Goal: Task Accomplishment & Management: Use online tool/utility

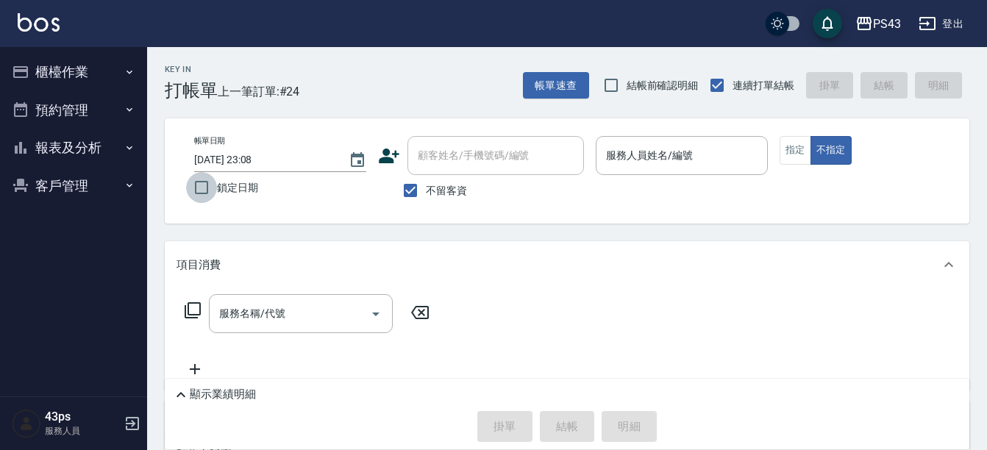
click at [204, 178] on input "鎖定日期" at bounding box center [201, 187] width 31 height 31
checkbox input "false"
type input "[DATE] 20:56"
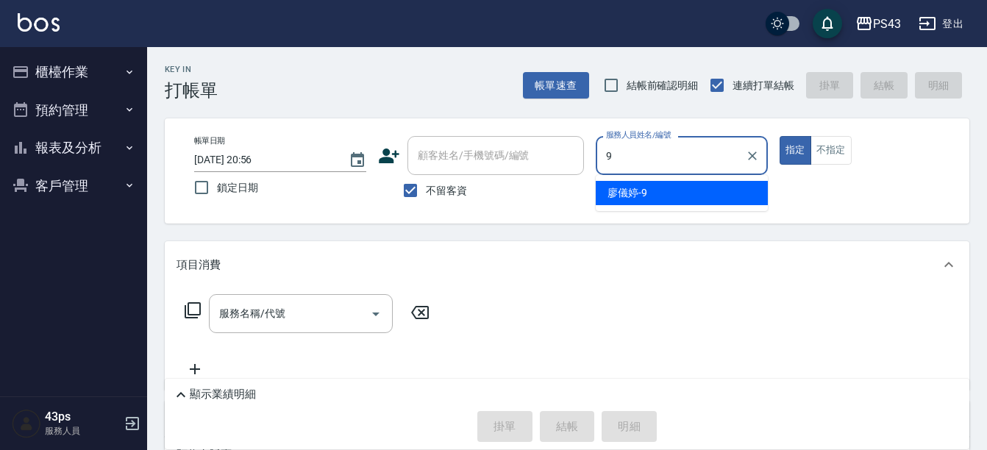
type input "[PERSON_NAME]-9"
type button "true"
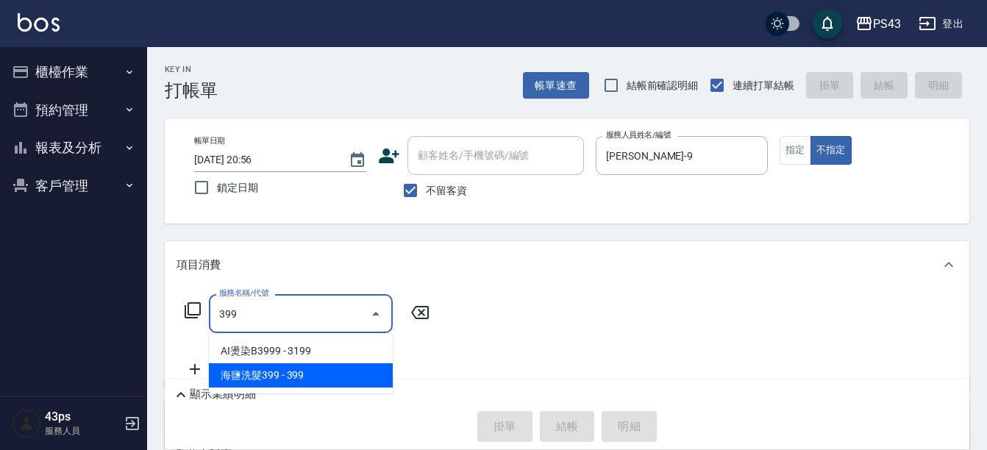
click at [339, 374] on span "海鹽洗髮399 - 399" at bounding box center [301, 375] width 184 height 24
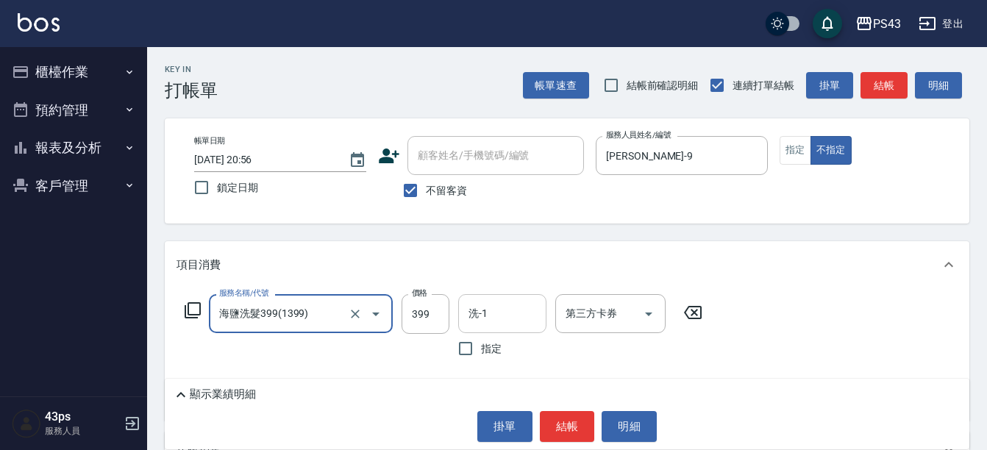
type input "海鹽洗髮399(1399)"
click at [481, 314] on div "洗-1 洗-1" at bounding box center [502, 313] width 88 height 39
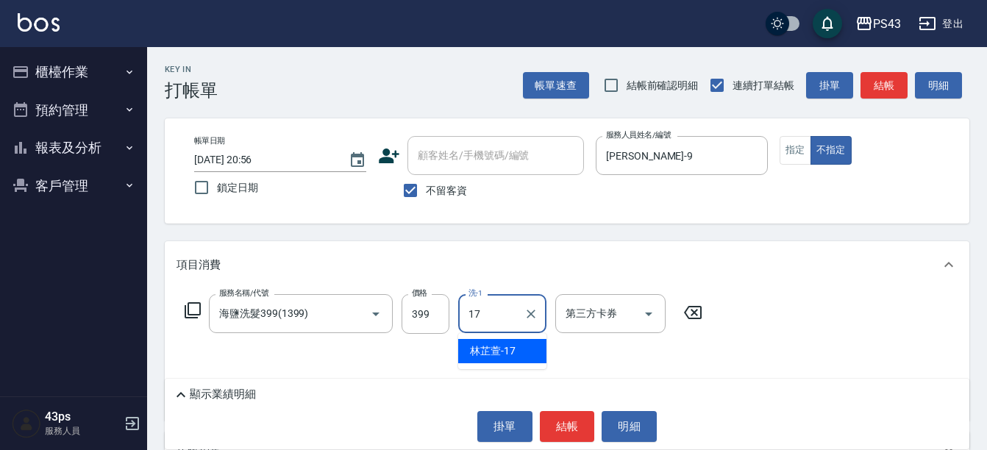
type input "[PERSON_NAME]-17"
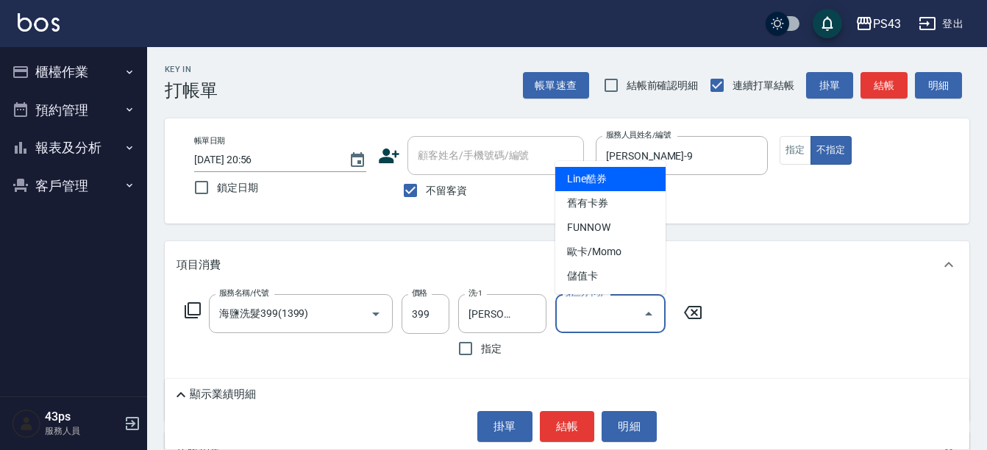
click at [588, 315] on input "第三方卡券" at bounding box center [599, 314] width 75 height 26
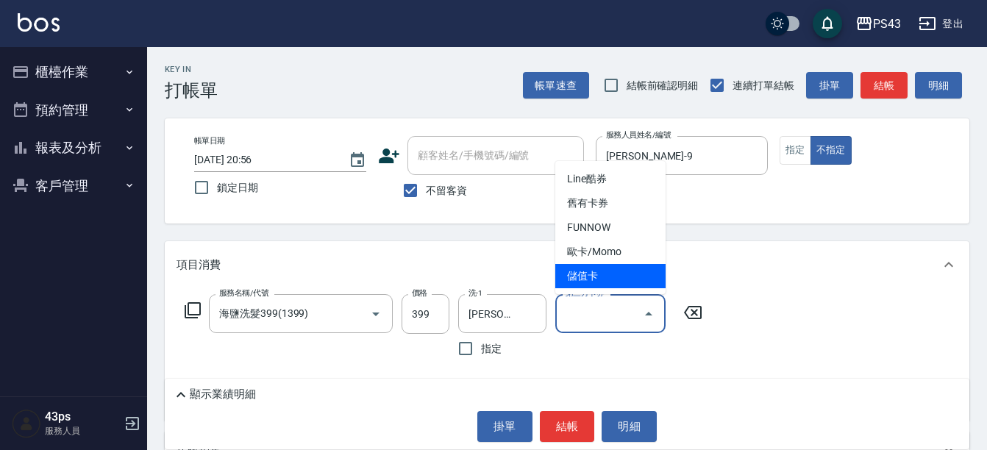
click at [602, 280] on span "儲值卡" at bounding box center [610, 276] width 110 height 24
type input "儲值卡"
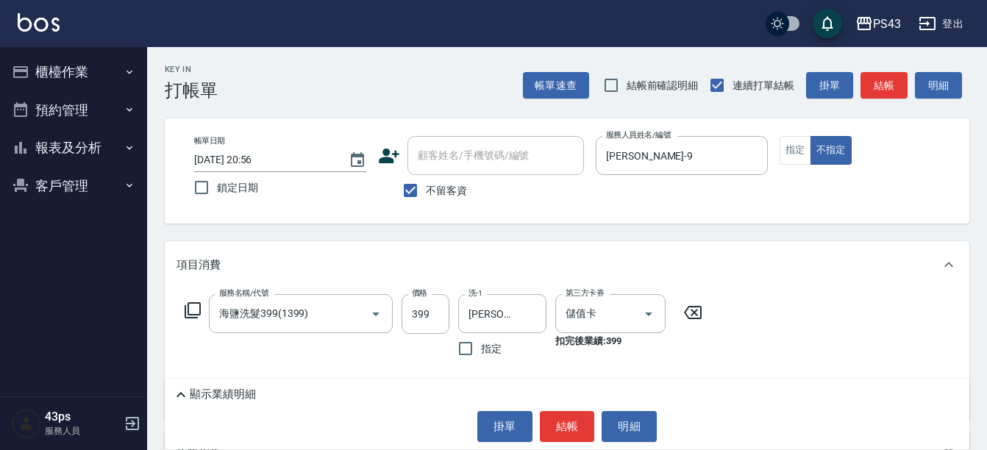
drag, startPoint x: 574, startPoint y: 421, endPoint x: 815, endPoint y: 311, distance: 264.6
click at [815, 311] on div "Key In 打帳單 帳單速查 結帳前確認明細 連續打單結帳 掛單 結帳 明細 帳單日期 [DATE] 20:56 鎖定日期 顧客姓名/手機號碼/編號 顧客姓…" at bounding box center [567, 351] width 840 height 608
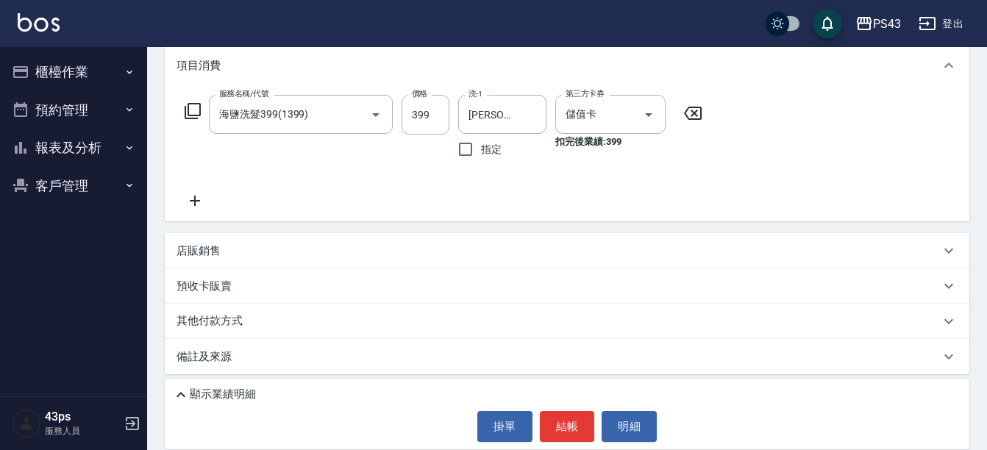
scroll to position [204, 0]
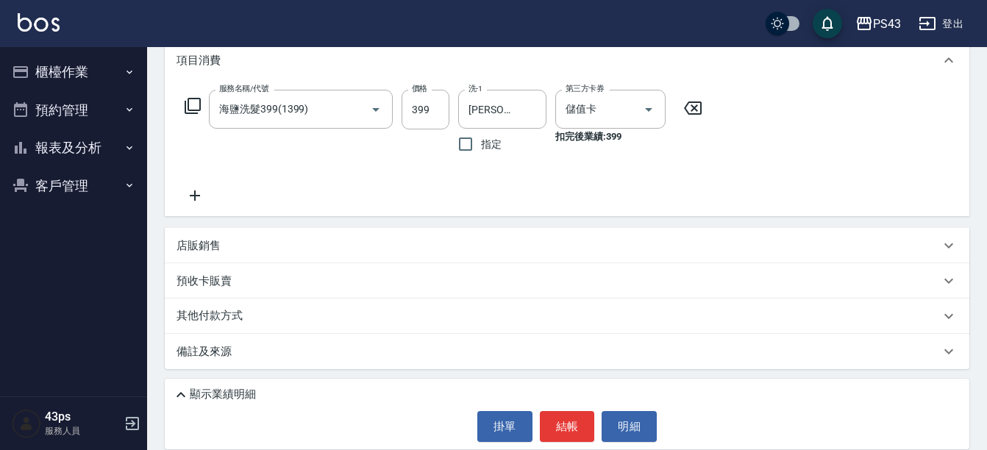
click at [221, 396] on p "顯示業績明細" at bounding box center [223, 394] width 66 height 15
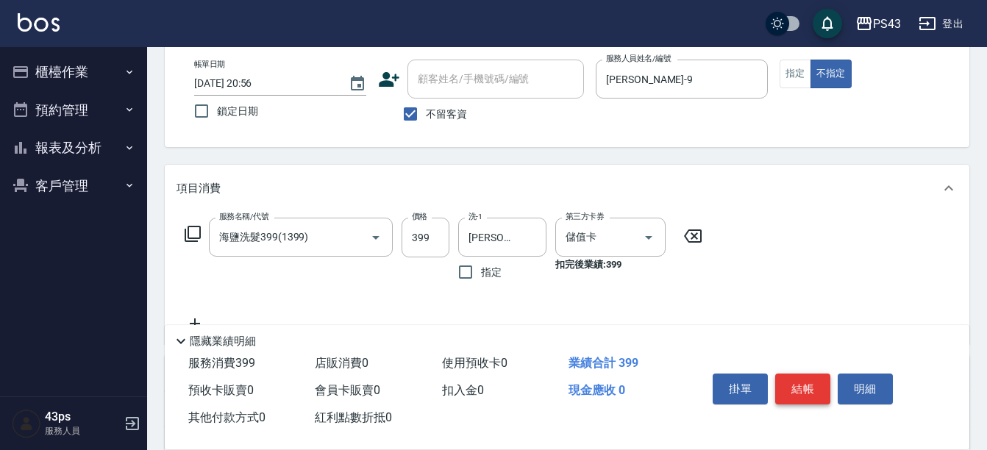
scroll to position [57, 0]
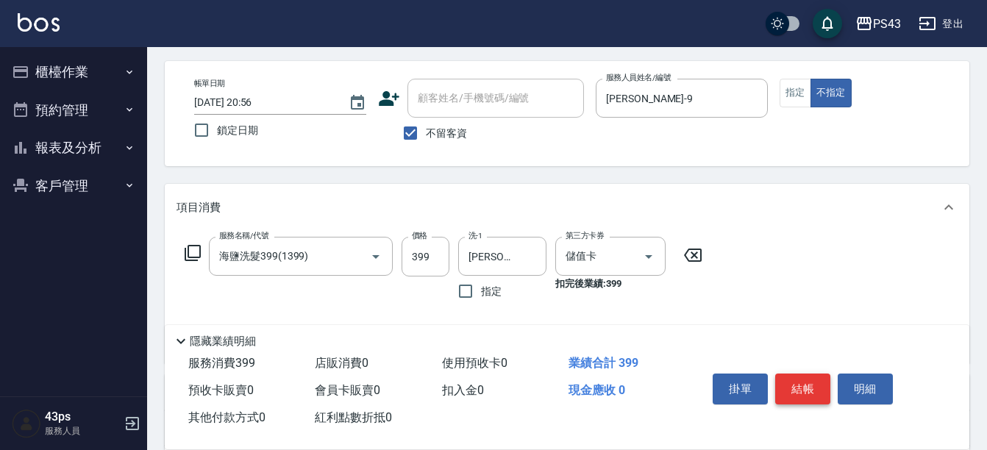
click at [813, 389] on button "結帳" at bounding box center [802, 389] width 55 height 31
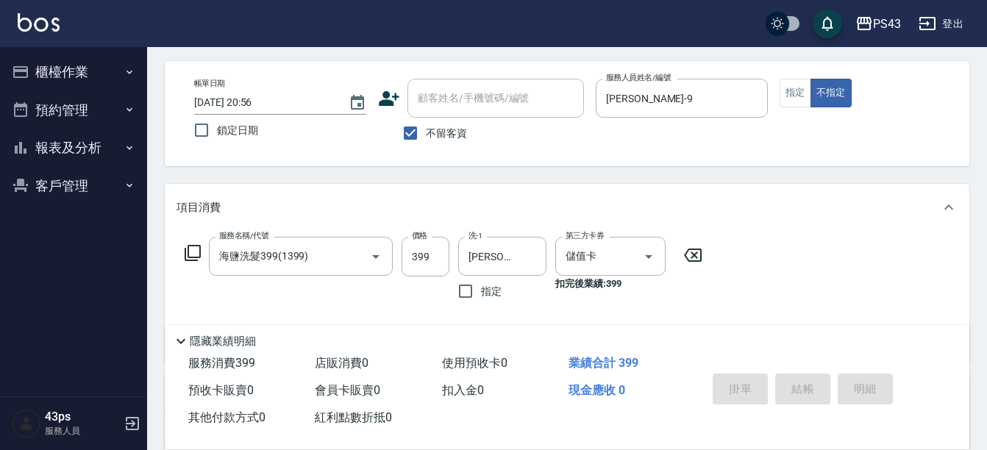
type input "[DATE] 20:57"
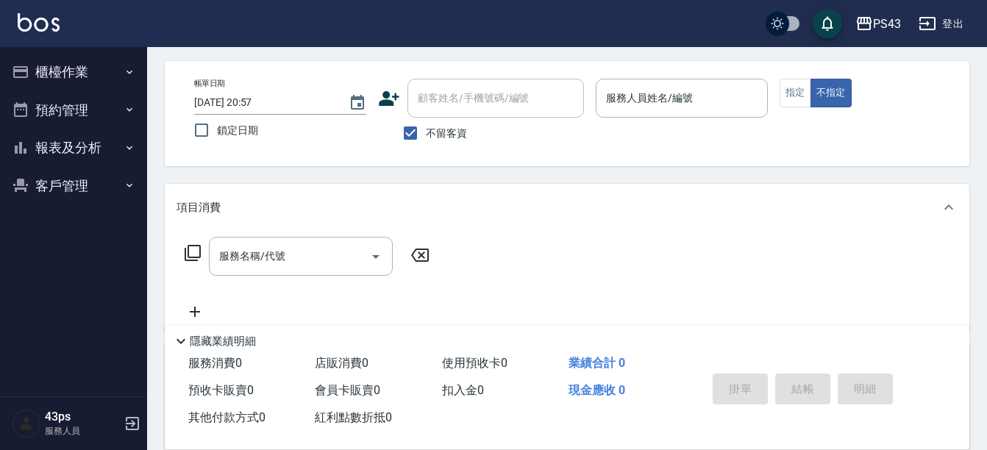
click at [444, 165] on div "帳單日期 [DATE] 20:57 鎖定日期 顧客姓名/手機號碼/編號 顧客姓名/手機號碼/編號 不留客資 服務人員姓名/編號 服務人員姓名/編號 指定 不指定" at bounding box center [567, 113] width 805 height 105
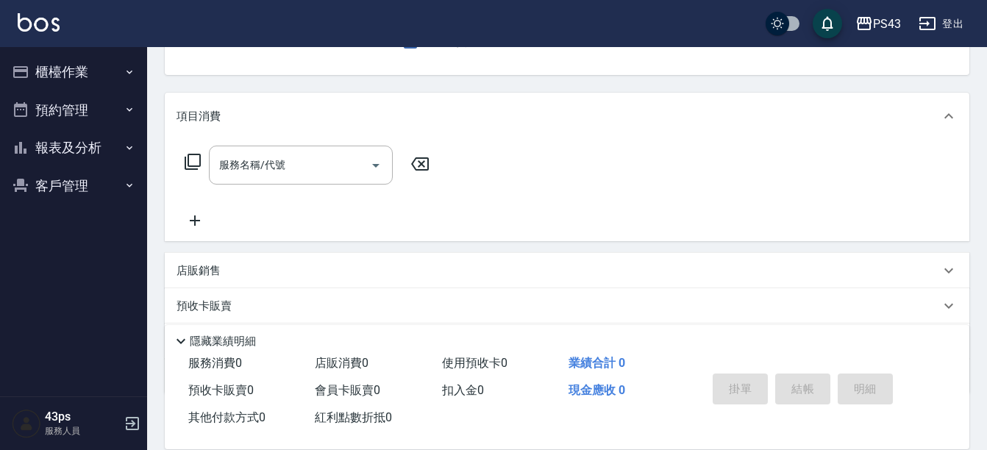
scroll to position [0, 0]
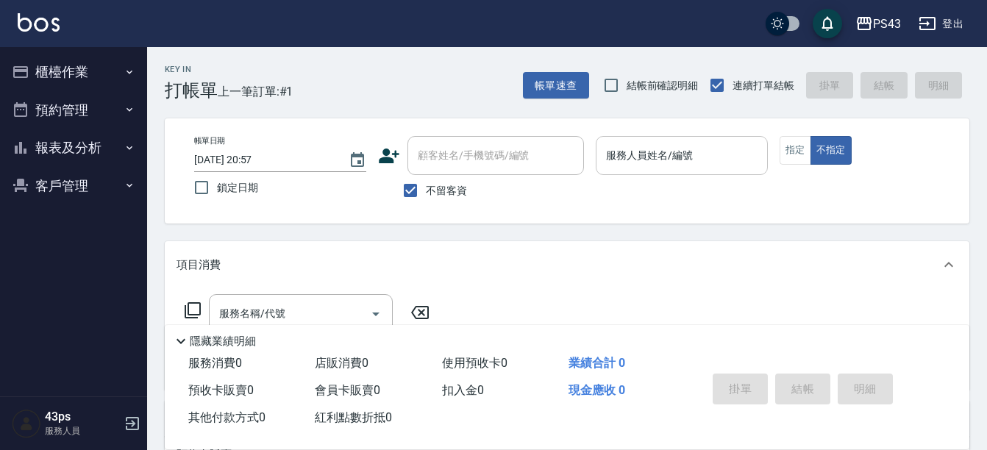
click at [734, 144] on input "服務人員姓名/編號" at bounding box center [681, 156] width 159 height 26
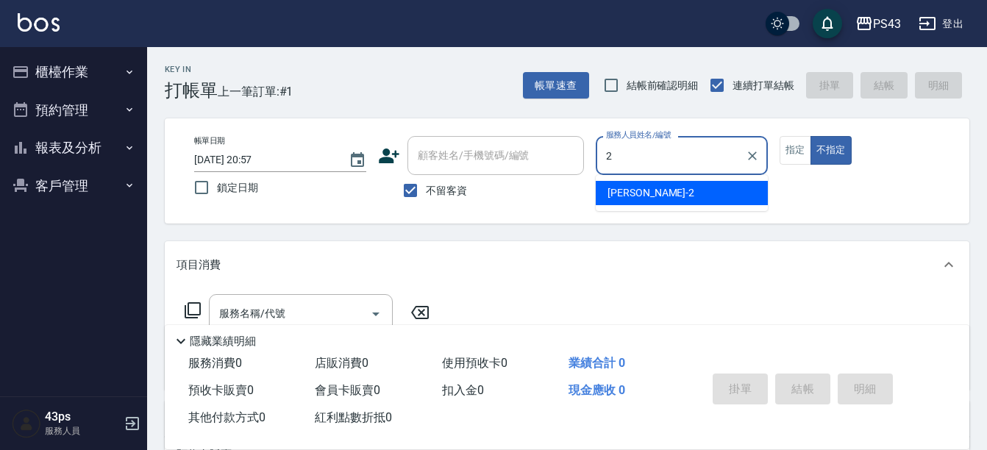
type input "安肯-2"
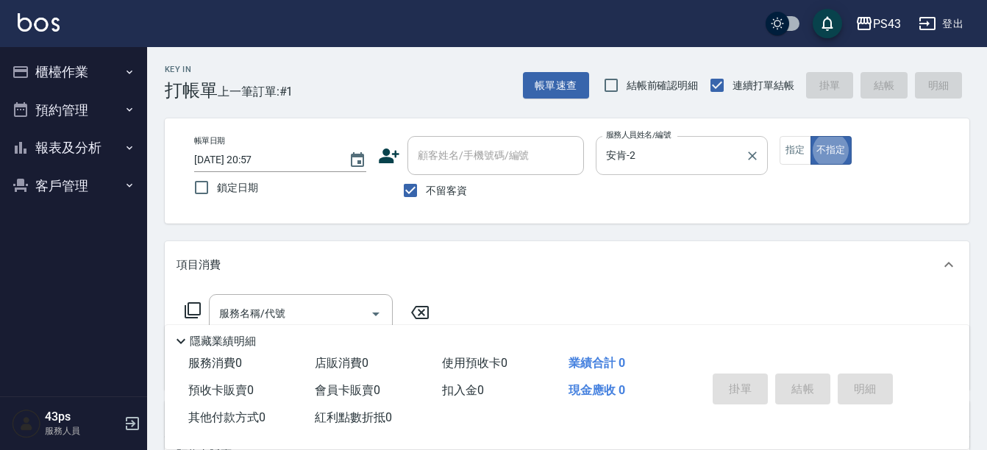
type button "false"
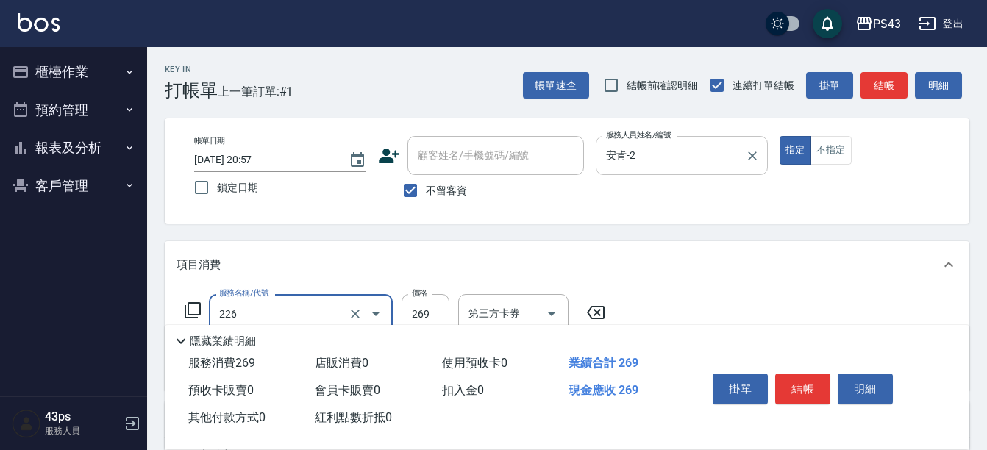
type input "洗剪269(226)"
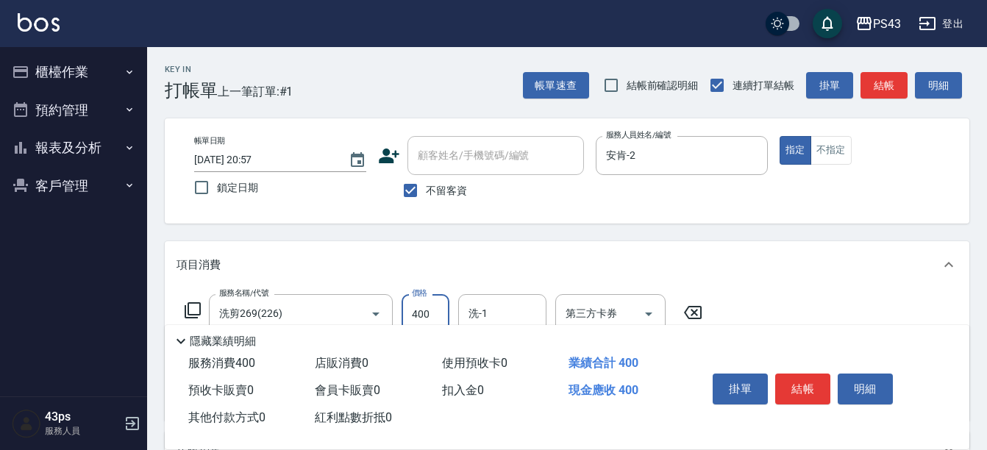
type input "400"
click at [909, 235] on div "Key In 打帳單 上一筆訂單:#1 帳單速查 結帳前確認明細 連續打單結帳 掛單 結帳 明細 帳單日期 [DATE] 20:57 鎖定日期 顧客姓名/手機…" at bounding box center [567, 381] width 840 height 668
click at [808, 388] on button "結帳" at bounding box center [802, 389] width 55 height 31
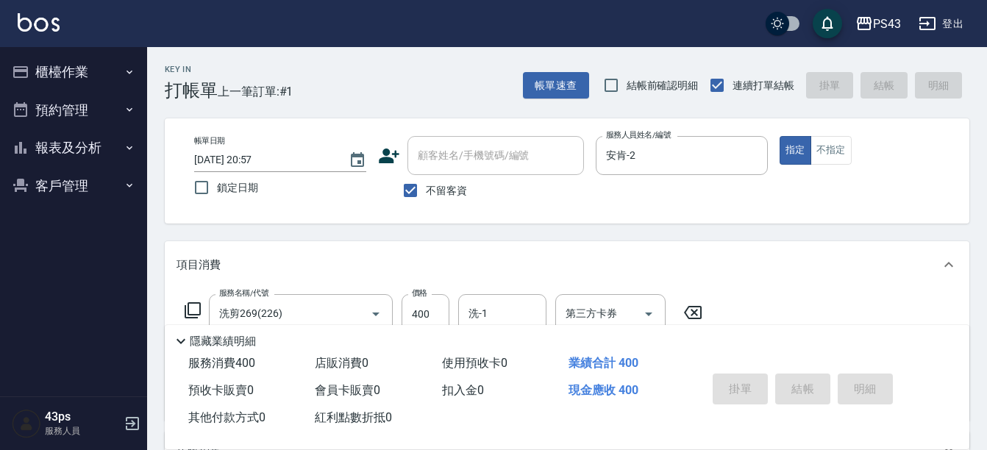
type input "[DATE] 21:02"
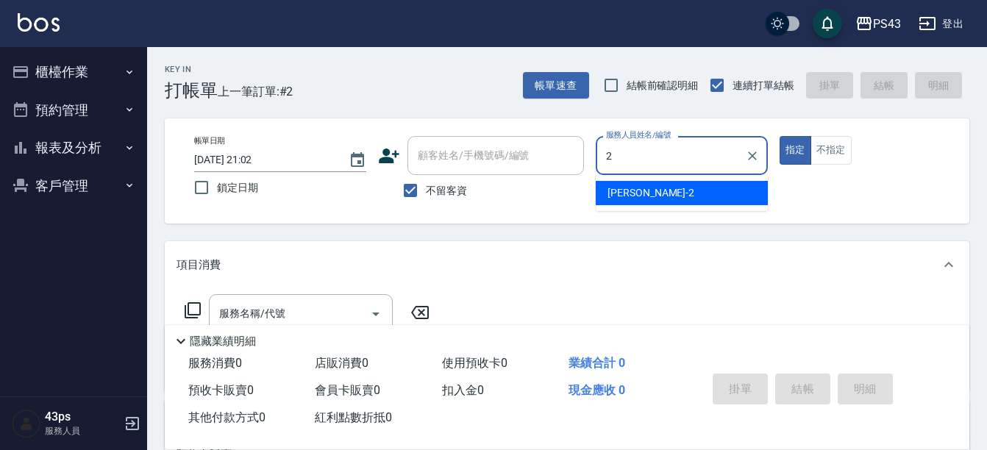
type input "安肯-2"
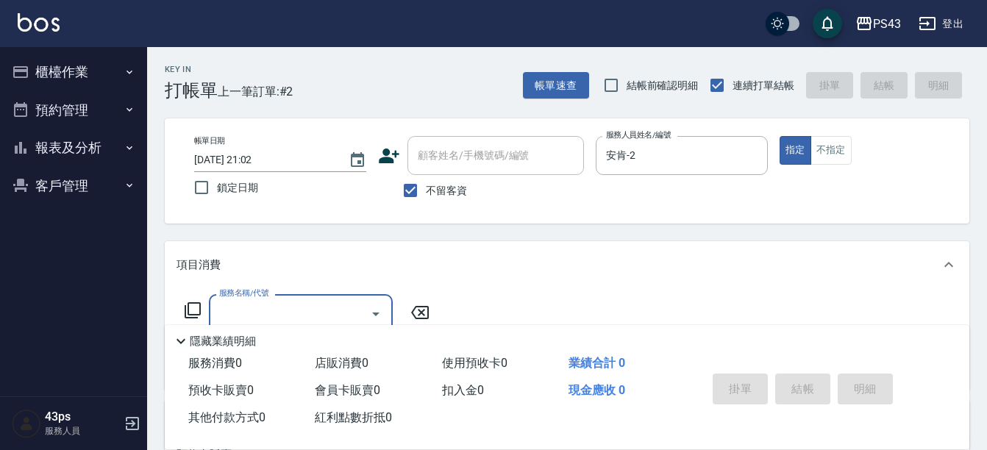
type input "3"
click at [751, 218] on div "帳單日期 [DATE] 21:02 鎖定日期 顧客姓名/手機號碼/編號 顧客姓名/手機號碼/編號 不留客資 服務人員姓名/編號 [PERSON_NAME]-2…" at bounding box center [567, 170] width 805 height 105
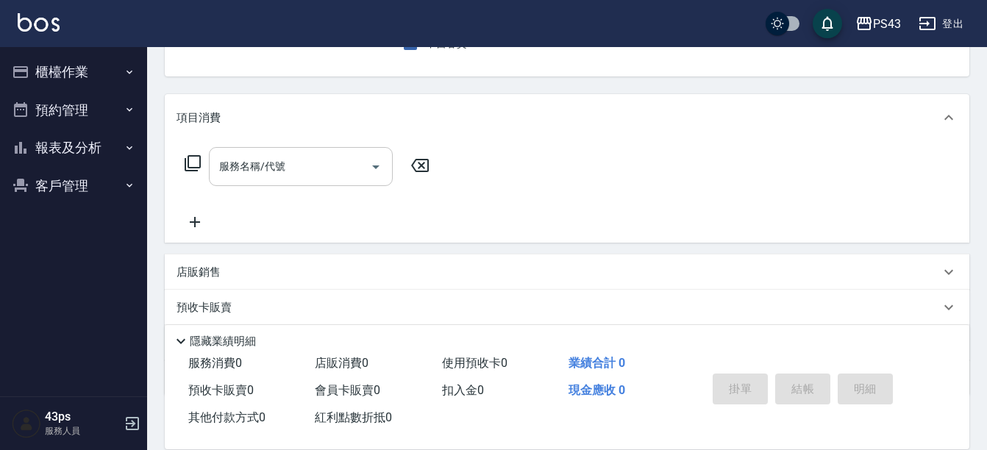
click at [281, 174] on input "服務名稱/代號" at bounding box center [290, 167] width 149 height 26
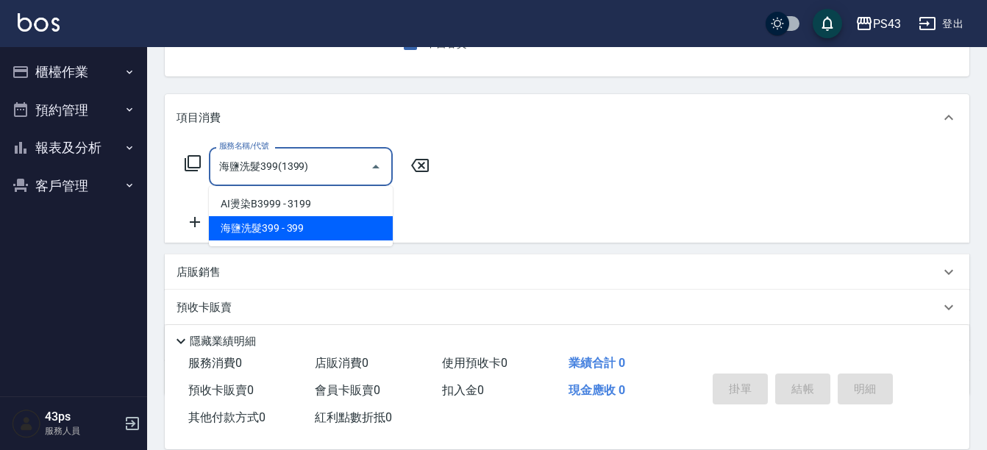
type input "海鹽洗髮399(1399)"
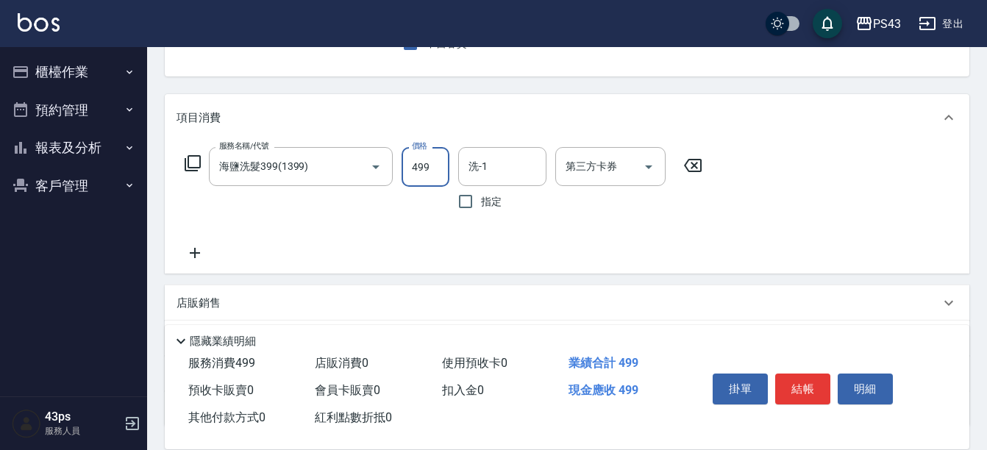
type input "499"
click at [352, 271] on div "服務名稱/代號 海鹽洗髮399(1399) 服務名稱/代號 價格 499 價格 洗-1 洗-1 指定 第三方卡券 第三方卡券" at bounding box center [567, 207] width 805 height 132
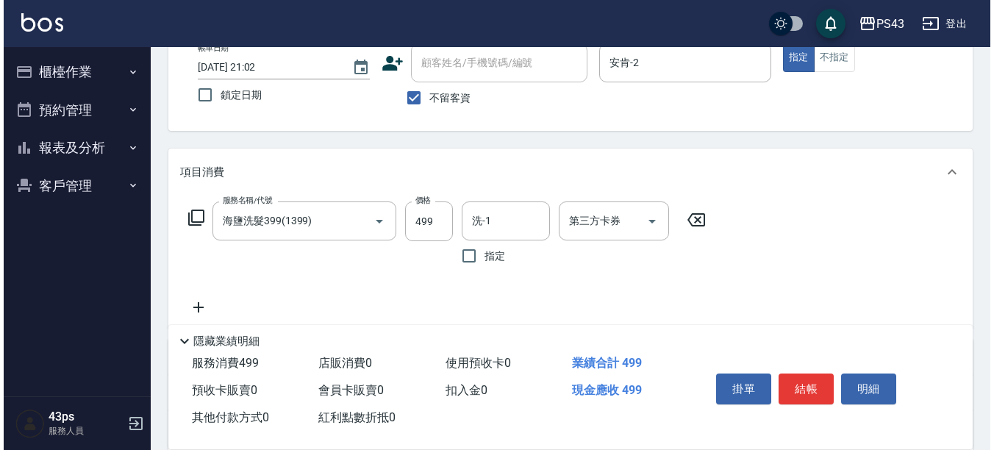
scroll to position [0, 0]
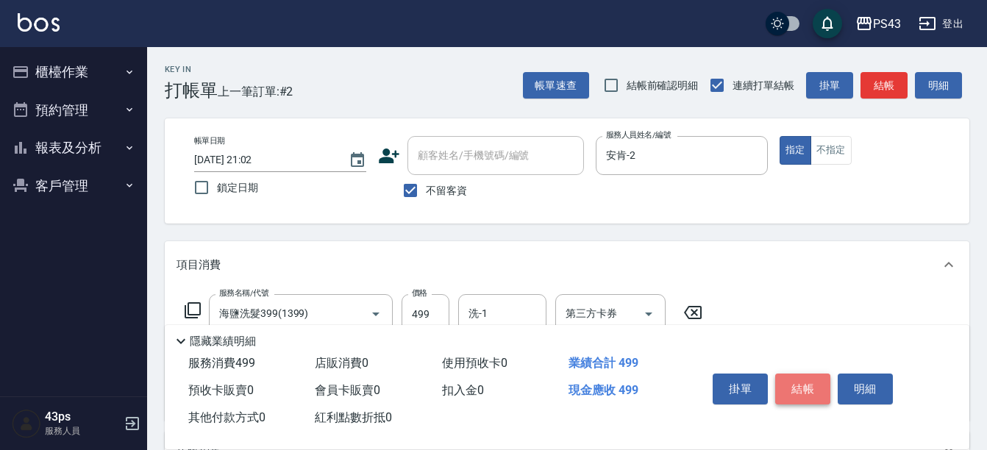
click at [809, 380] on button "結帳" at bounding box center [802, 389] width 55 height 31
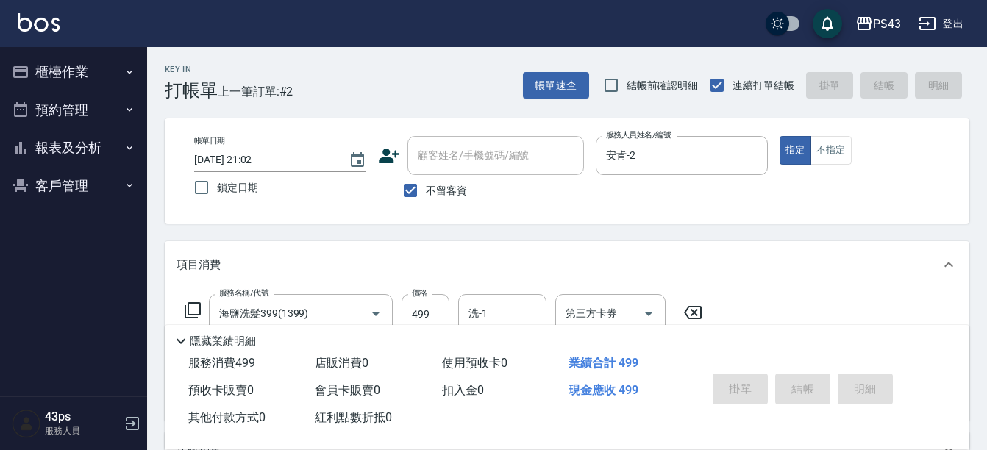
type input "[DATE] 21:03"
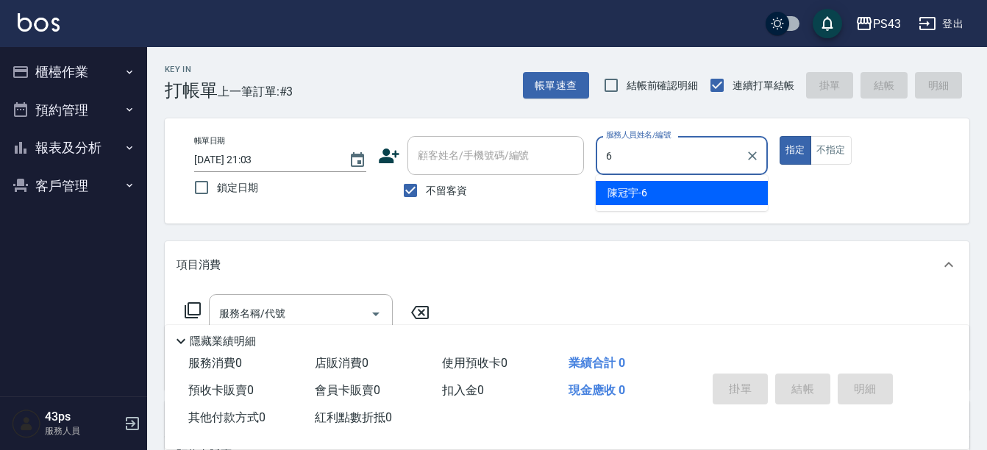
type input "[PERSON_NAME]-6"
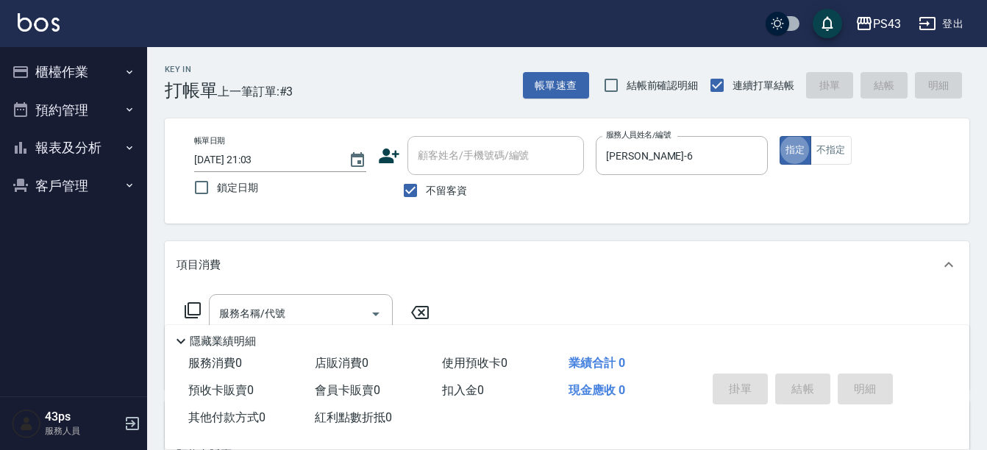
click at [196, 307] on icon at bounding box center [193, 311] width 18 height 18
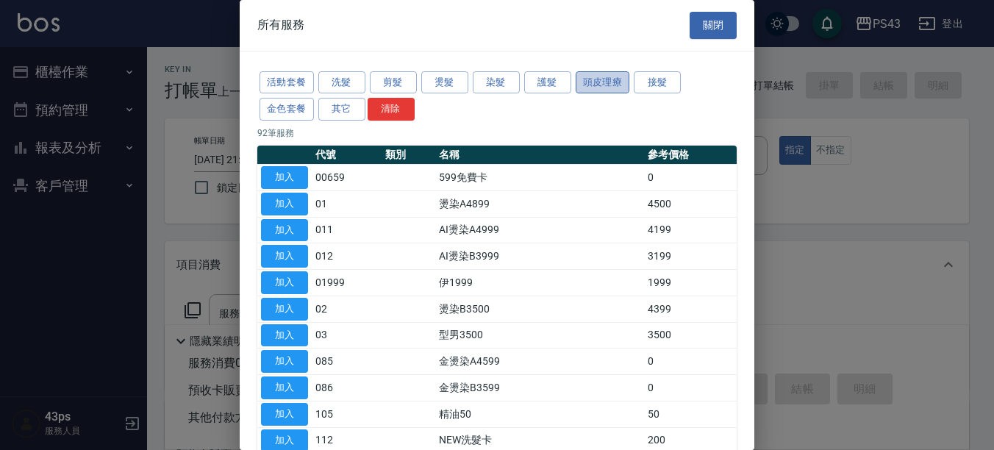
click at [593, 71] on button "頭皮理療" at bounding box center [603, 82] width 54 height 23
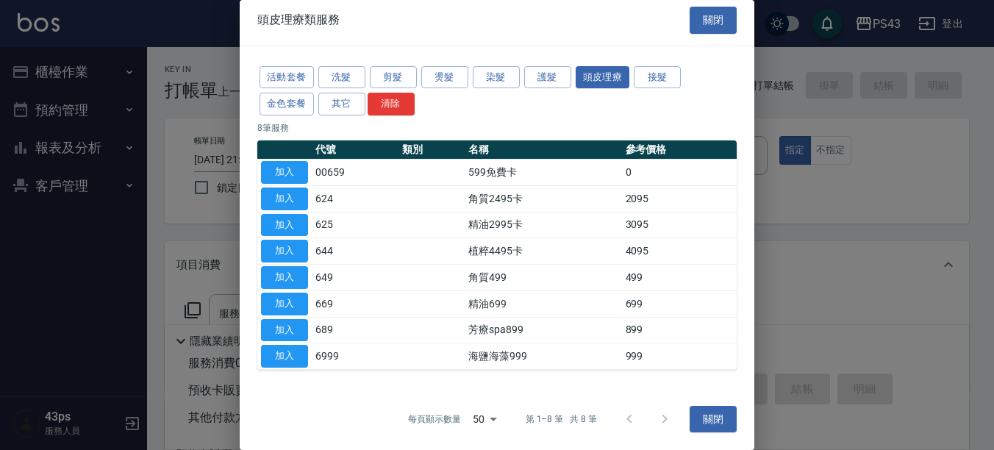
scroll to position [6, 0]
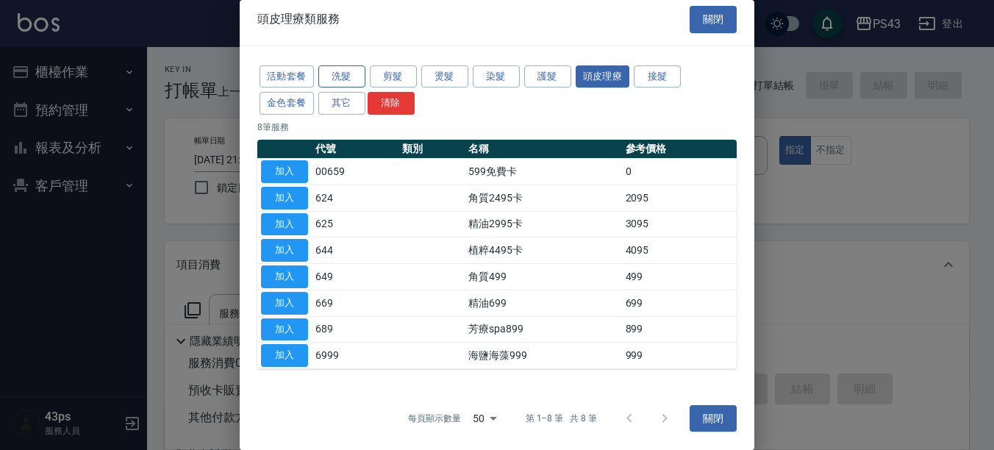
click at [346, 66] on button "洗髮" at bounding box center [341, 76] width 47 height 23
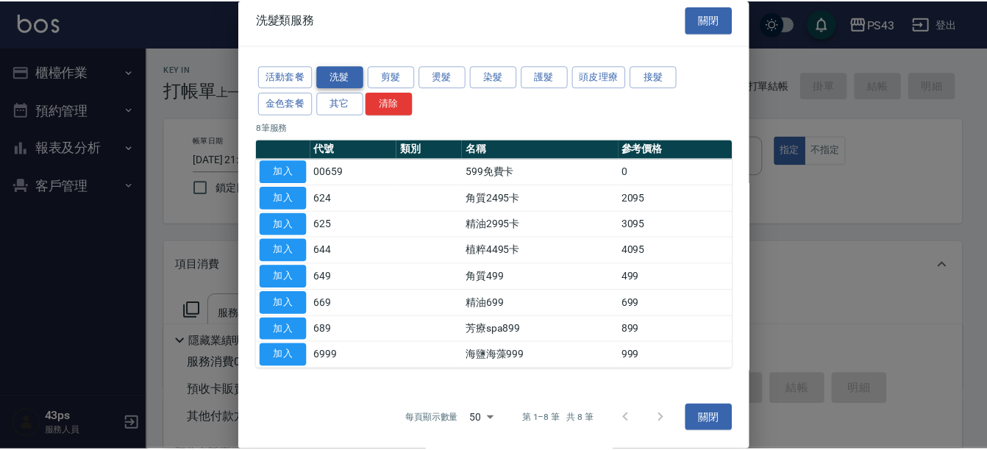
scroll to position [0, 0]
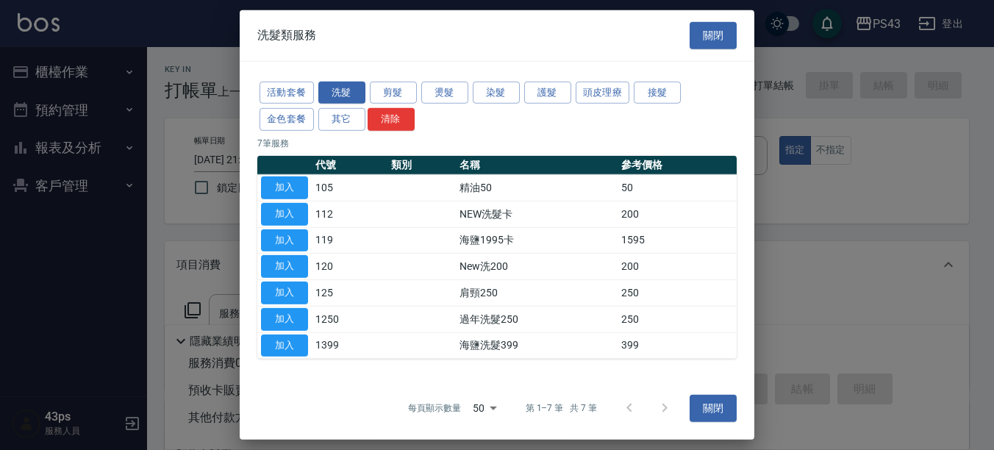
click at [278, 346] on button "加入" at bounding box center [284, 345] width 47 height 23
type input "海鹽洗髮399(1399)"
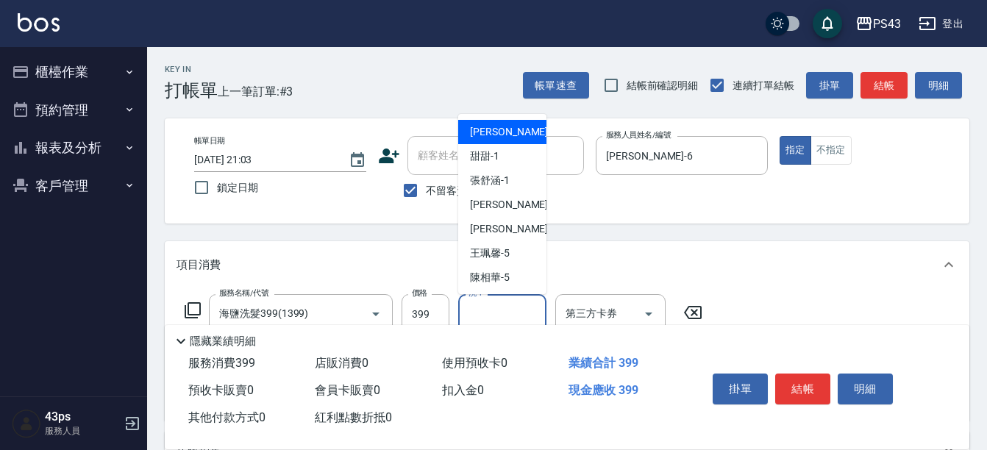
click at [487, 303] on input "洗-1" at bounding box center [502, 314] width 75 height 26
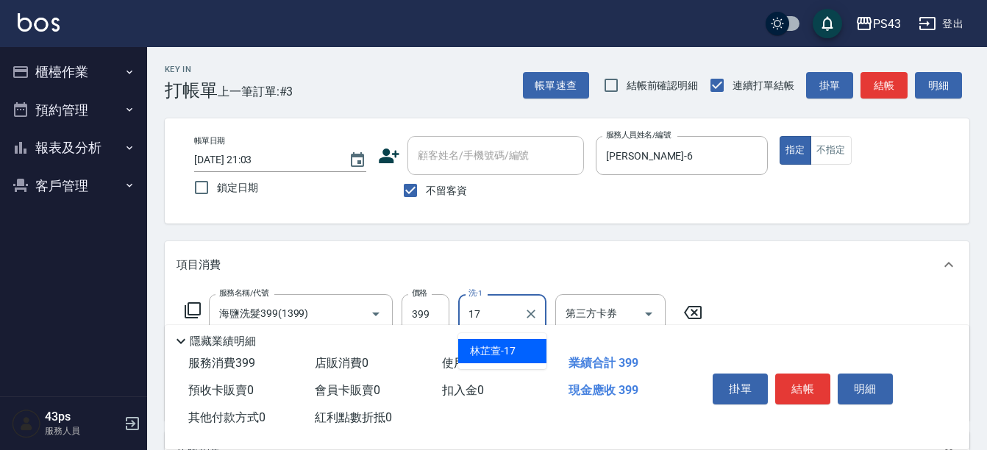
type input "[PERSON_NAME]-17"
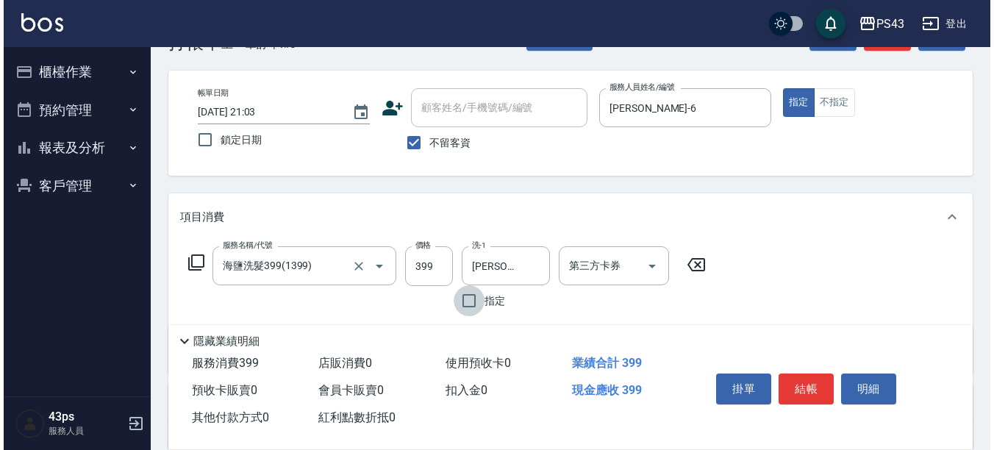
scroll to position [74, 0]
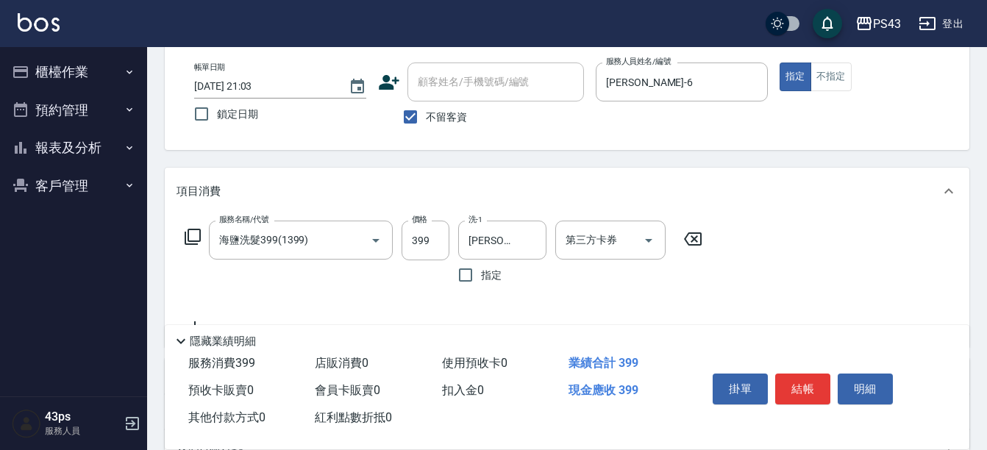
click at [195, 239] on icon at bounding box center [193, 237] width 18 height 18
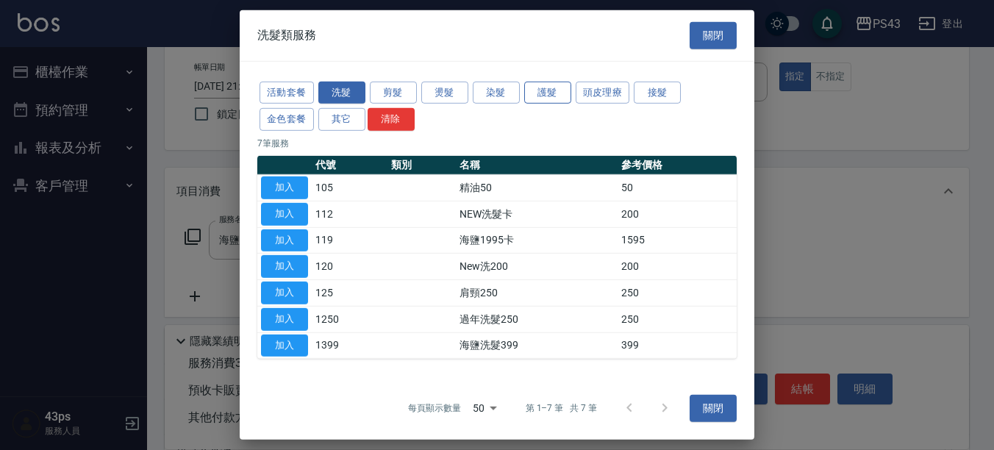
click at [557, 101] on button "護髮" at bounding box center [547, 92] width 47 height 23
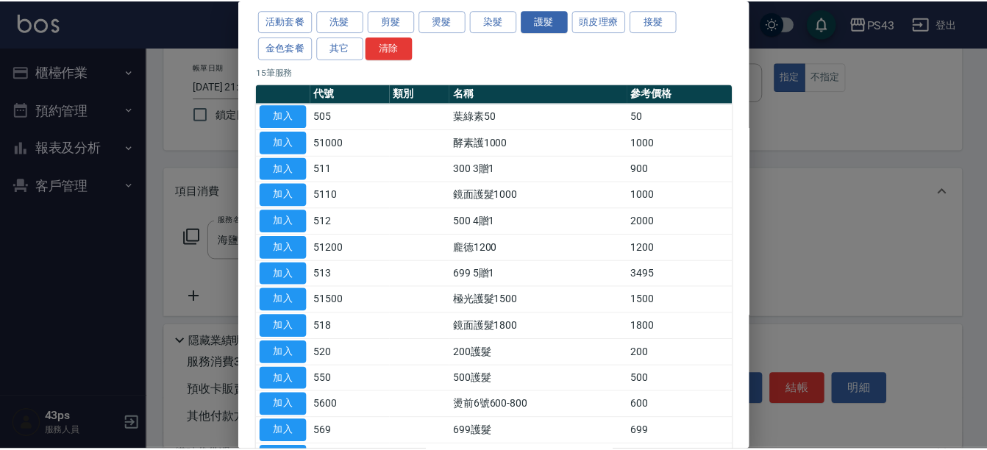
scroll to position [147, 0]
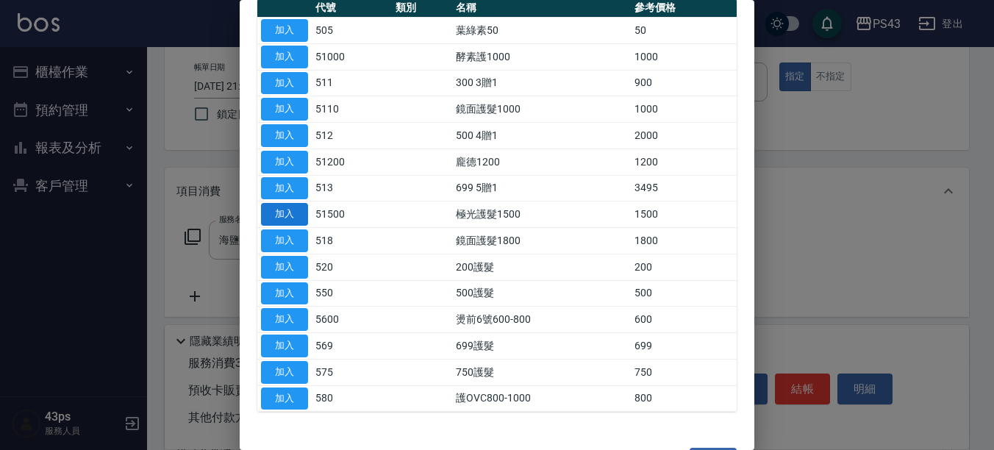
click at [284, 218] on button "加入" at bounding box center [284, 214] width 47 height 23
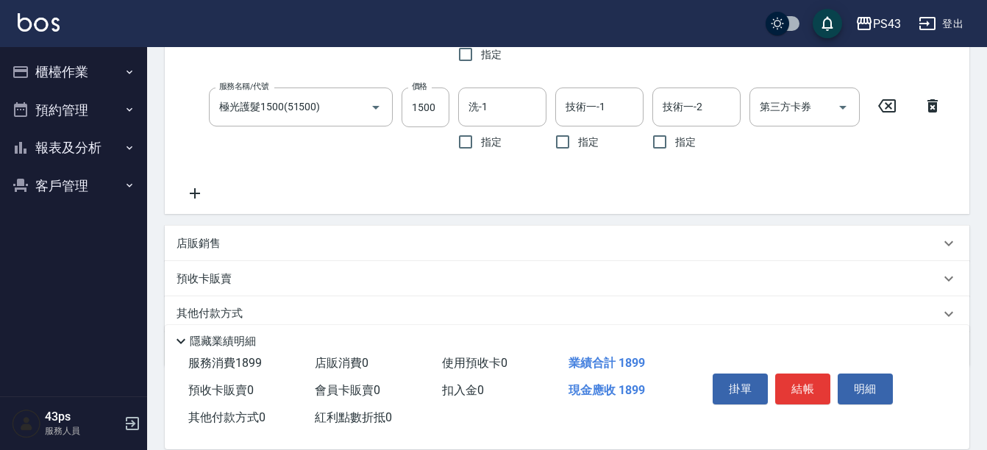
scroll to position [221, 0]
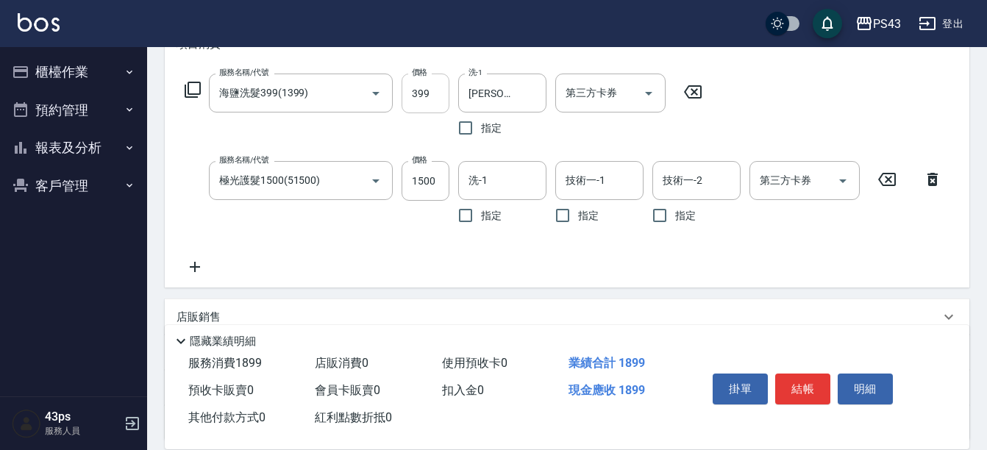
click at [434, 104] on input "399" at bounding box center [426, 94] width 48 height 40
click at [428, 79] on input "399" at bounding box center [426, 94] width 48 height 40
type input "199"
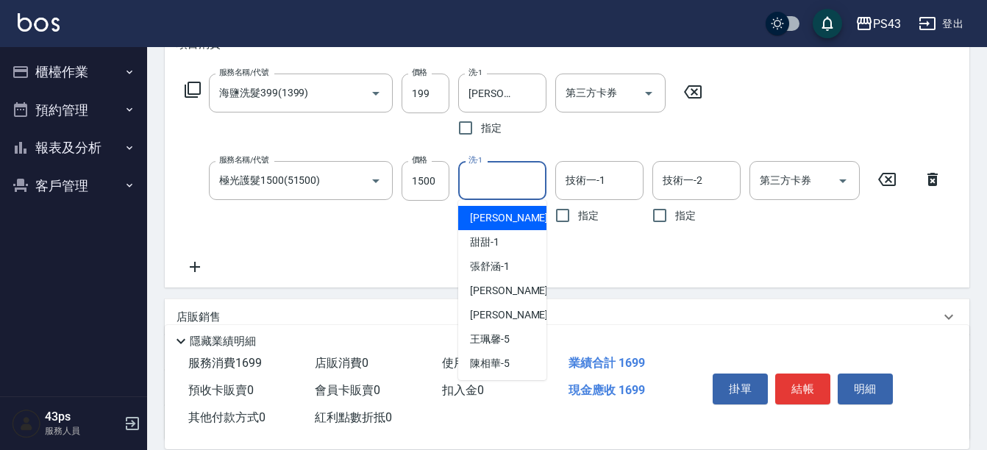
click at [504, 184] on input "洗-1" at bounding box center [502, 181] width 75 height 26
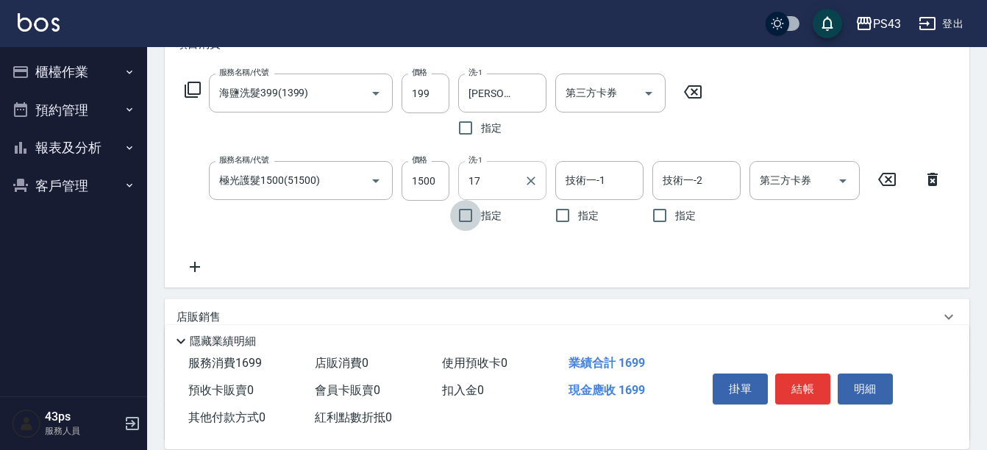
type input "[PERSON_NAME]-17"
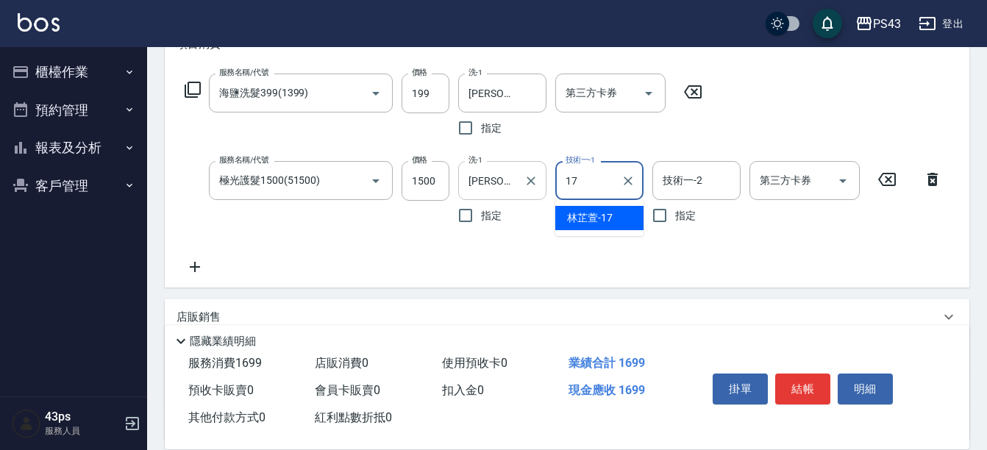
type input "[PERSON_NAME]-17"
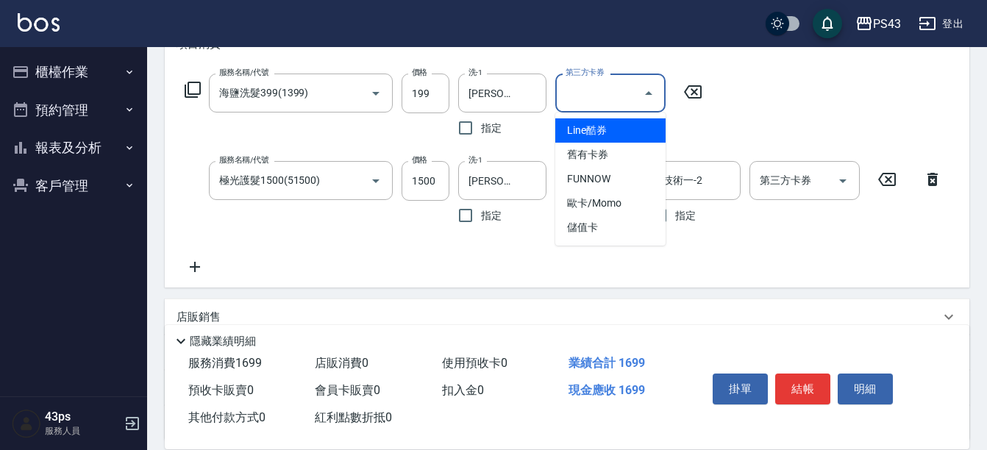
click at [602, 98] on input "第三方卡券" at bounding box center [599, 93] width 75 height 26
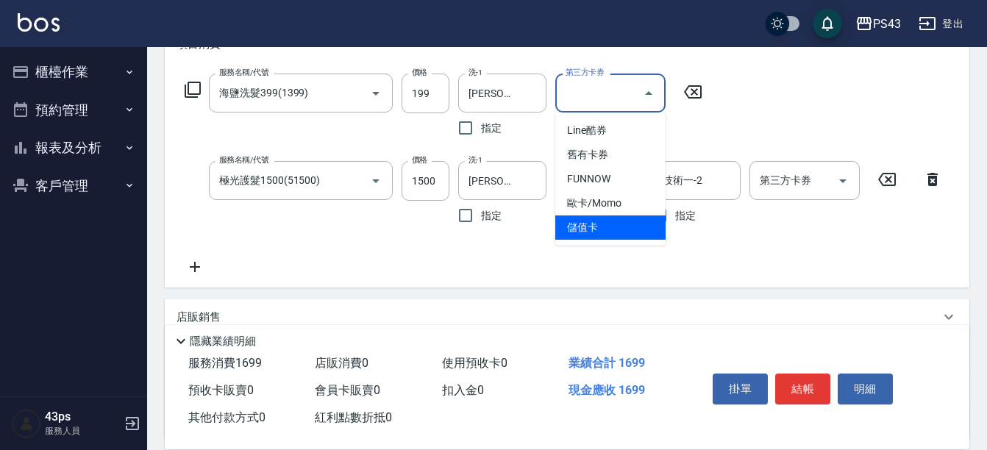
click at [612, 235] on span "儲值卡" at bounding box center [610, 228] width 110 height 24
type input "儲值卡"
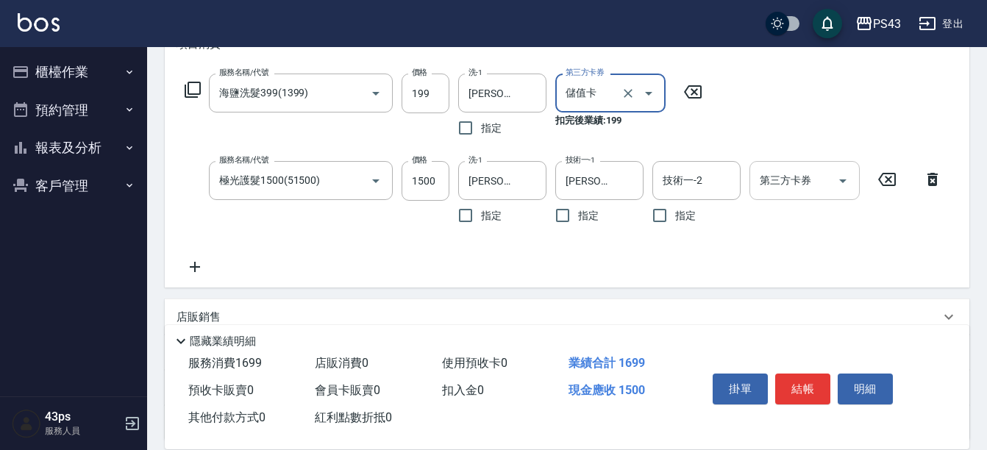
click at [776, 190] on input "第三方卡券" at bounding box center [793, 181] width 75 height 26
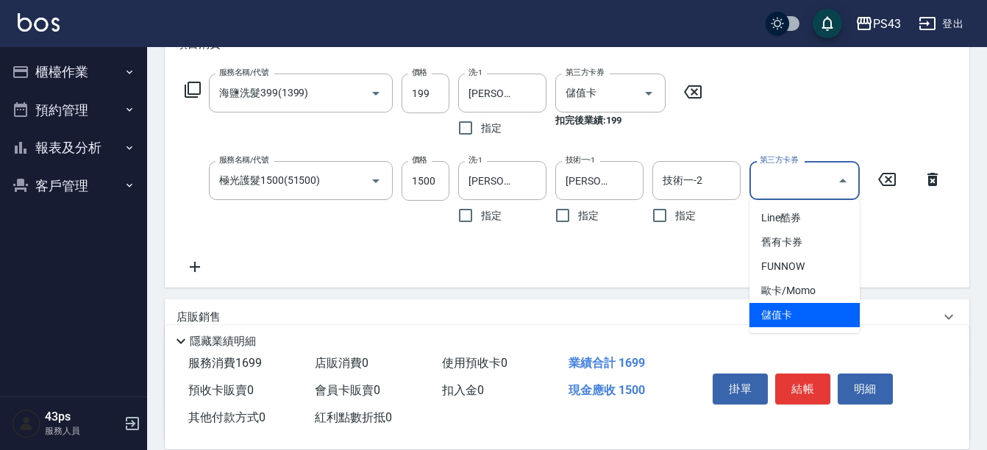
click at [768, 315] on span "儲值卡" at bounding box center [805, 315] width 110 height 24
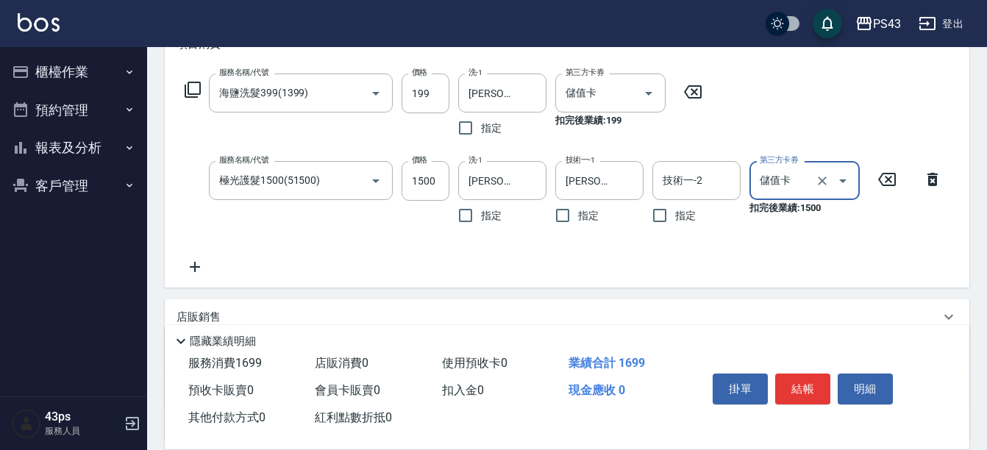
type input "儲值卡"
click at [186, 89] on icon at bounding box center [193, 90] width 16 height 16
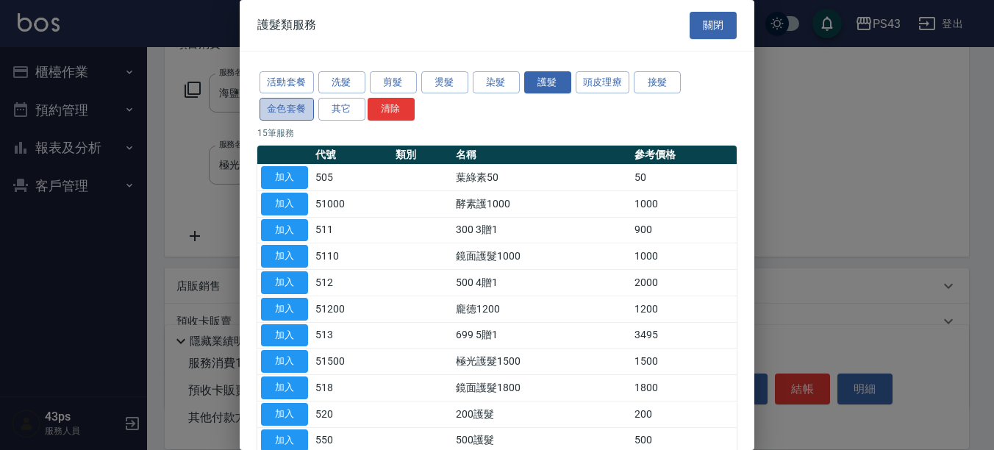
click at [307, 109] on button "金色套餐" at bounding box center [287, 109] width 54 height 23
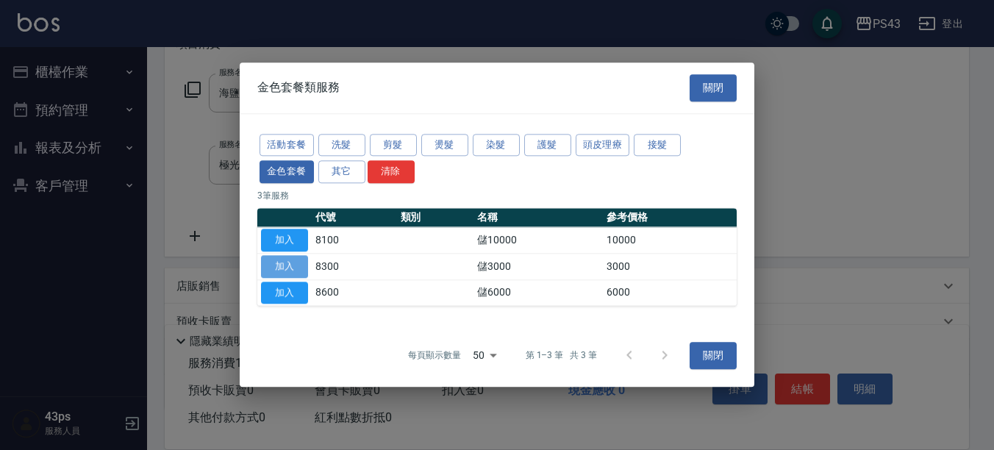
click at [294, 260] on button "加入" at bounding box center [284, 266] width 47 height 23
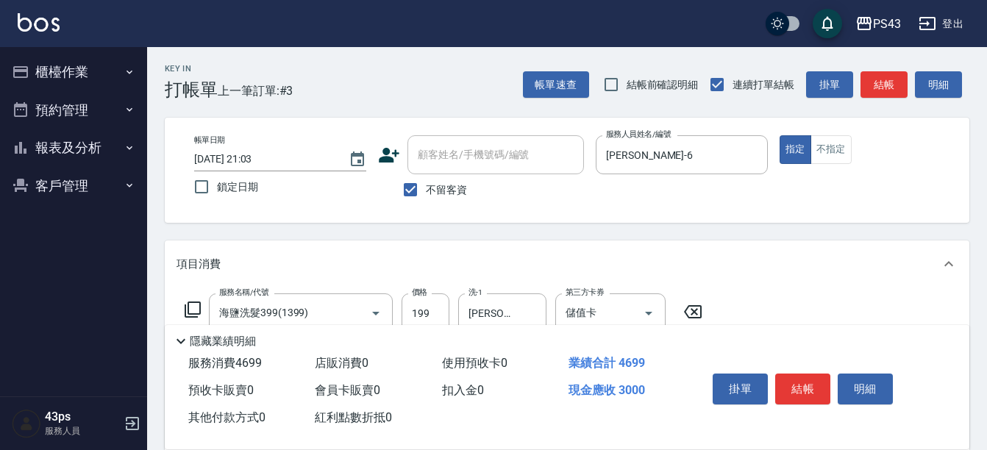
scroll to position [0, 0]
click at [813, 390] on button "結帳" at bounding box center [802, 389] width 55 height 31
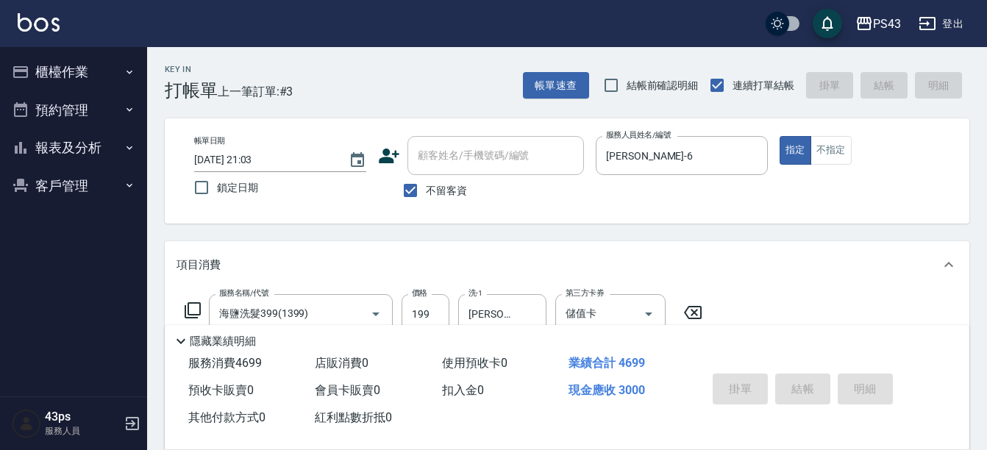
type input "[DATE] 21:04"
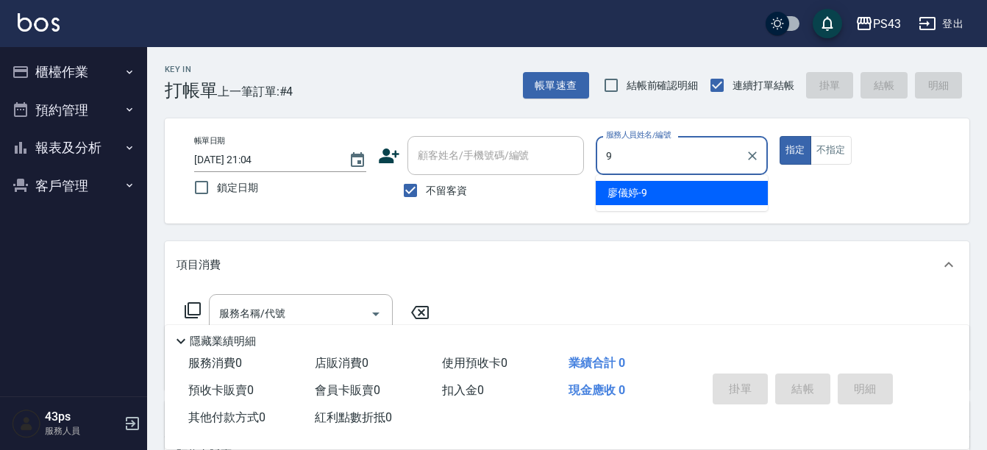
type input "[PERSON_NAME]-9"
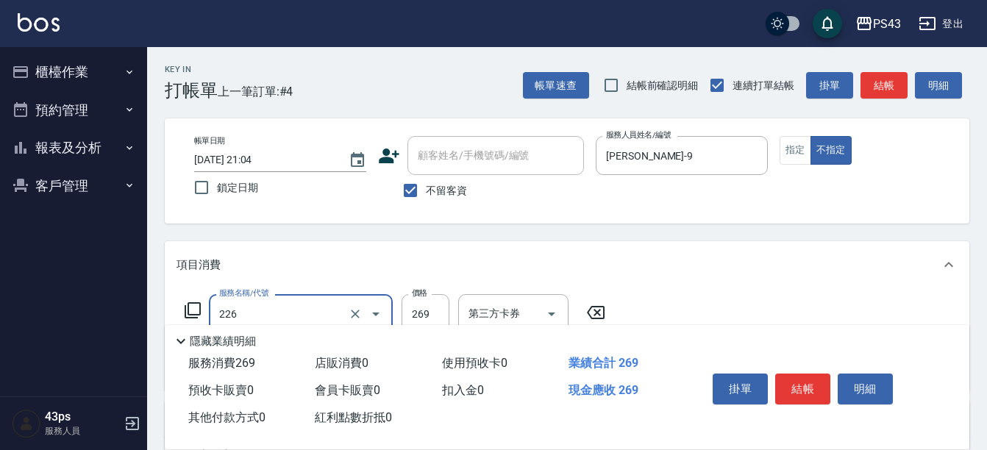
type input "洗剪269(226)"
type input "250"
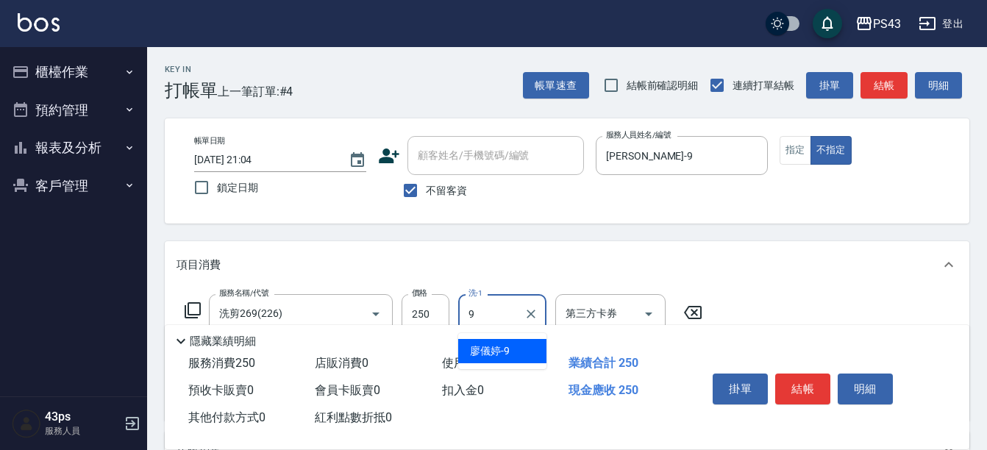
type input "[PERSON_NAME]-9"
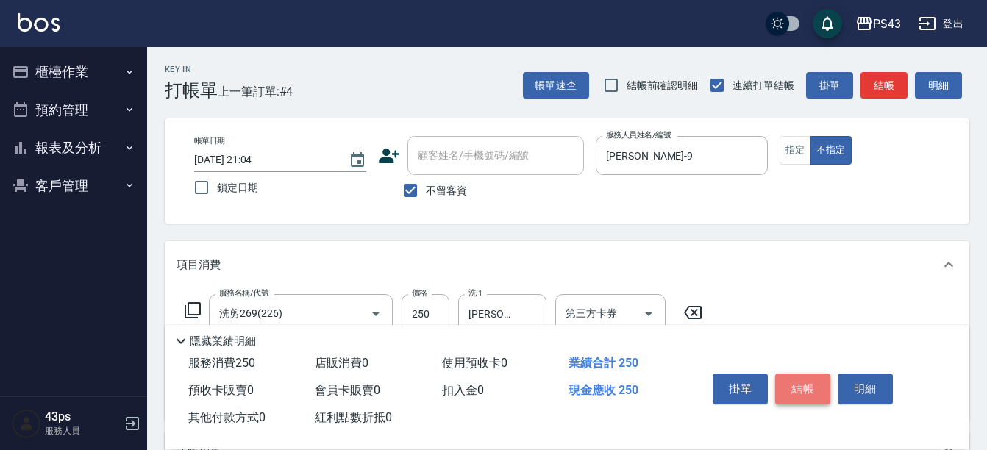
click at [780, 378] on button "結帳" at bounding box center [802, 389] width 55 height 31
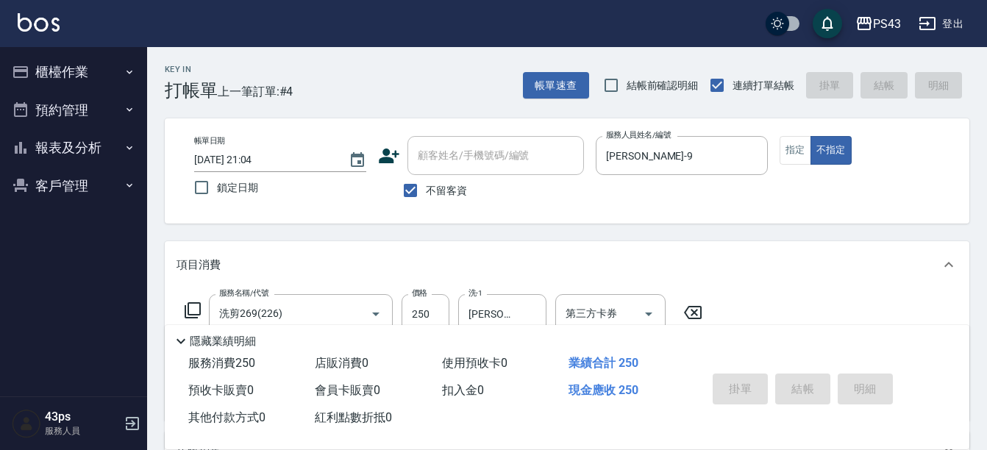
type input "[DATE] 21:05"
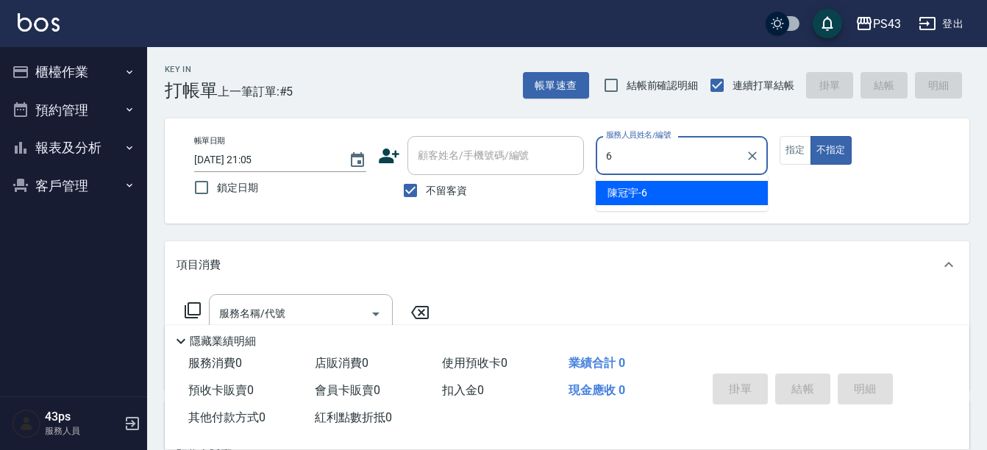
type input "[PERSON_NAME]-6"
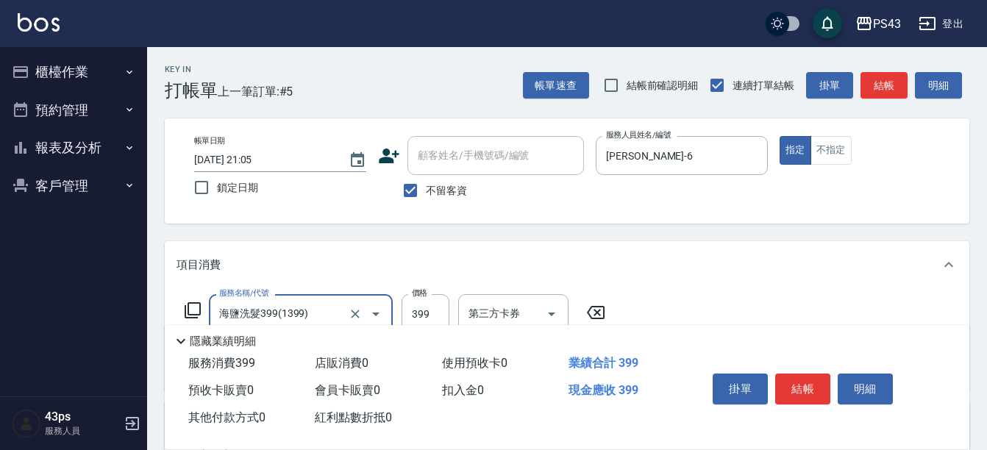
type input "海鹽洗髮399(1399)"
type input "499"
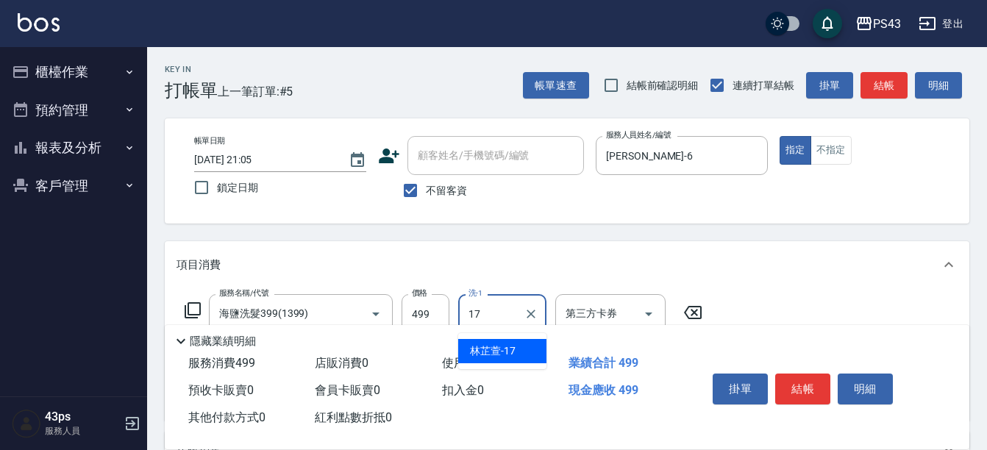
type input "[PERSON_NAME]-17"
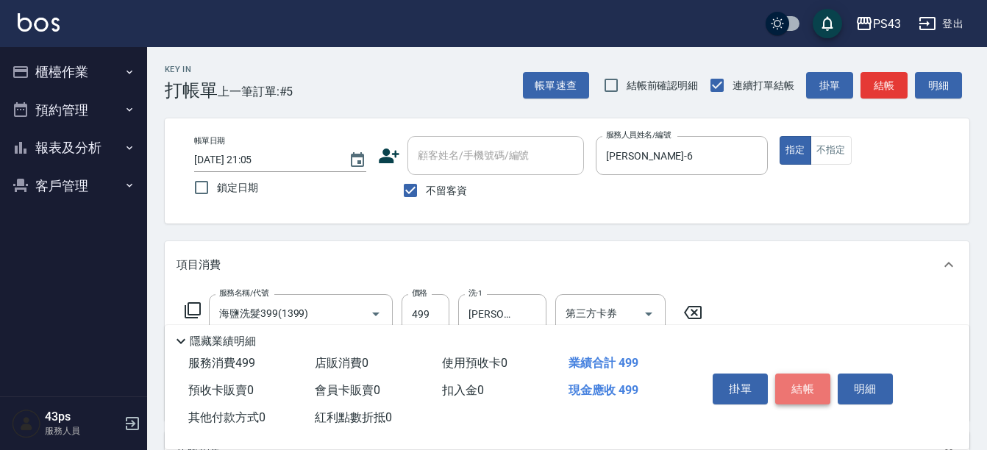
click at [788, 379] on button "結帳" at bounding box center [802, 389] width 55 height 31
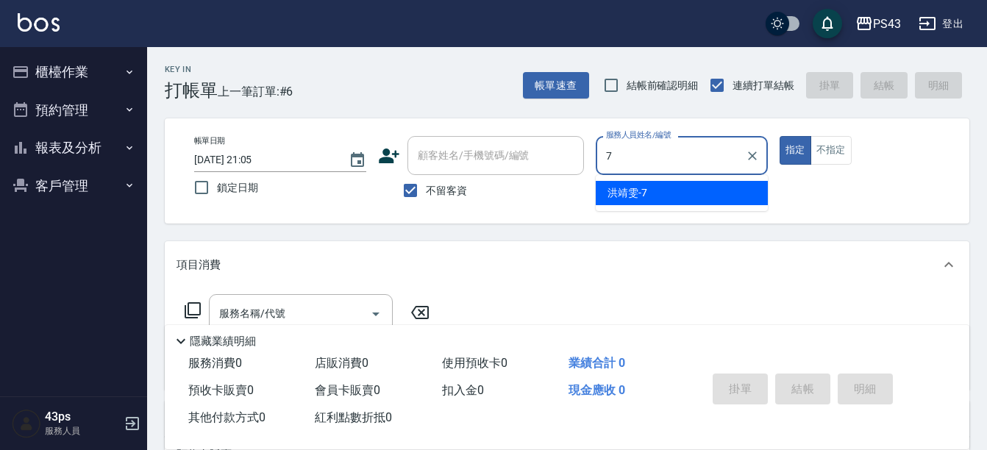
type input "[PERSON_NAME]-7"
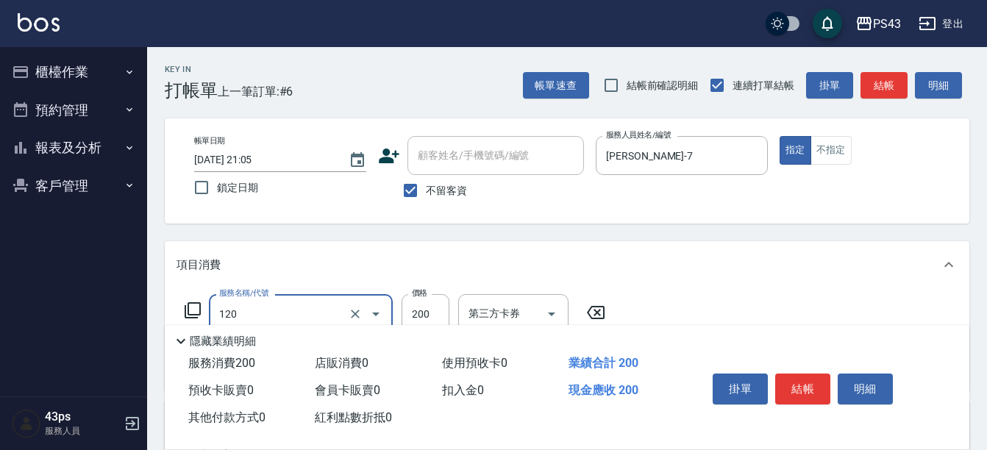
type input "New洗200(120)"
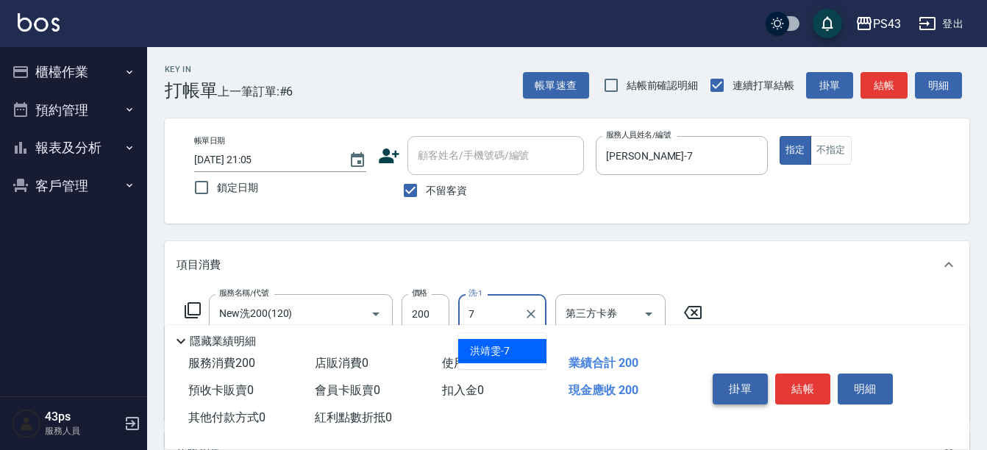
type input "[PERSON_NAME]-7"
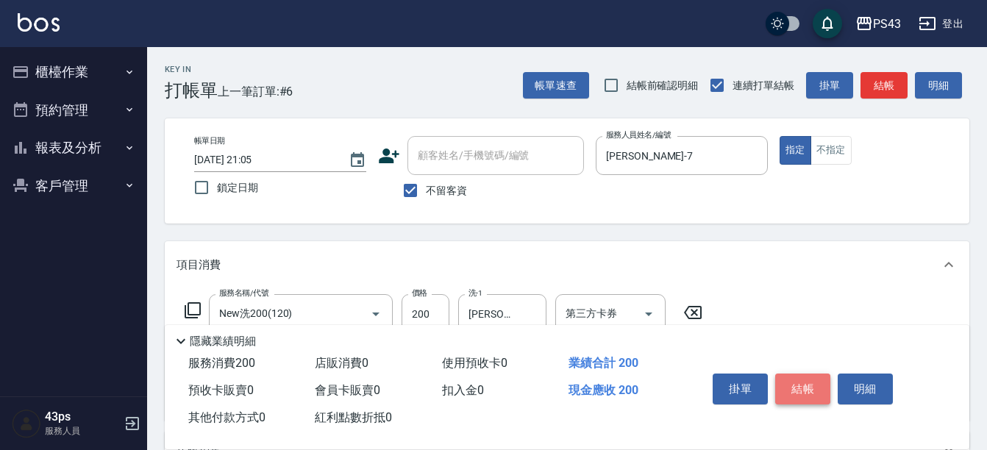
click at [802, 385] on button "結帳" at bounding box center [802, 389] width 55 height 31
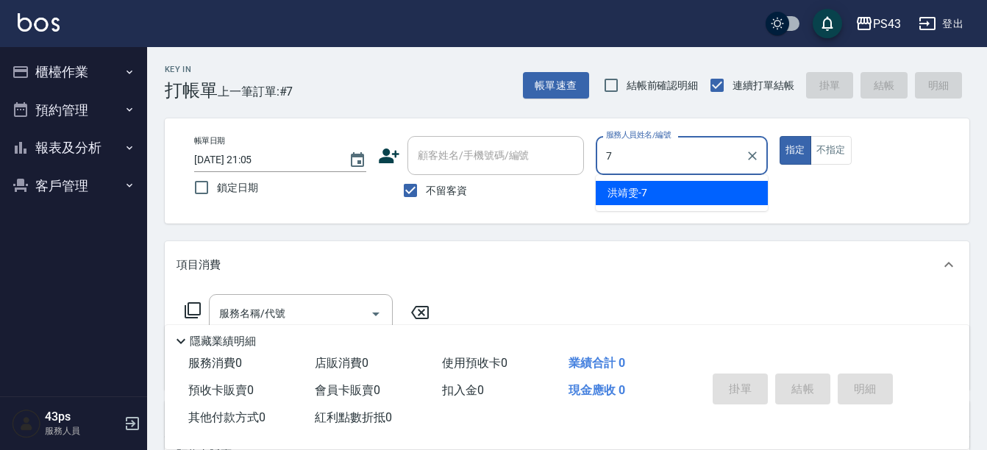
type input "[PERSON_NAME]-7"
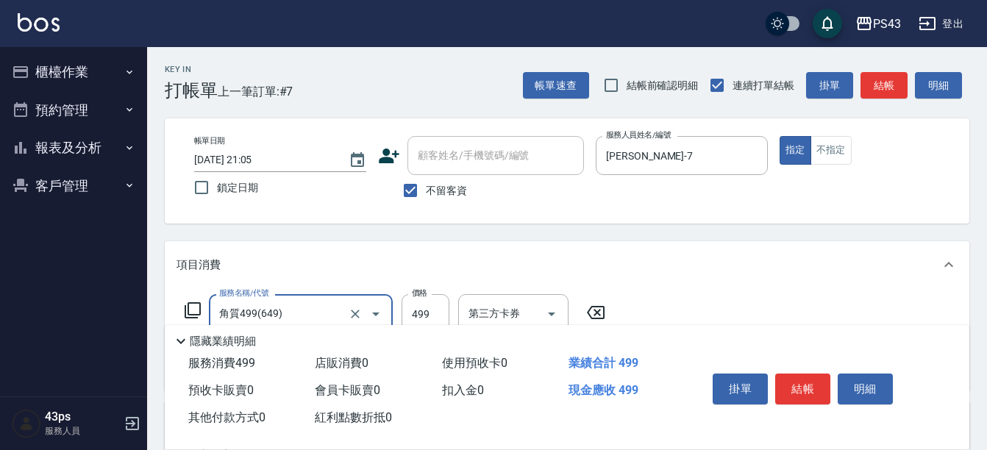
type input "角質499(649)"
type input "599"
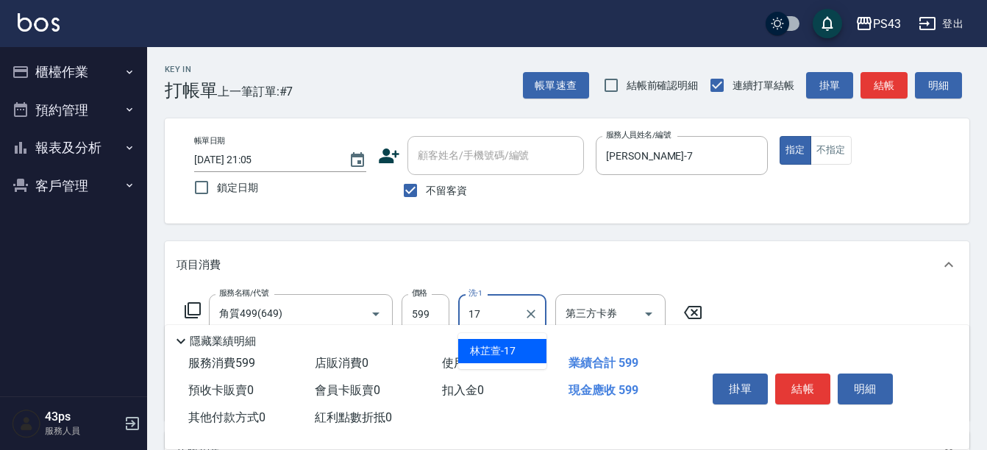
type input "[PERSON_NAME]-17"
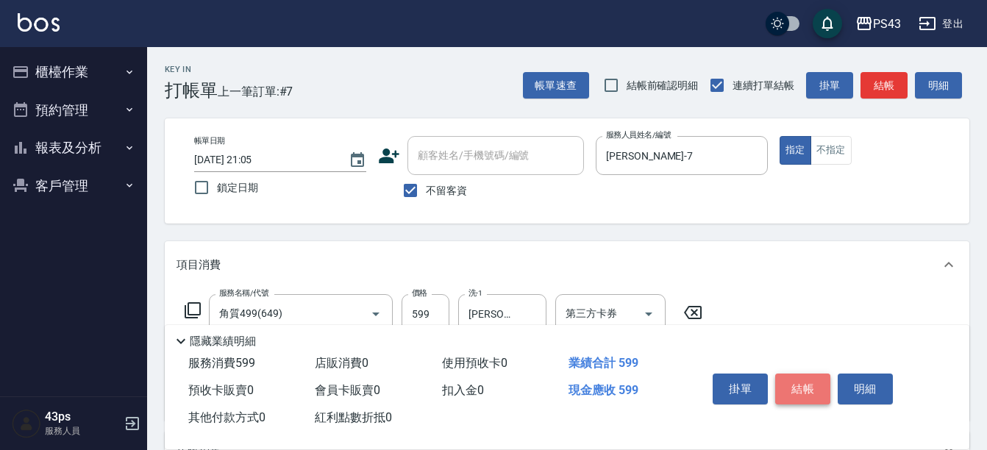
click at [802, 379] on button "結帳" at bounding box center [802, 389] width 55 height 31
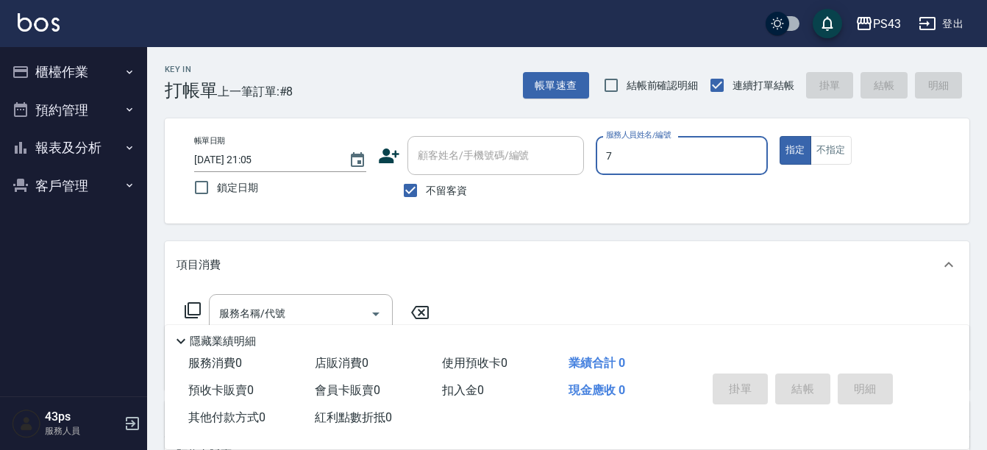
type input "[PERSON_NAME]-7"
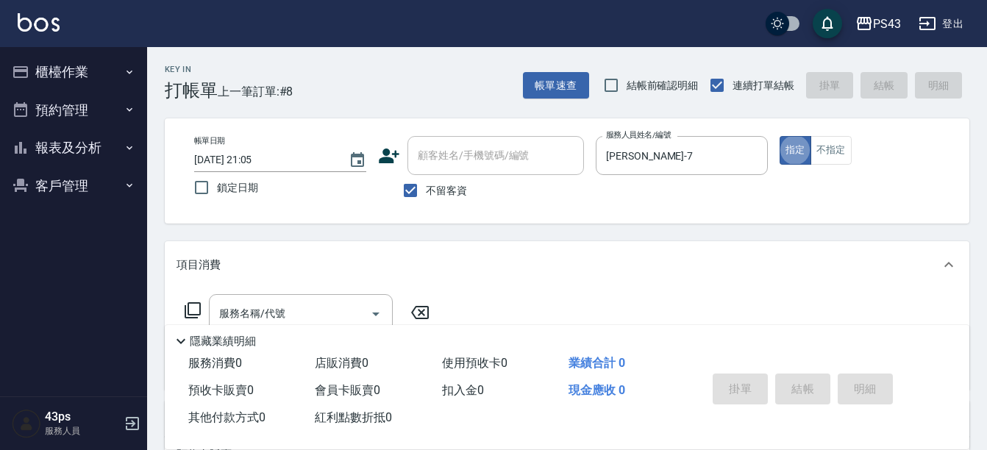
scroll to position [29, 0]
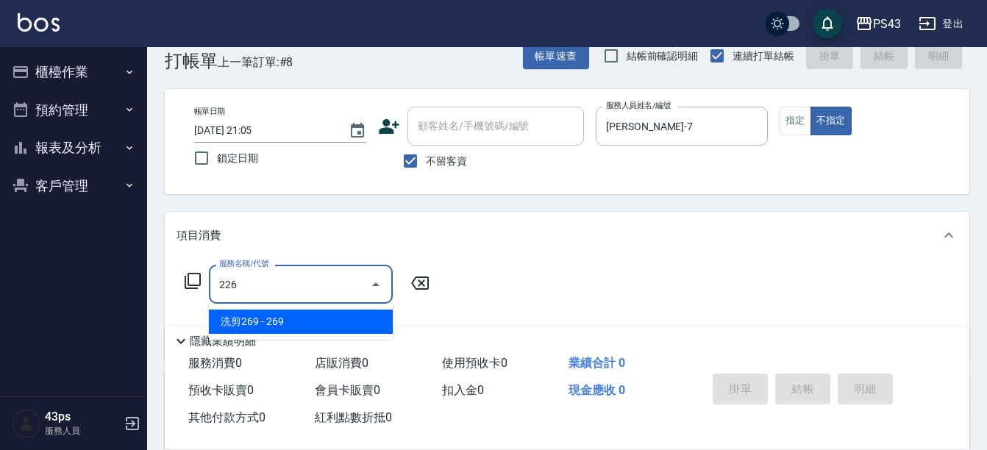
type input "洗剪269(226)"
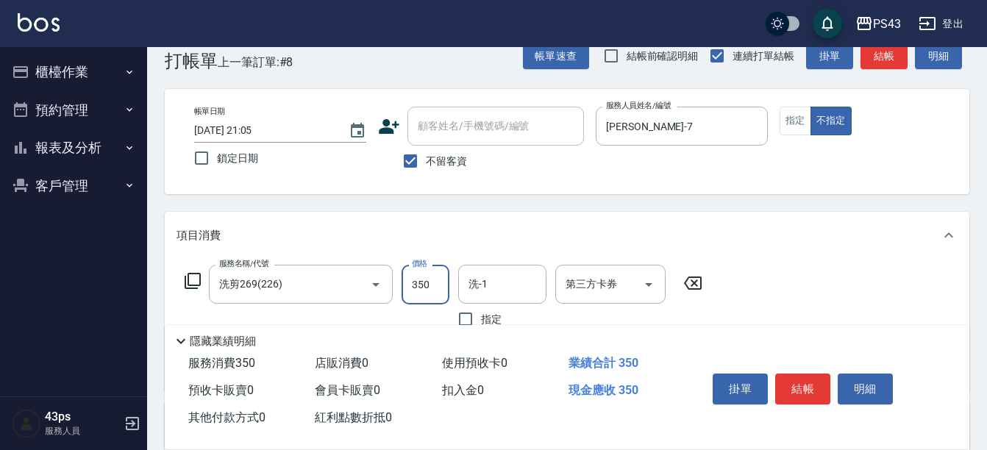
type input "350"
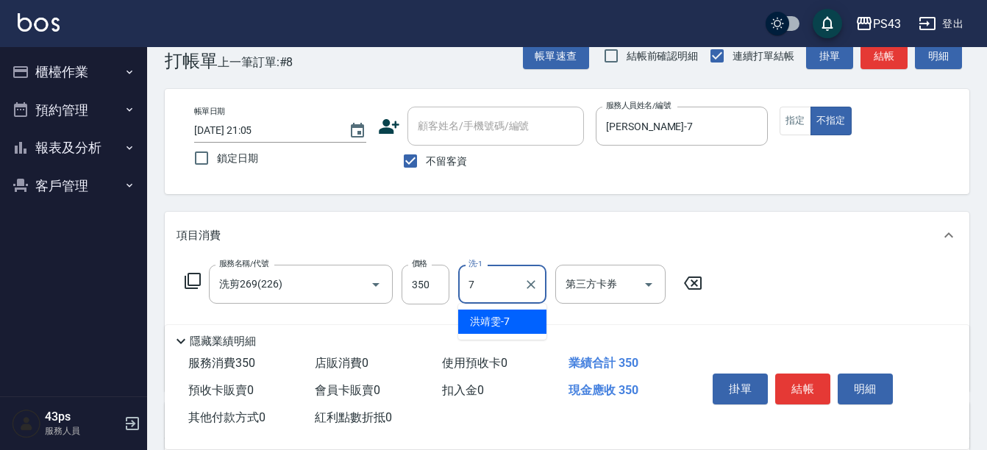
type input "[PERSON_NAME]-7"
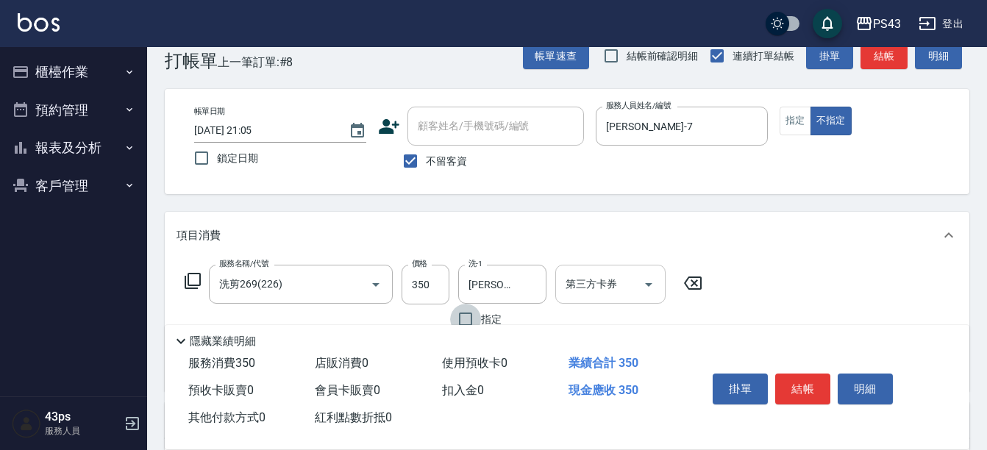
click at [605, 290] on input "第三方卡券" at bounding box center [599, 284] width 75 height 26
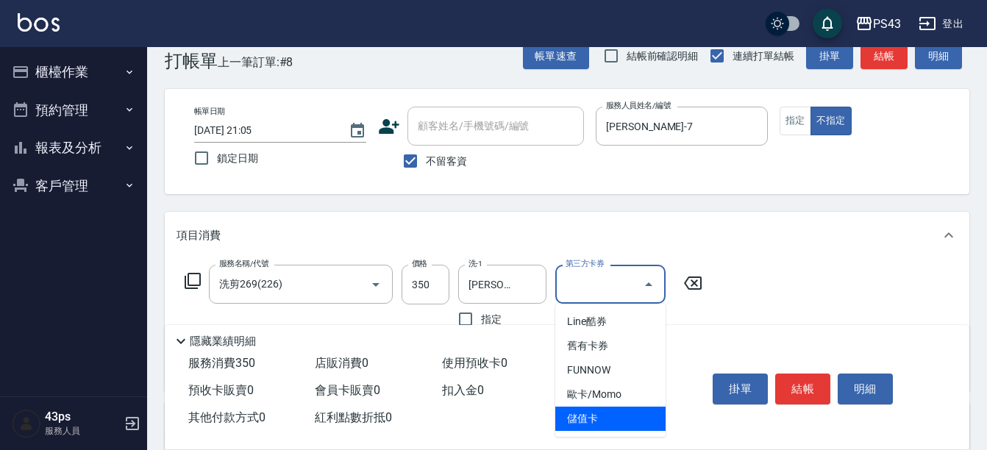
click at [599, 427] on span "儲值卡" at bounding box center [610, 419] width 110 height 24
type input "儲值卡"
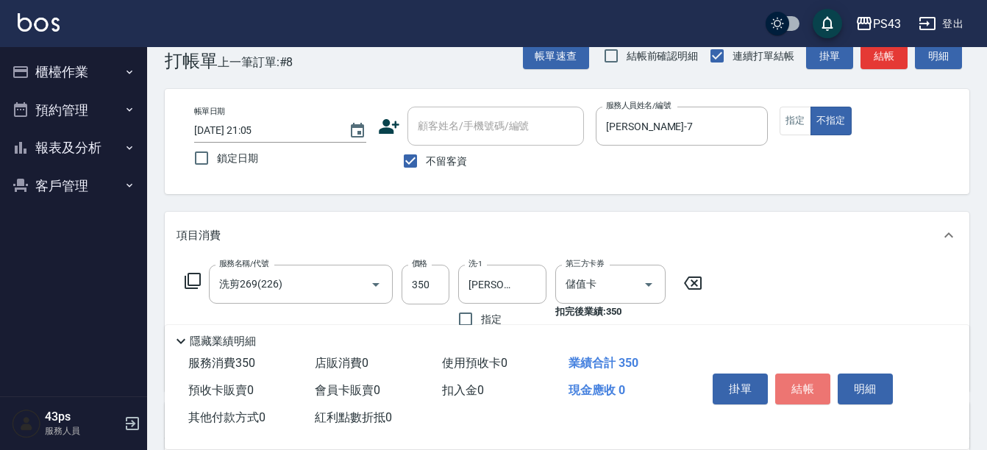
drag, startPoint x: 790, startPoint y: 387, endPoint x: 738, endPoint y: 391, distance: 51.7
click at [790, 388] on button "結帳" at bounding box center [802, 389] width 55 height 31
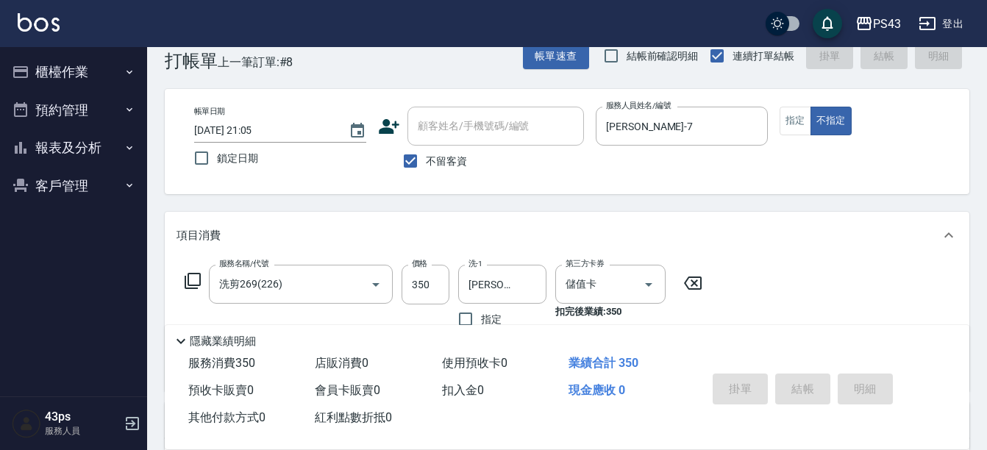
type input "[DATE] 21:06"
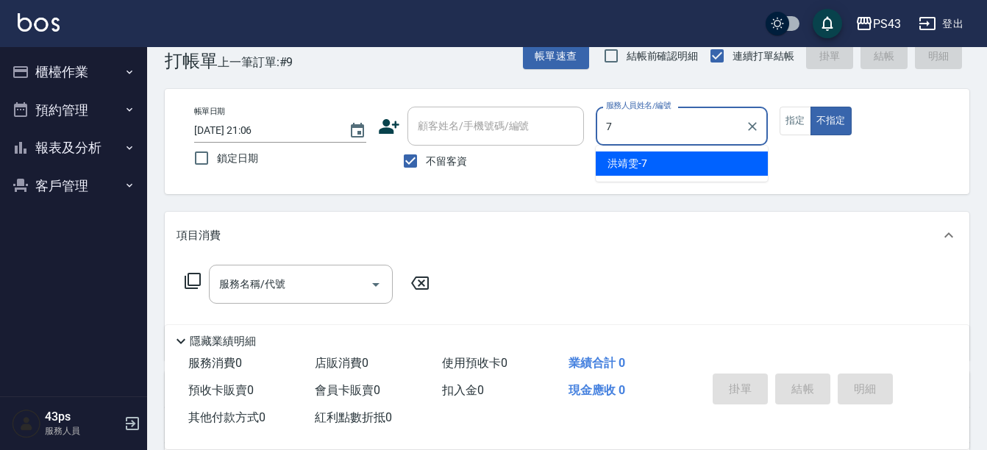
type input "[PERSON_NAME]-7"
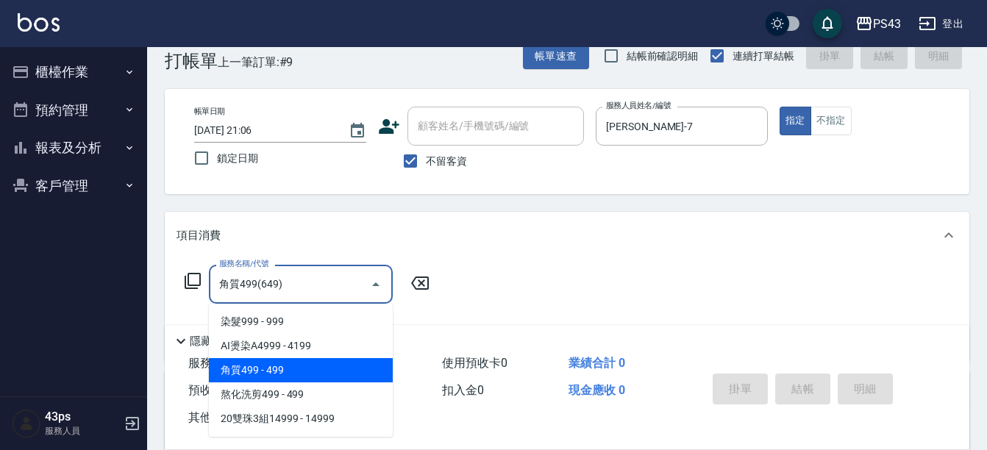
type input "角質499(649)"
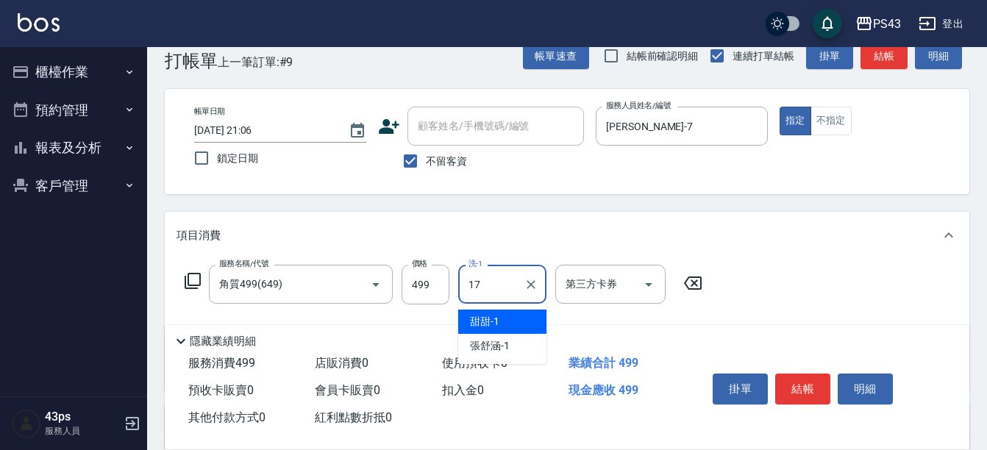
type input "[PERSON_NAME]-17"
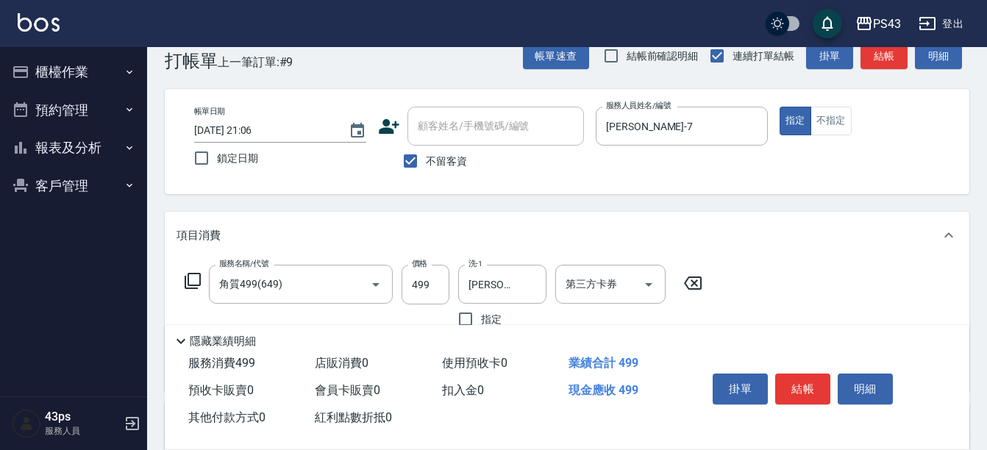
click at [805, 405] on div "掛單 結帳 明細" at bounding box center [803, 391] width 192 height 46
click at [814, 374] on button "結帳" at bounding box center [802, 389] width 55 height 31
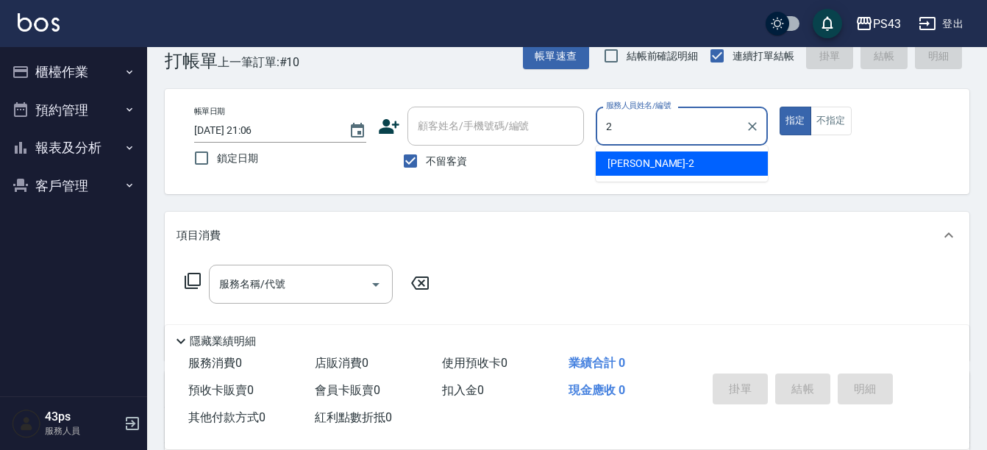
type input "安肯-2"
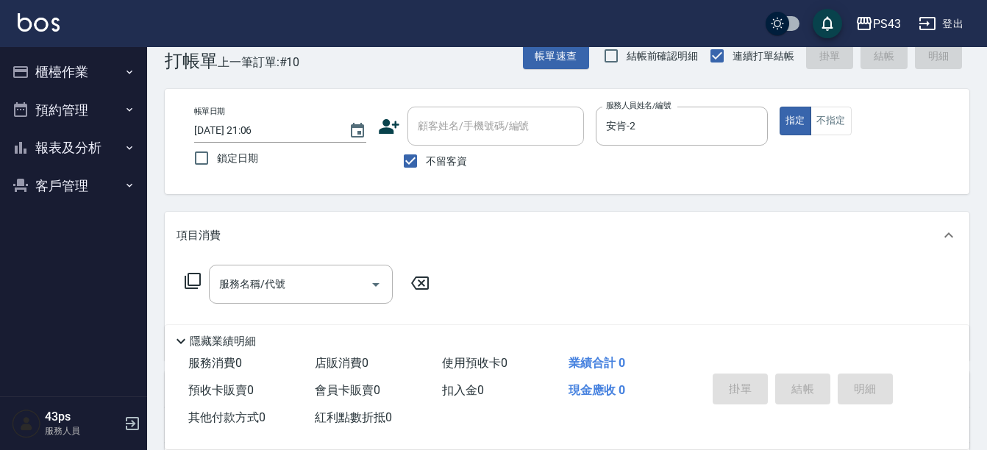
click at [193, 280] on icon at bounding box center [193, 281] width 18 height 18
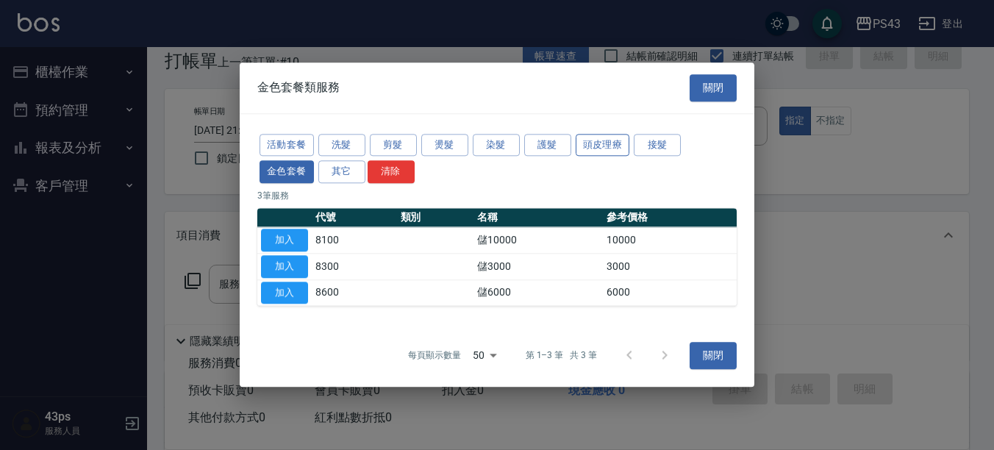
click at [602, 149] on button "頭皮理療" at bounding box center [603, 145] width 54 height 23
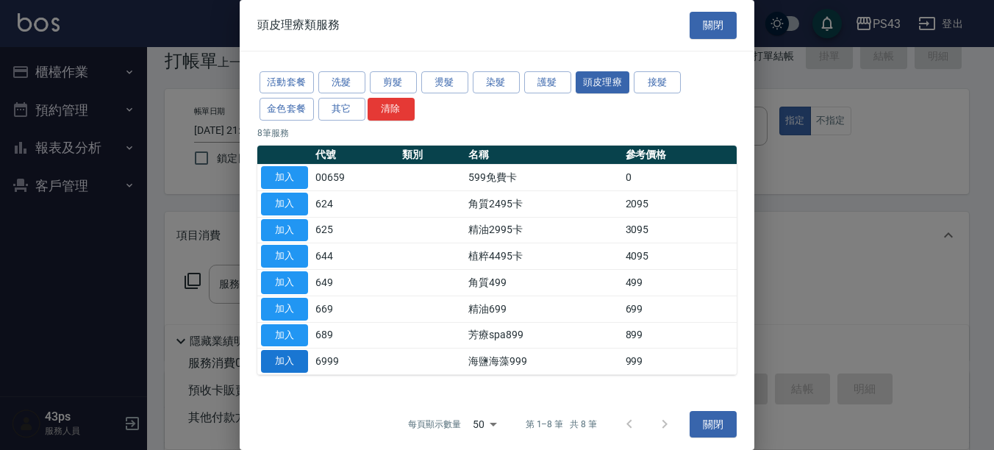
click at [288, 359] on button "加入" at bounding box center [284, 361] width 47 height 23
type input "海鹽海藻999(6999)"
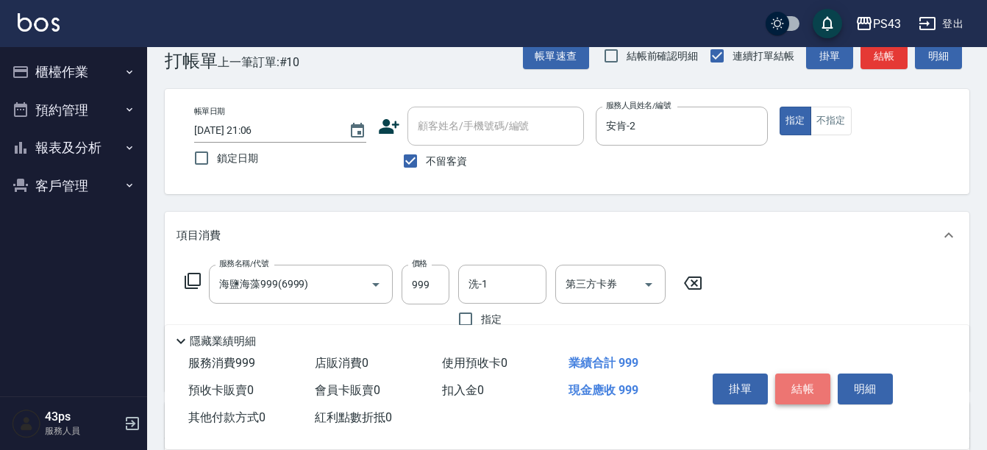
click at [800, 378] on button "結帳" at bounding box center [802, 389] width 55 height 31
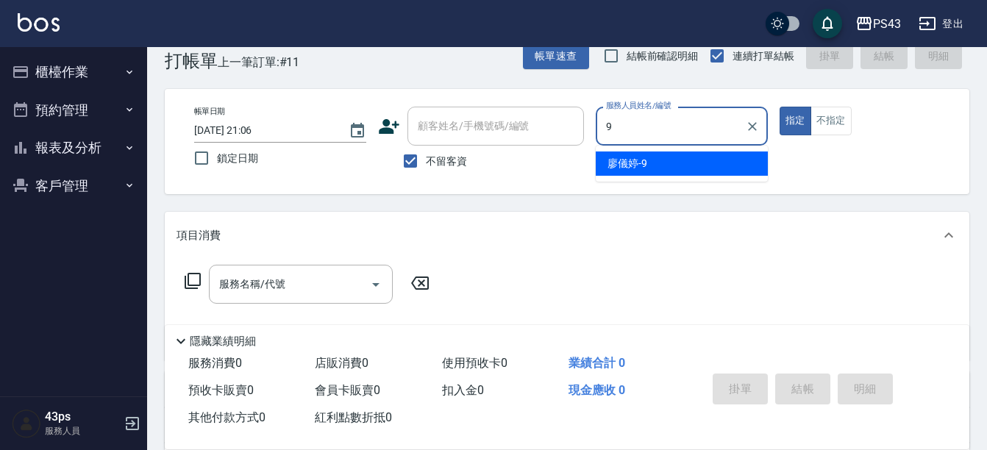
type input "[PERSON_NAME]-9"
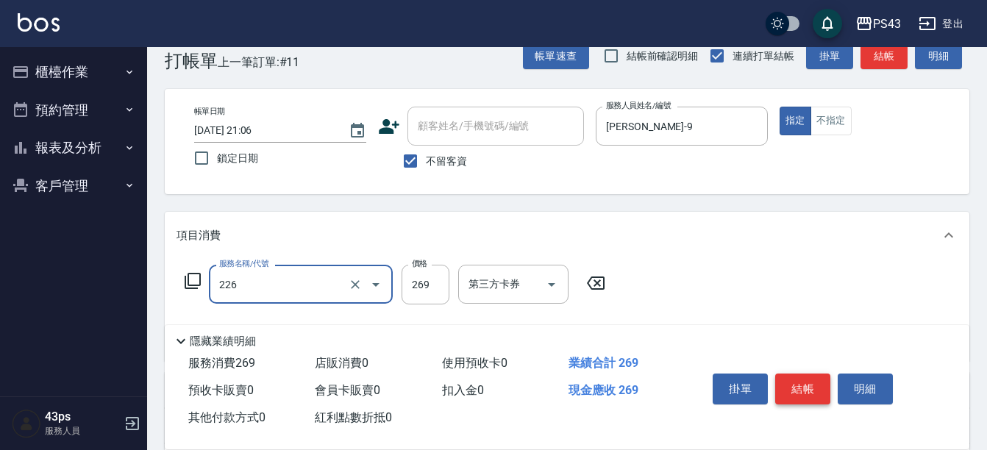
type input "洗剪269(226)"
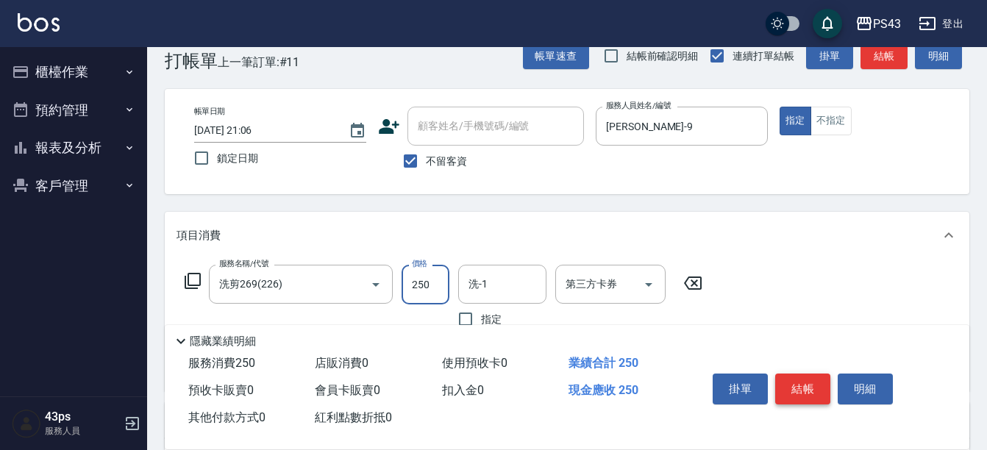
type input "250"
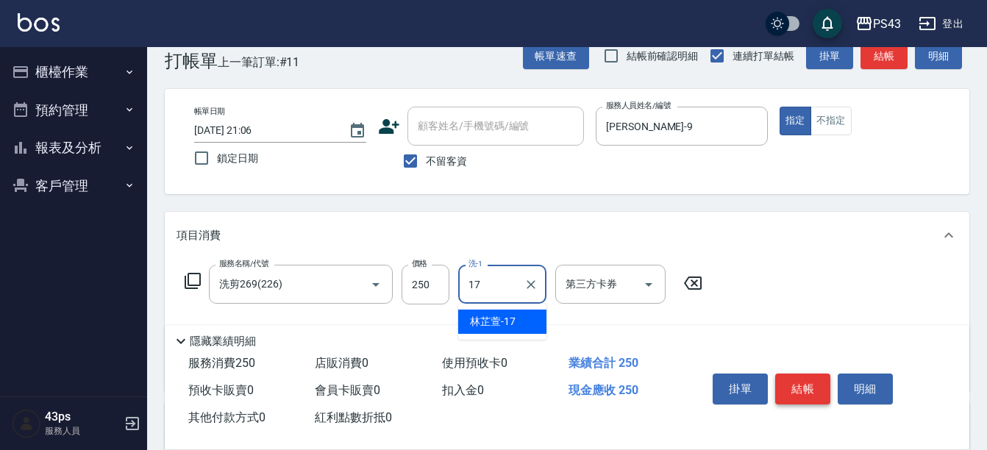
type input "[PERSON_NAME]-17"
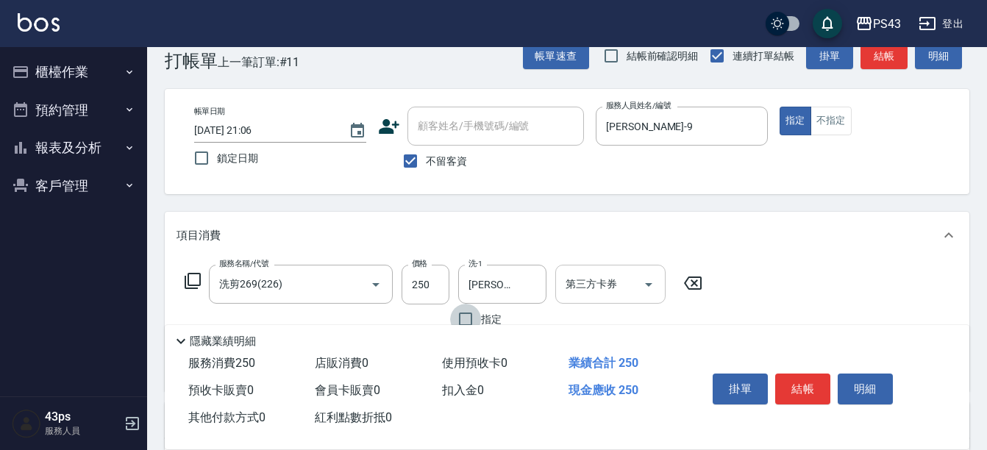
click at [621, 279] on input "第三方卡券" at bounding box center [599, 284] width 75 height 26
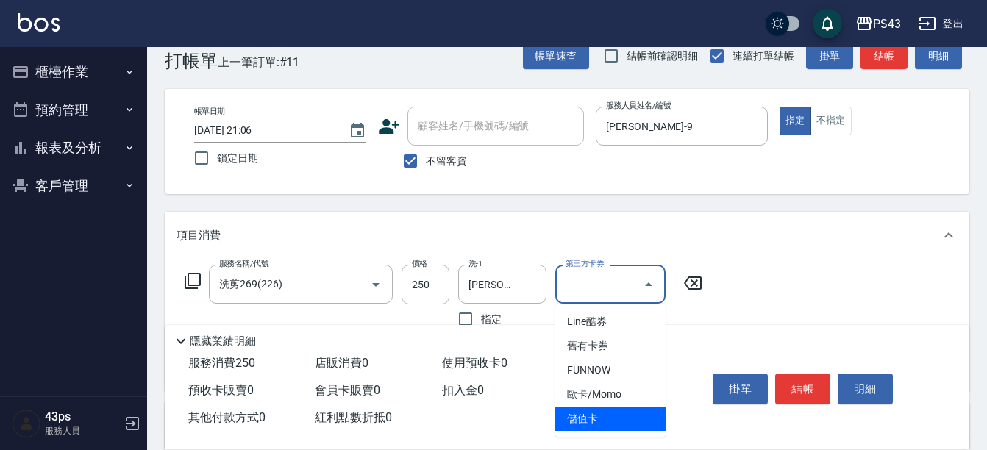
click at [601, 413] on span "儲值卡" at bounding box center [610, 419] width 110 height 24
type input "儲值卡"
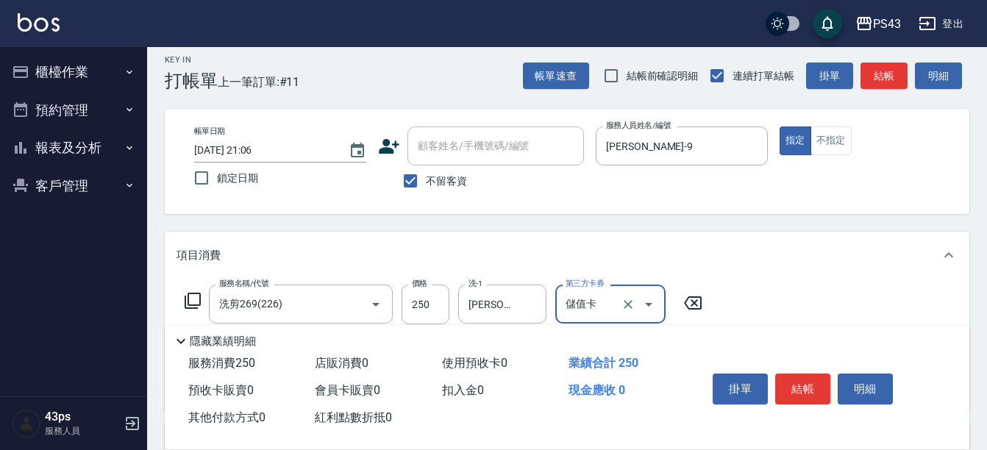
scroll to position [0, 0]
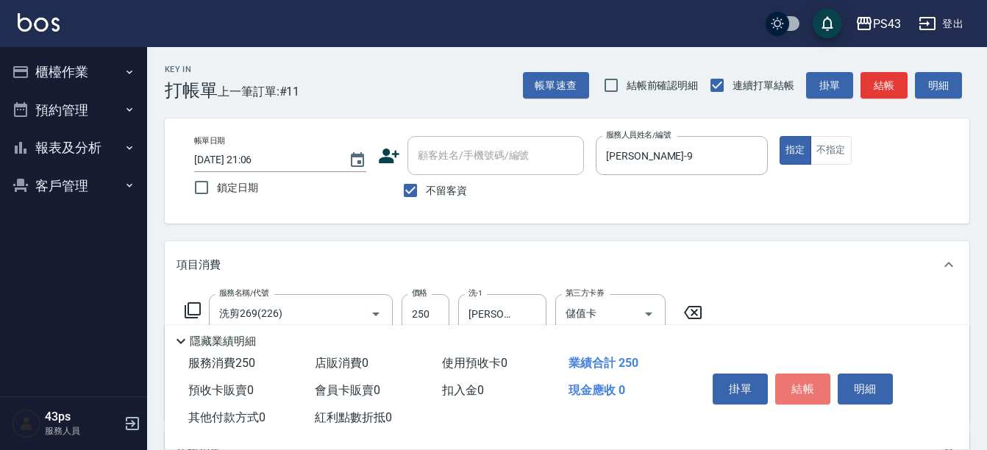
click at [790, 376] on button "結帳" at bounding box center [802, 389] width 55 height 31
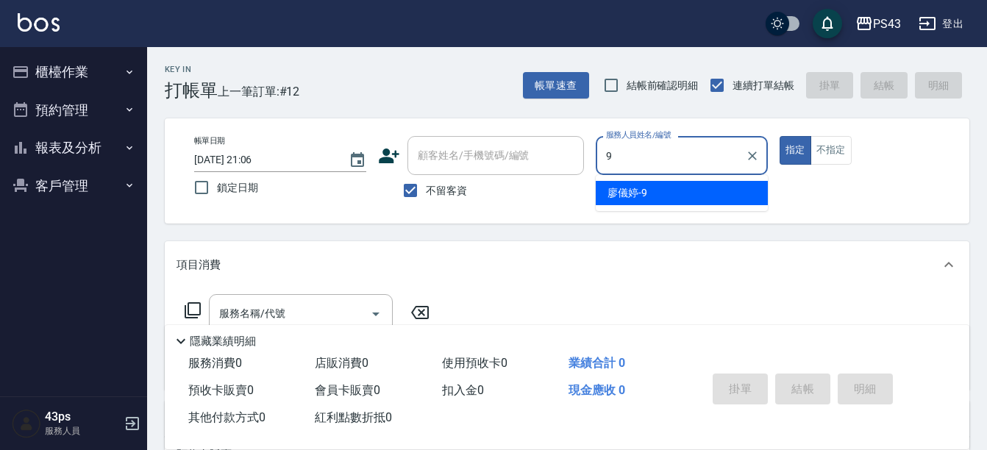
type input "[PERSON_NAME]-9"
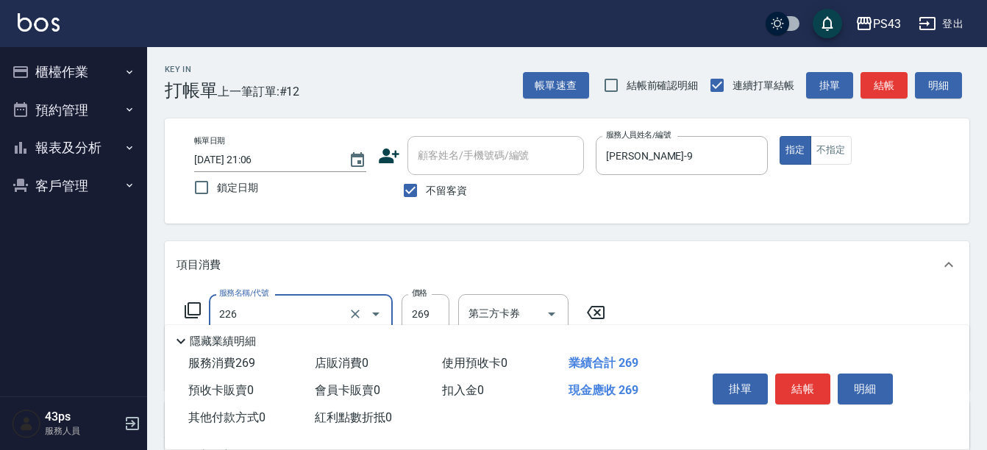
type input "洗剪269(226)"
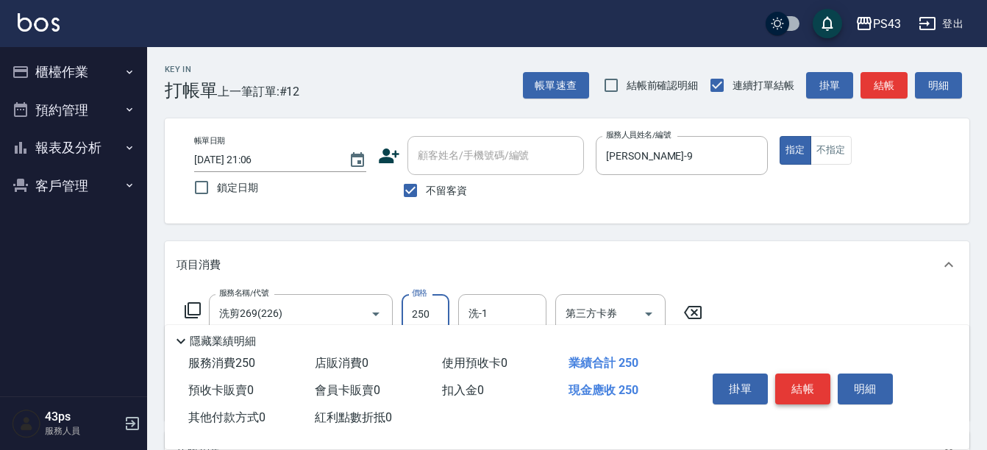
type input "250"
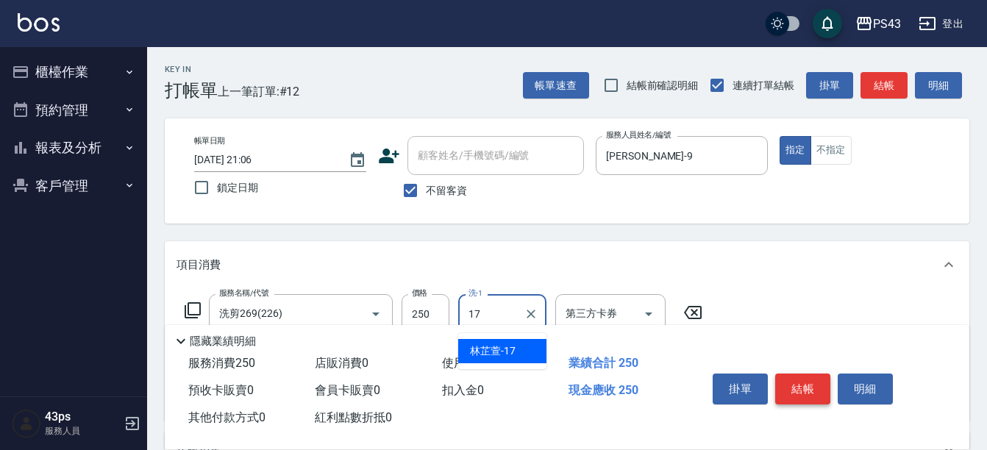
type input "[PERSON_NAME]-17"
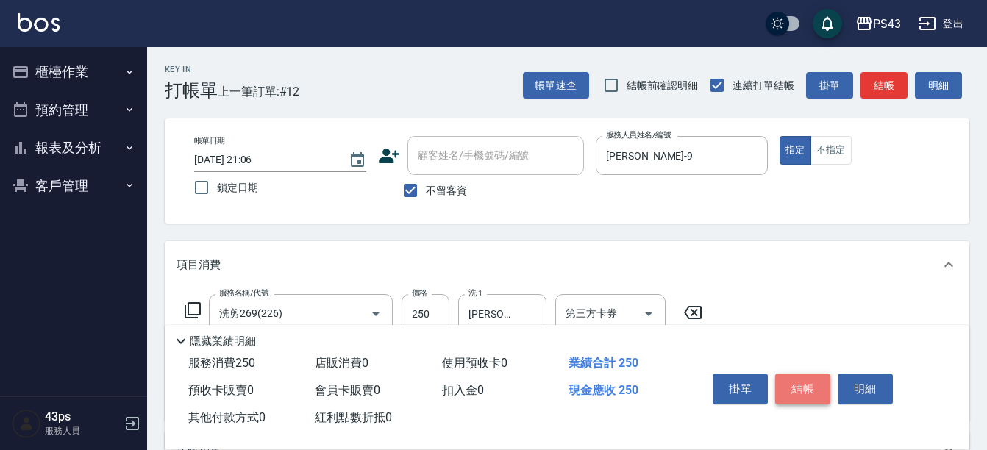
click at [803, 375] on button "結帳" at bounding box center [802, 389] width 55 height 31
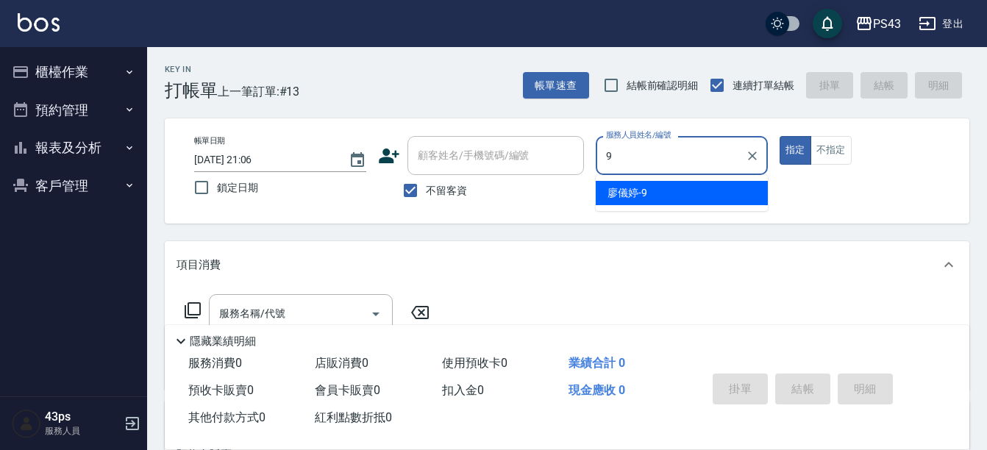
type input "[PERSON_NAME]-9"
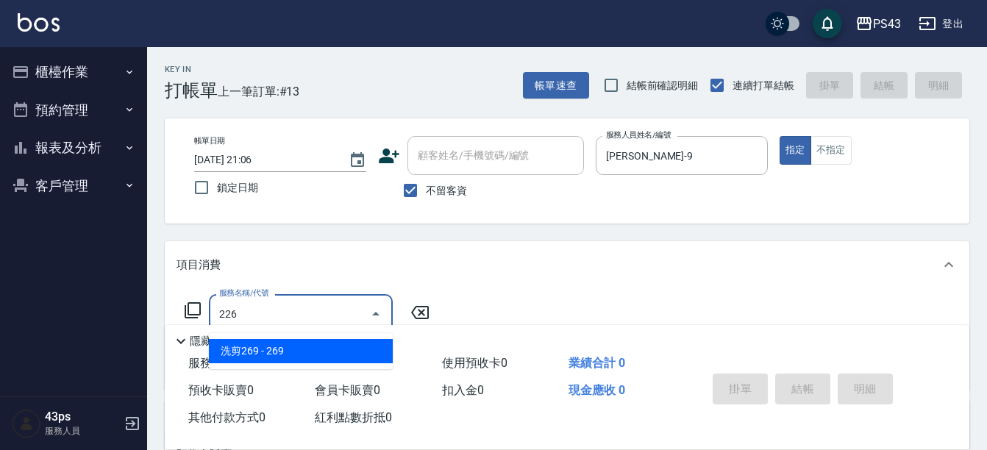
type input "洗剪269(226)"
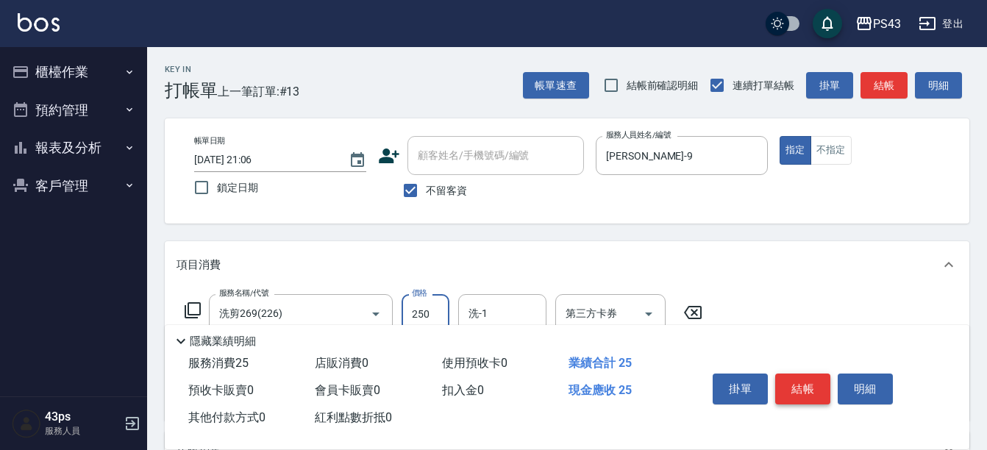
type input "250"
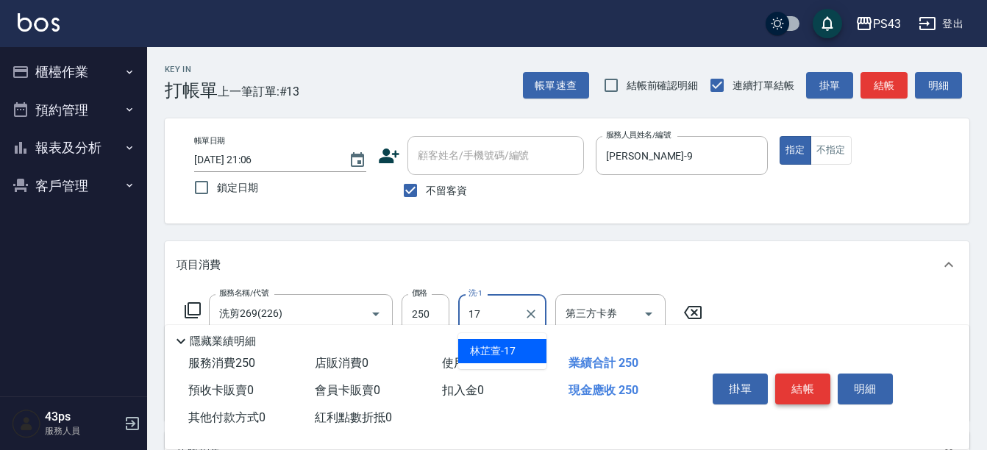
type input "[PERSON_NAME]-17"
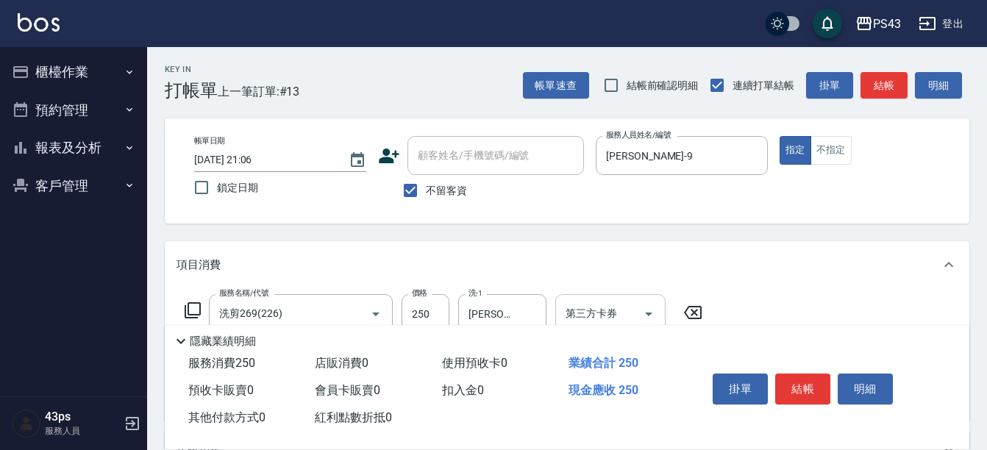
click at [605, 295] on div "第三方卡券" at bounding box center [610, 313] width 110 height 39
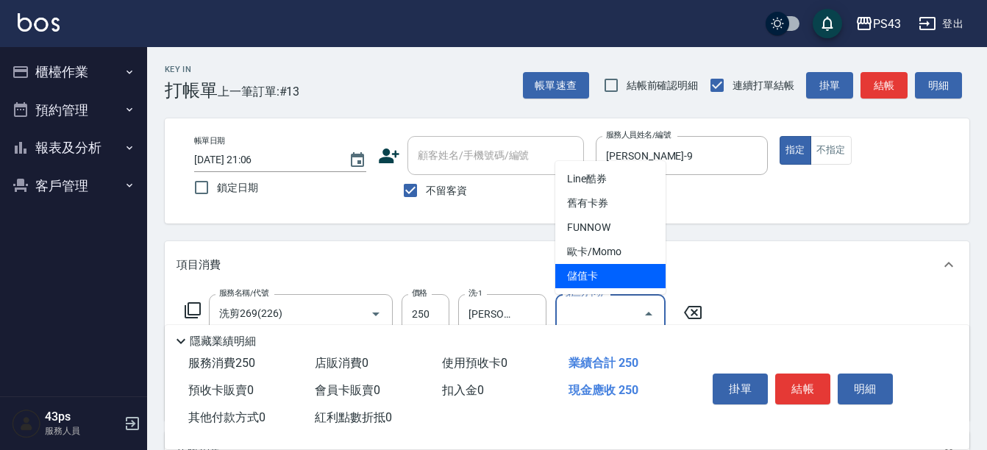
click at [613, 274] on span "儲值卡" at bounding box center [610, 276] width 110 height 24
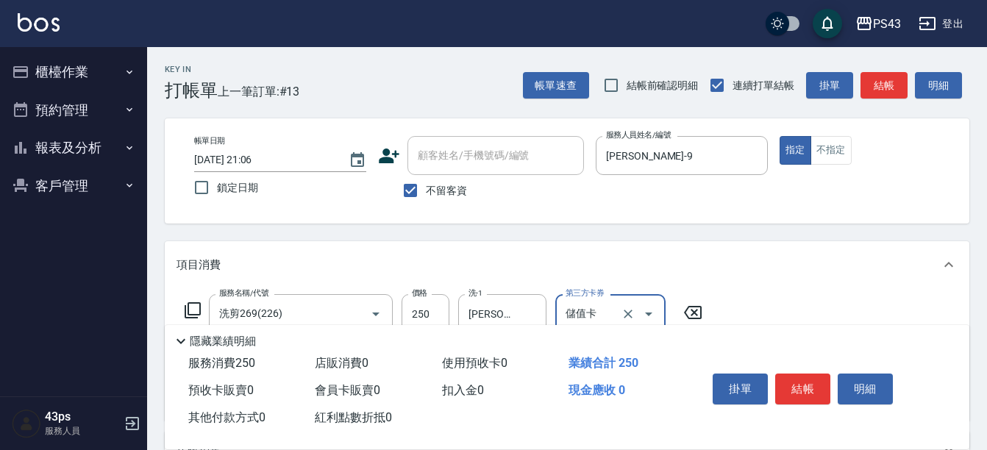
type input "儲值卡"
click at [786, 396] on button "結帳" at bounding box center [802, 389] width 55 height 31
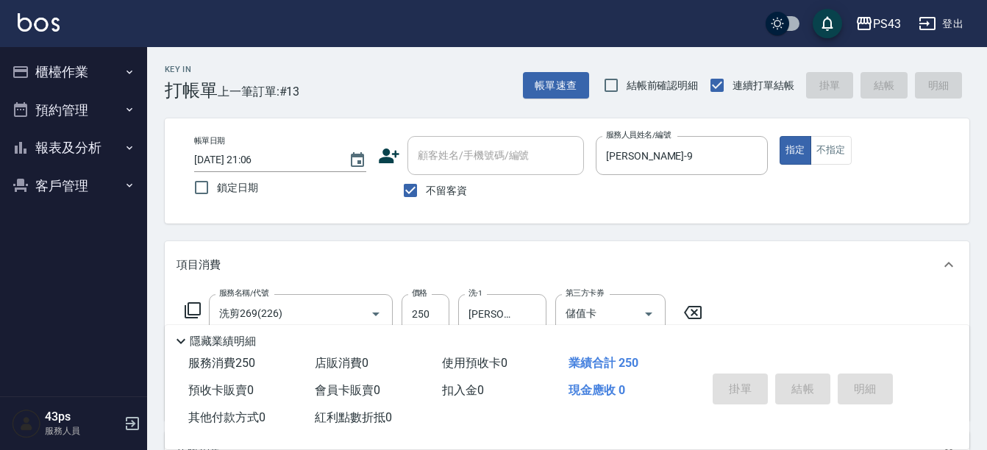
type input "[DATE] 21:07"
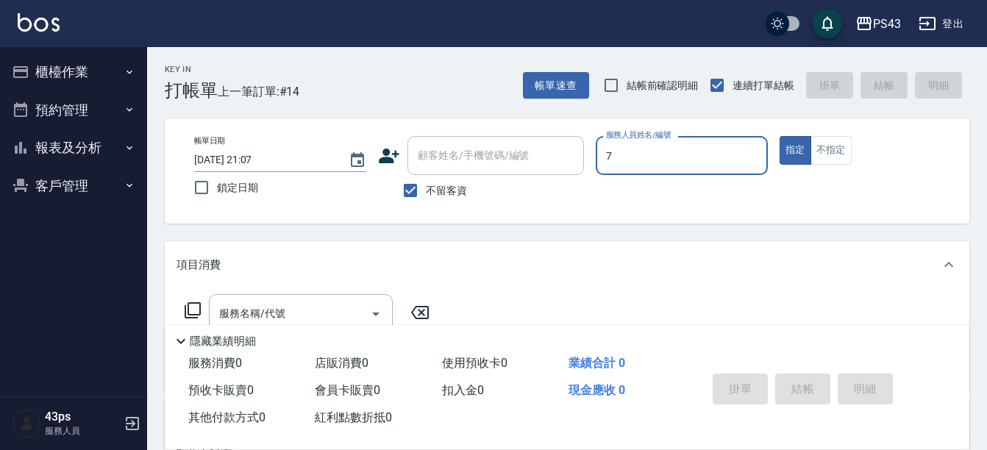
type input "[PERSON_NAME]-7"
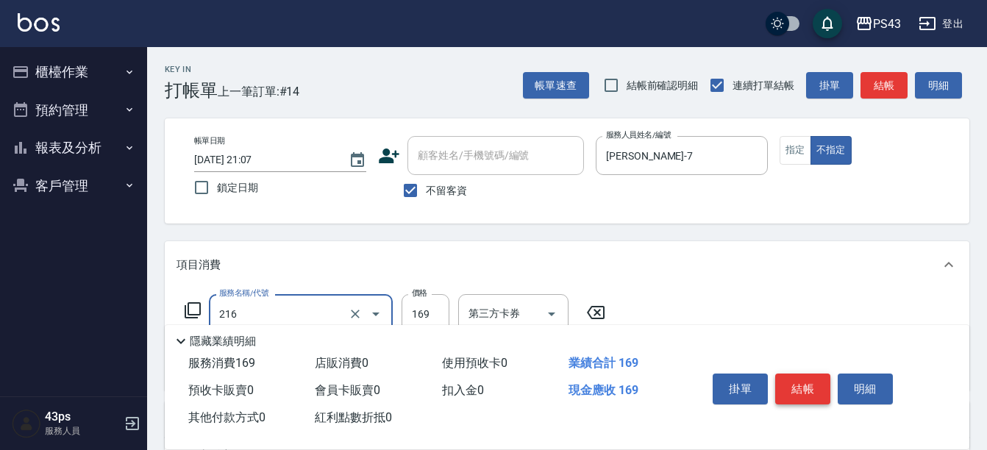
type input "剪髮169(216)"
type input "150"
click at [660, 232] on div "Key In 打帳單 上一筆訂單:#14 帳單速查 結帳前確認明細 連續打單結帳 掛單 結帳 明細 帳單日期 [DATE] 21:07 鎖定日期 顧客姓名/手…" at bounding box center [567, 366] width 840 height 638
click at [810, 377] on button "結帳" at bounding box center [802, 389] width 55 height 31
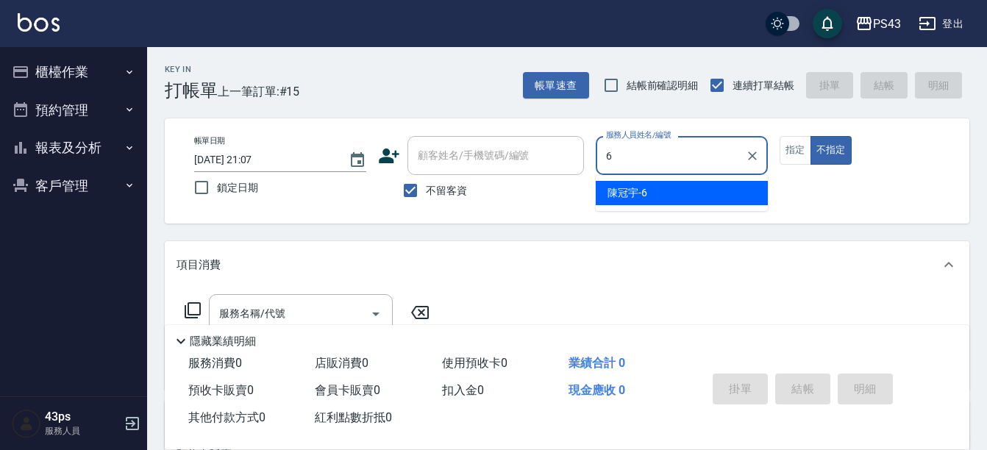
type input "[PERSON_NAME]-6"
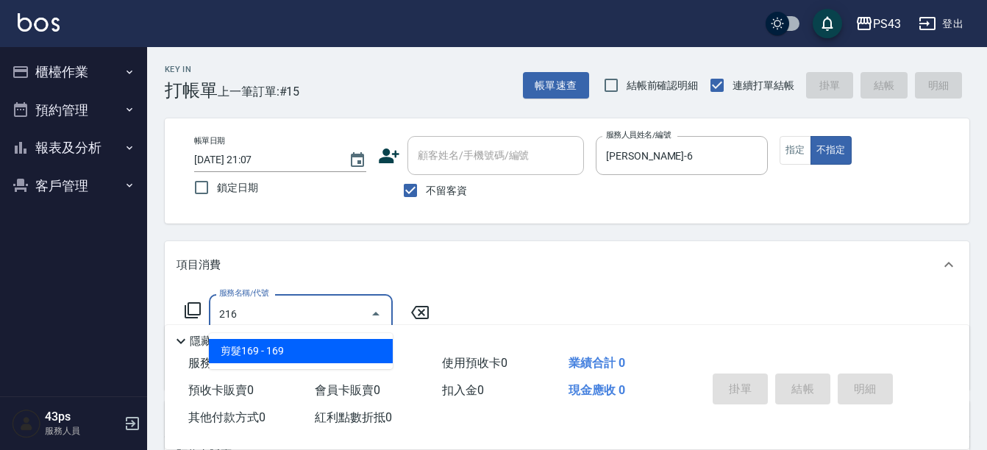
type input "剪髮169(216)"
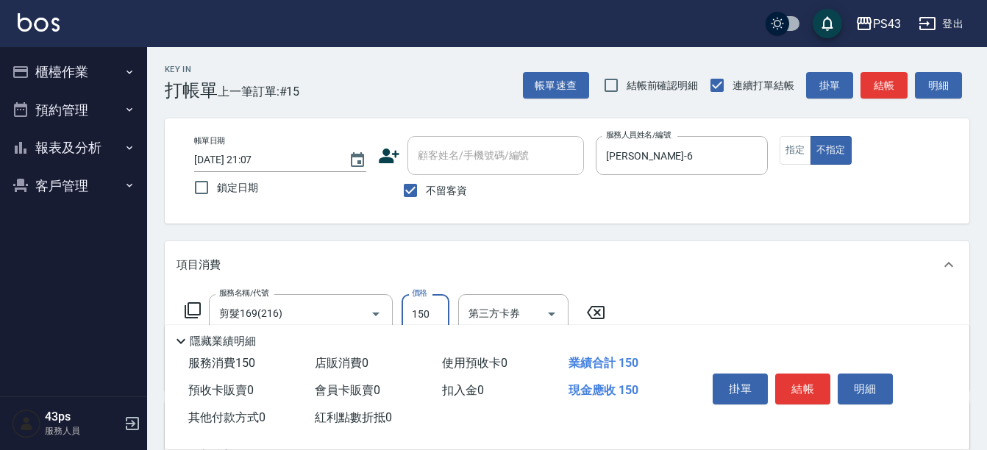
type input "150"
click at [783, 385] on button "結帳" at bounding box center [802, 389] width 55 height 31
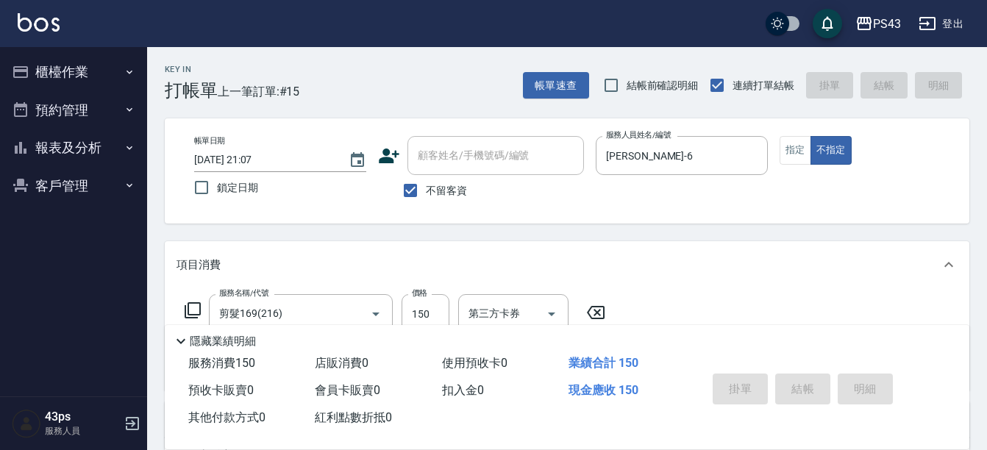
type input "[DATE] 21:08"
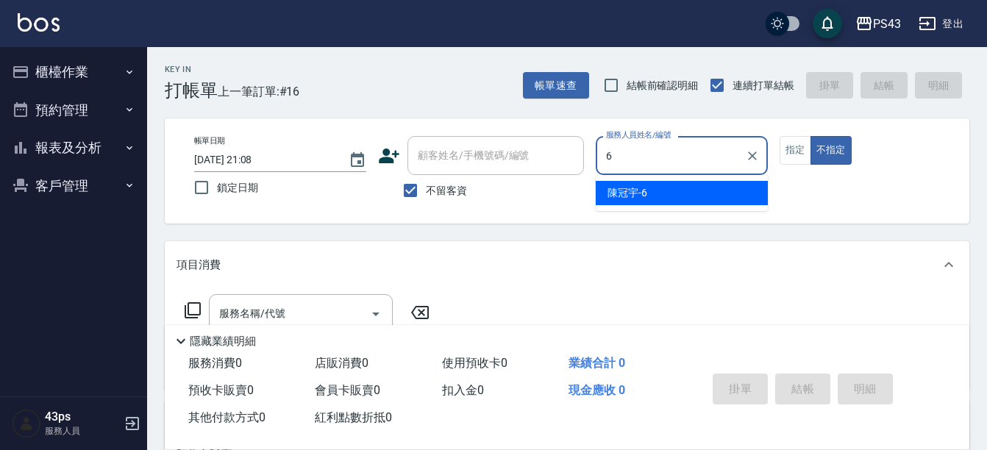
type input "[PERSON_NAME]-6"
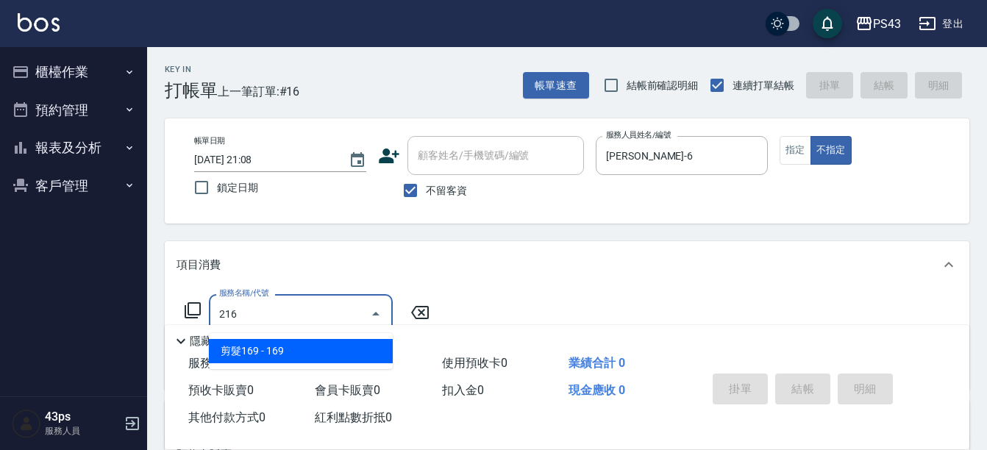
type input "剪髮169(216)"
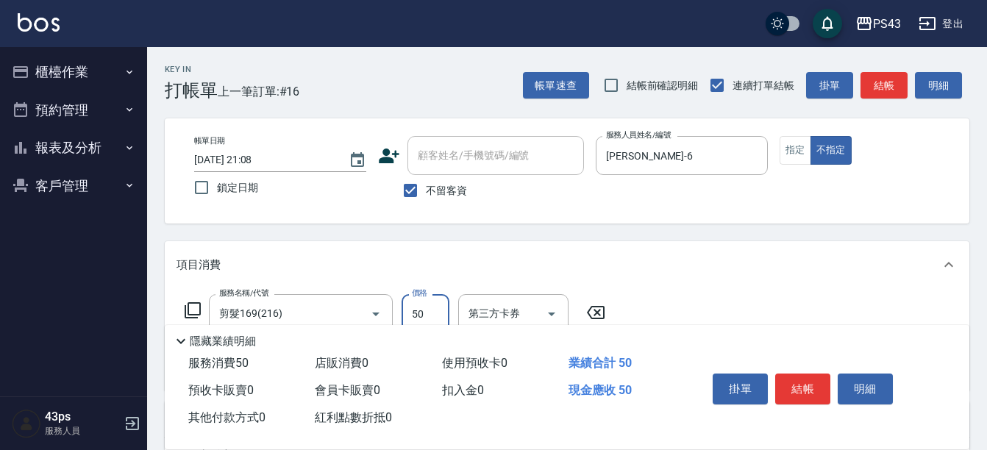
type input "50"
click at [806, 388] on button "結帳" at bounding box center [802, 389] width 55 height 31
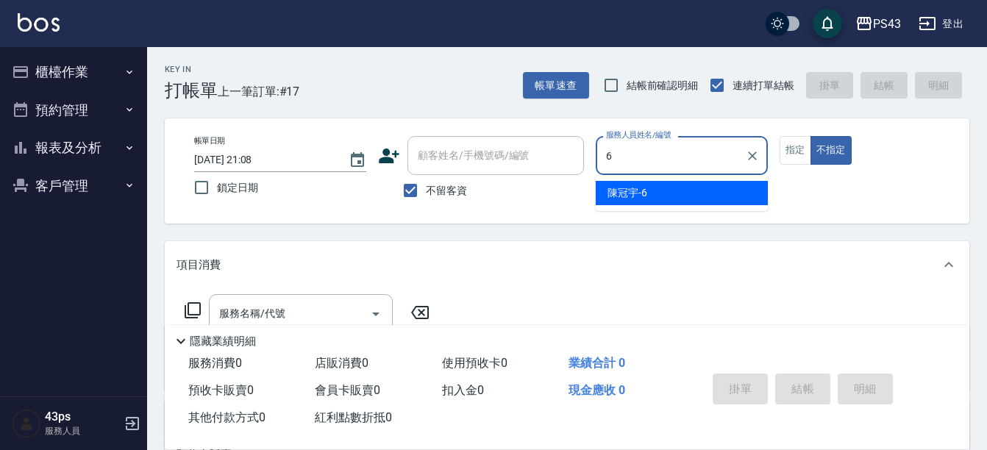
type input "[PERSON_NAME]-6"
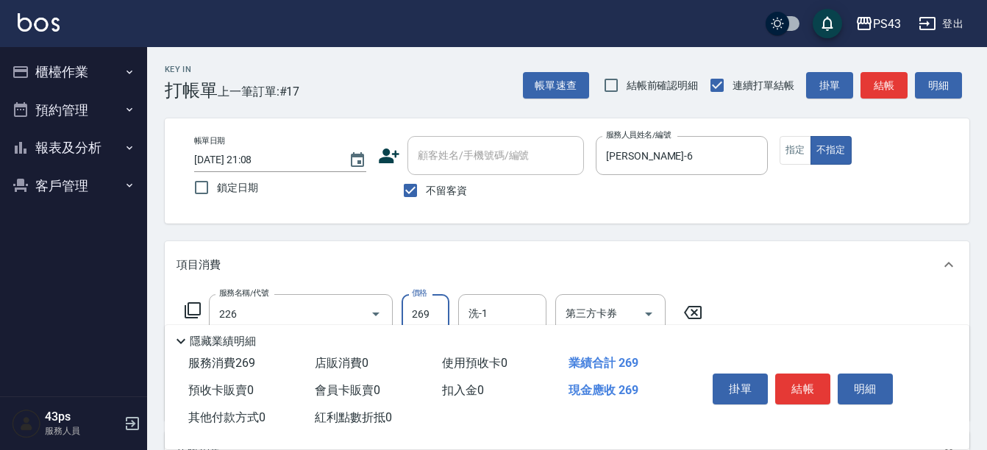
type input "洗剪269(226)"
type input "250"
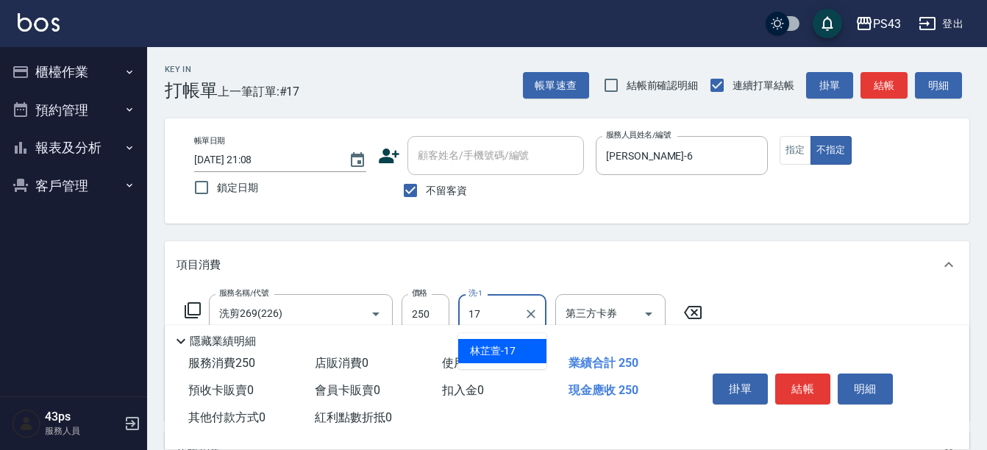
type input "[PERSON_NAME]-17"
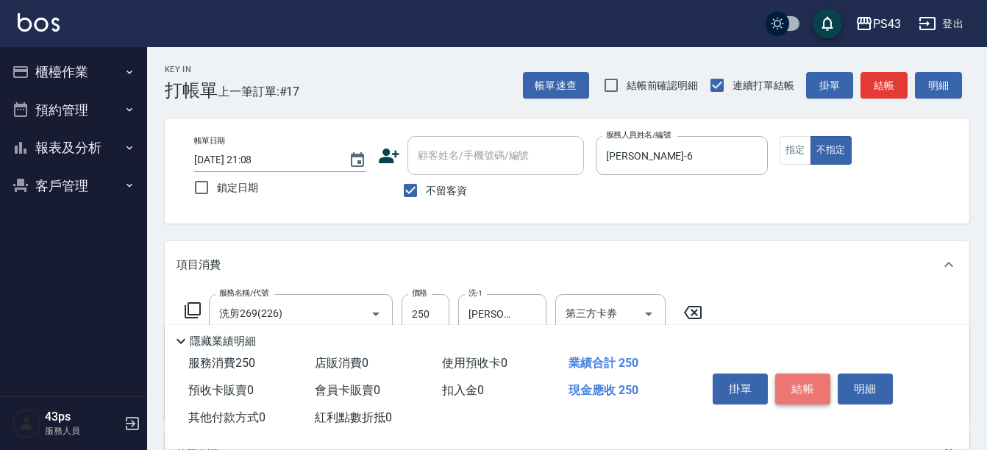
click at [805, 381] on button "結帳" at bounding box center [802, 389] width 55 height 31
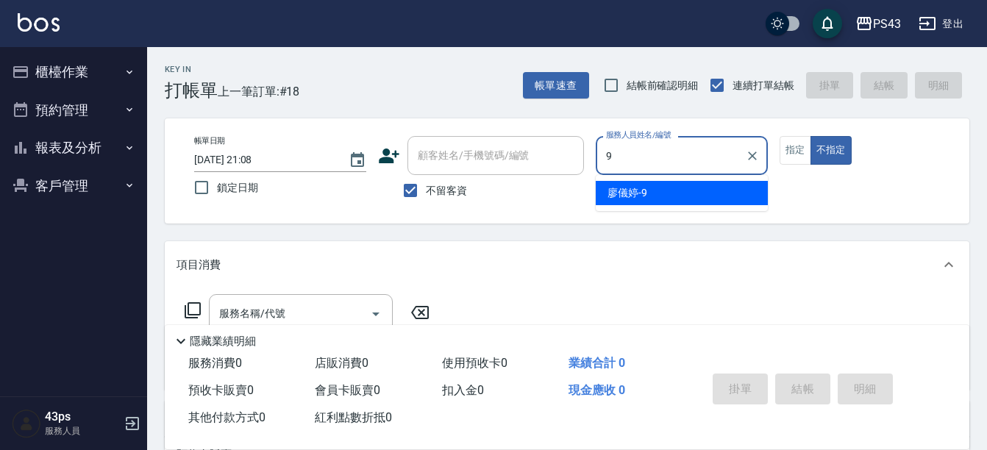
type input "[PERSON_NAME]-9"
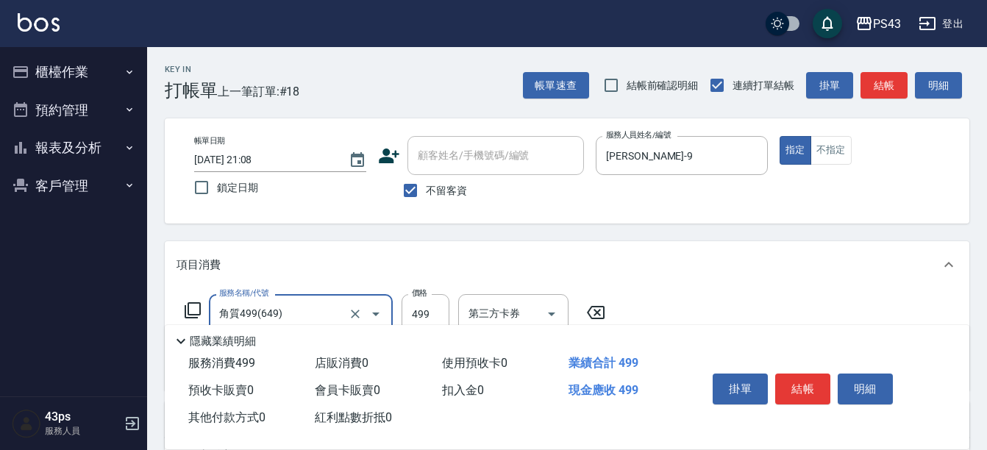
type input "角質499(649)"
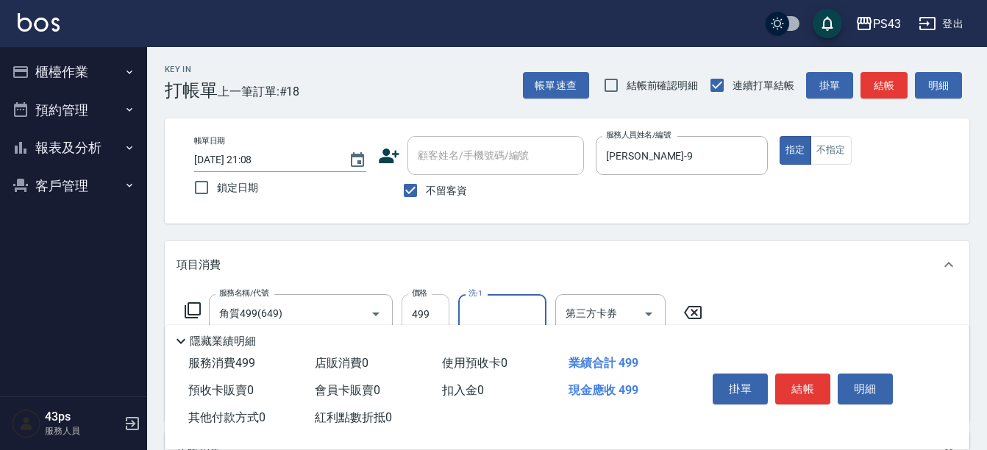
click at [446, 299] on input "499" at bounding box center [426, 314] width 48 height 40
type input "599"
type input "[PERSON_NAME]-17"
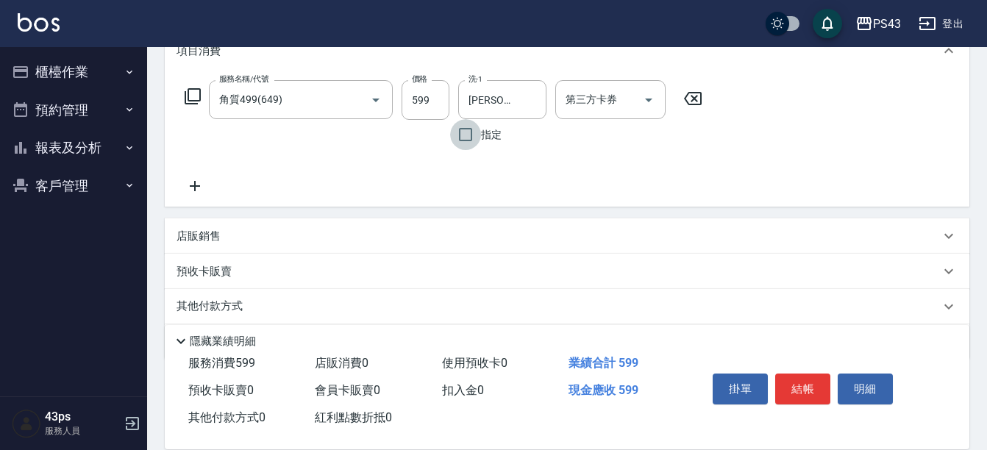
scroll to position [221, 0]
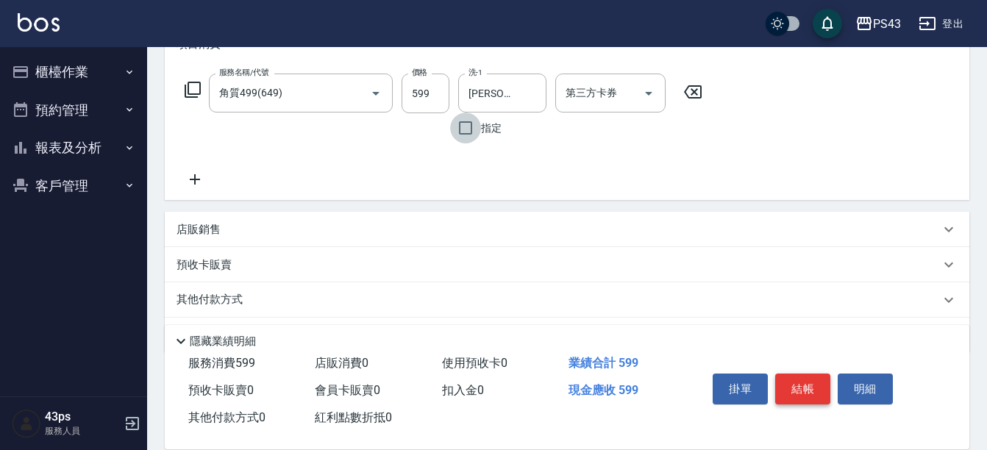
click at [809, 381] on button "結帳" at bounding box center [802, 389] width 55 height 31
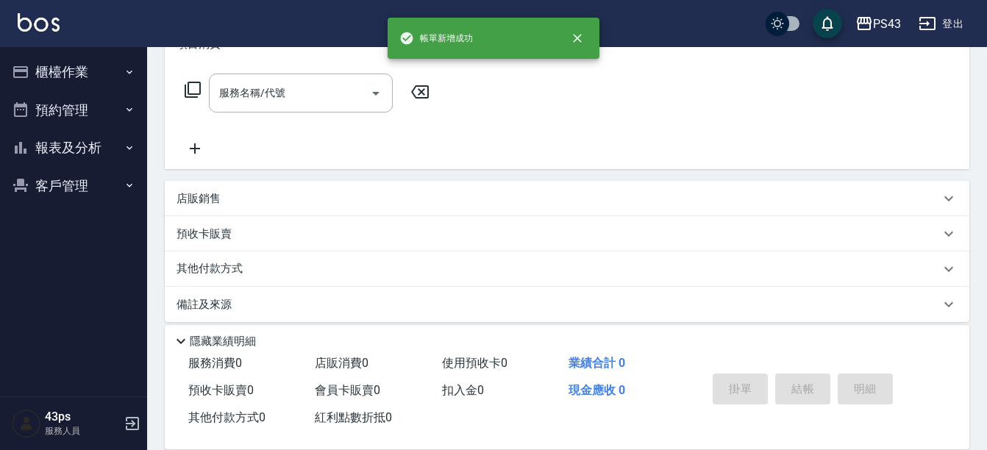
scroll to position [0, 0]
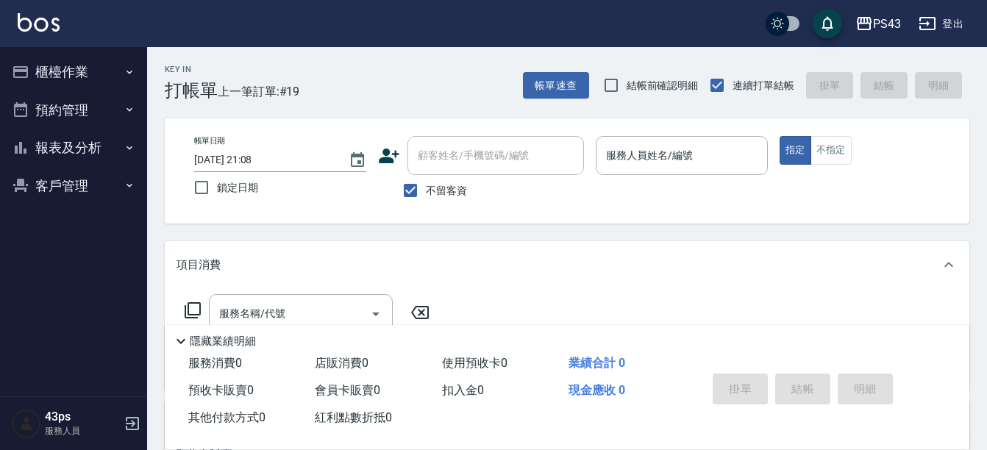
drag, startPoint x: 864, startPoint y: 368, endPoint x: 705, endPoint y: 135, distance: 282.1
click at [705, 135] on div "帳單日期 [DATE] 21:08 鎖定日期 顧客姓名/手機號碼/編號 顧客姓名/手機號碼/編號 不留客資 服務人員姓名/編號 服務人員姓名/編號 指定 不指定" at bounding box center [567, 170] width 805 height 105
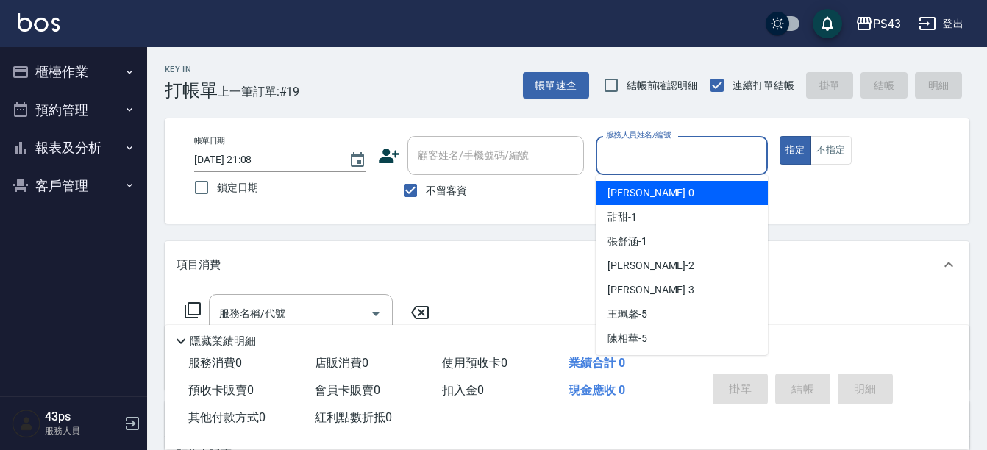
click at [704, 160] on input "服務人員姓名/編號" at bounding box center [681, 156] width 159 height 26
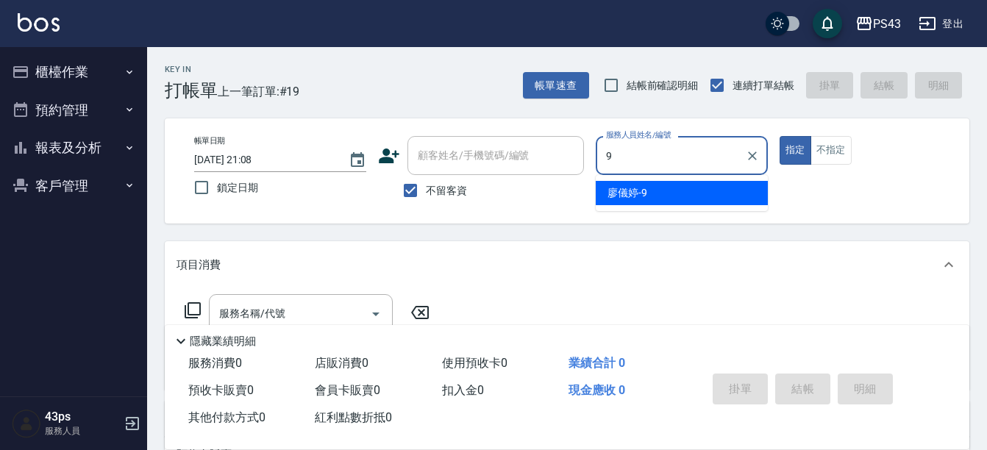
type input "[PERSON_NAME]-9"
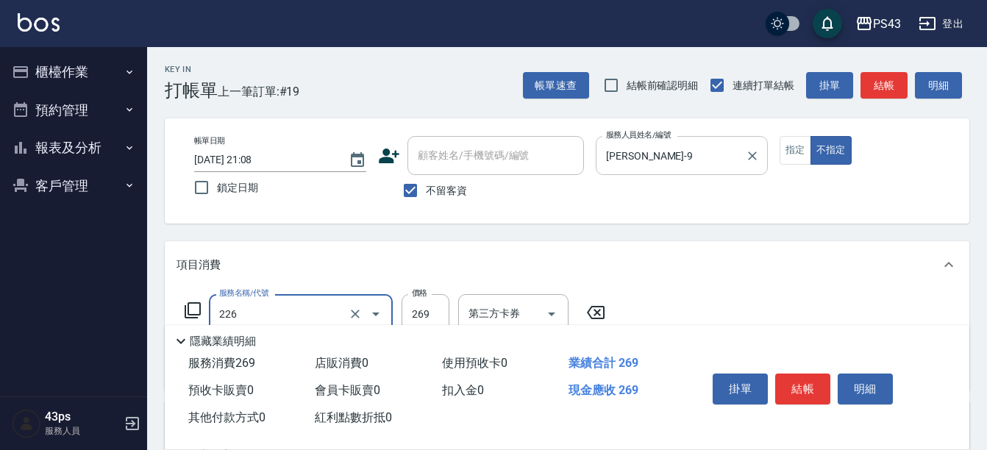
type input "洗剪269(226)"
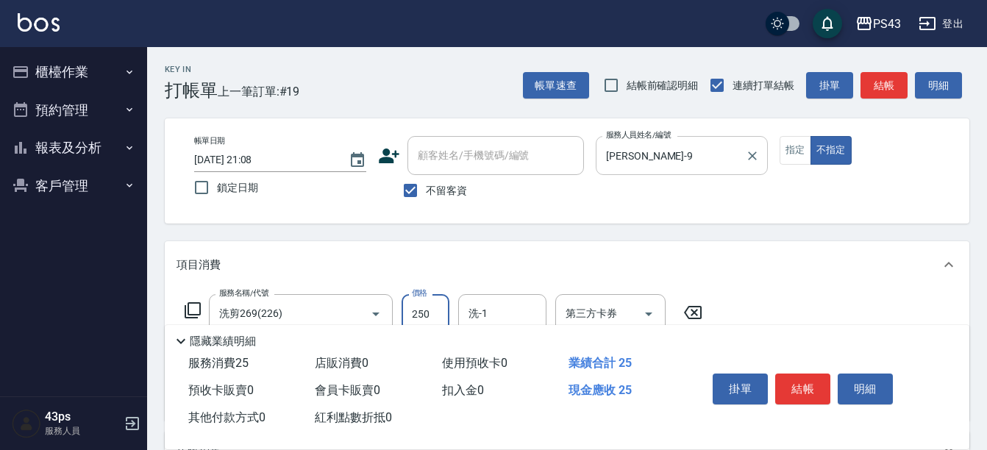
type input "250"
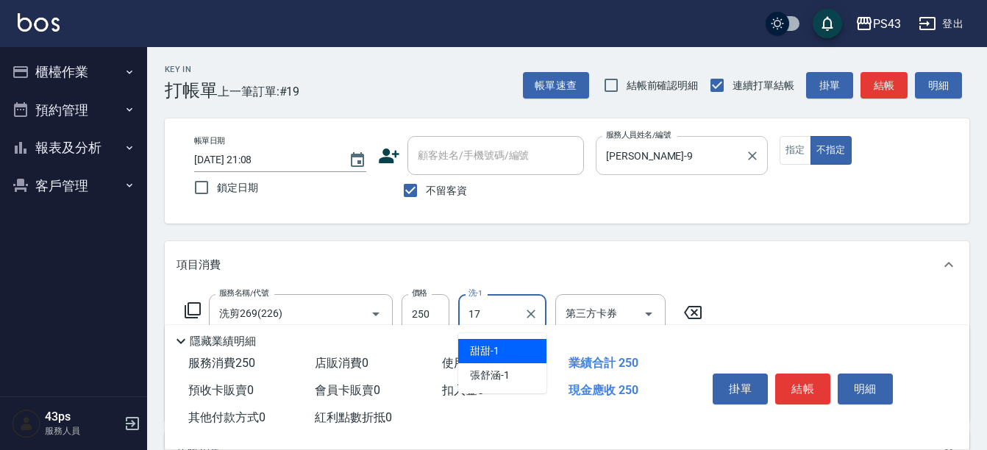
type input "[PERSON_NAME]-17"
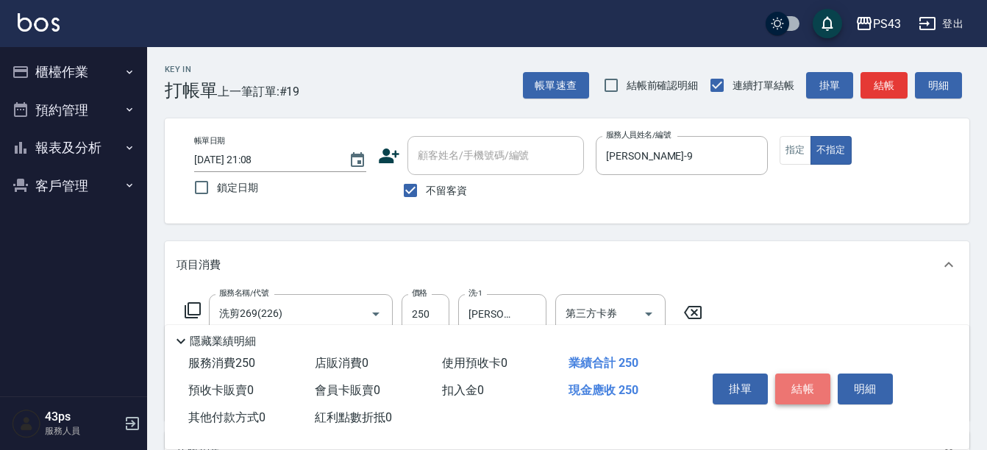
click at [801, 375] on button "結帳" at bounding box center [802, 389] width 55 height 31
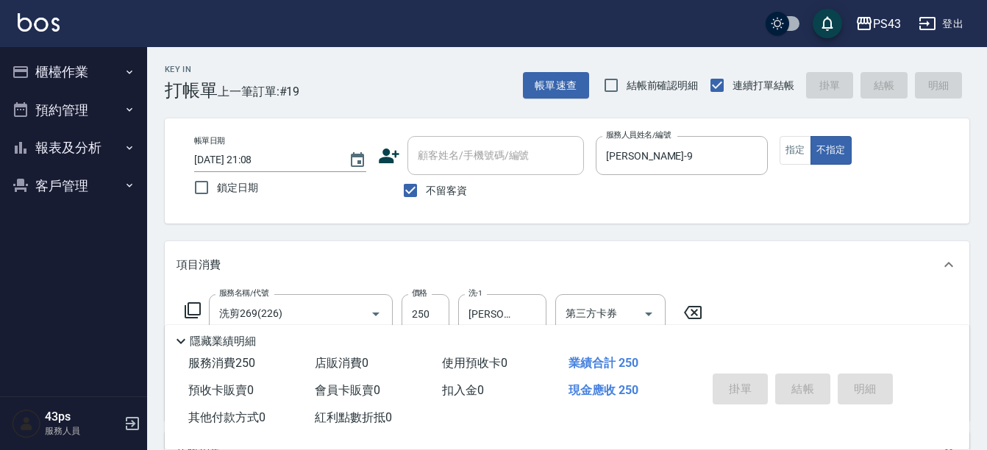
type input "[DATE] 21:09"
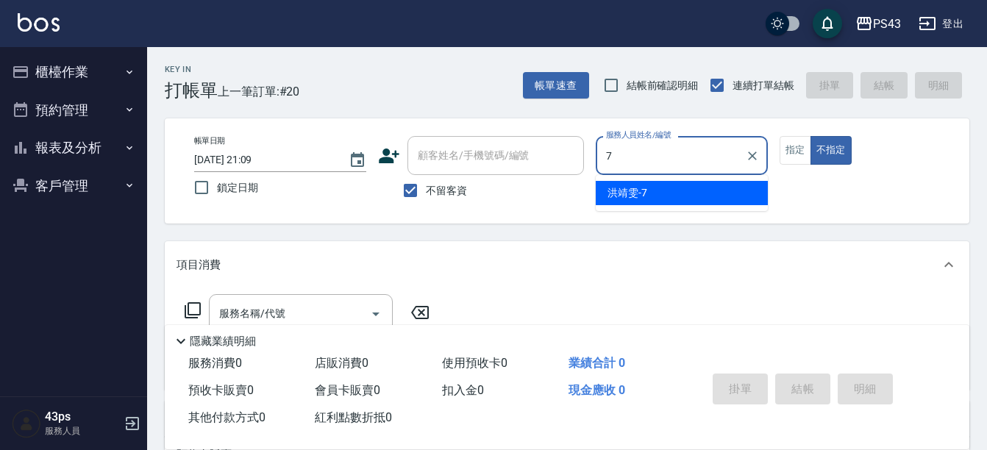
type input "[PERSON_NAME]-7"
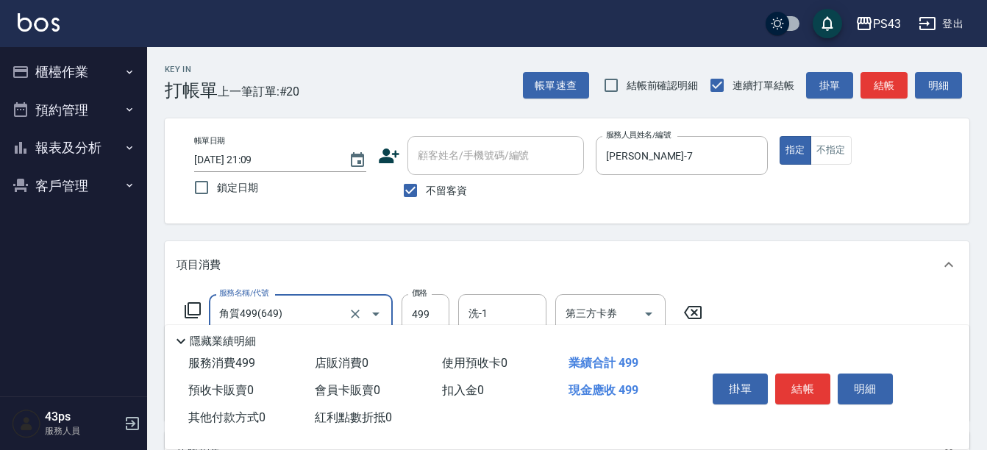
type input "角質499(649)"
type input "500"
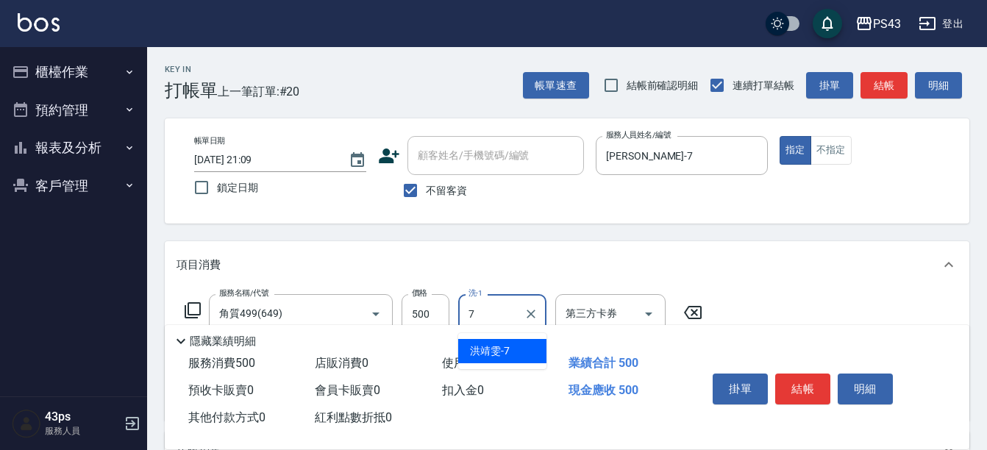
type input "[PERSON_NAME]-7"
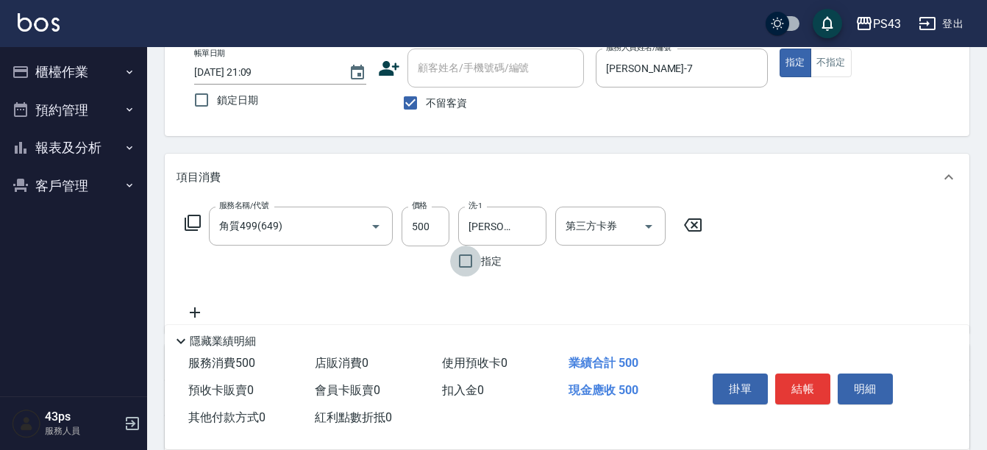
scroll to position [221, 0]
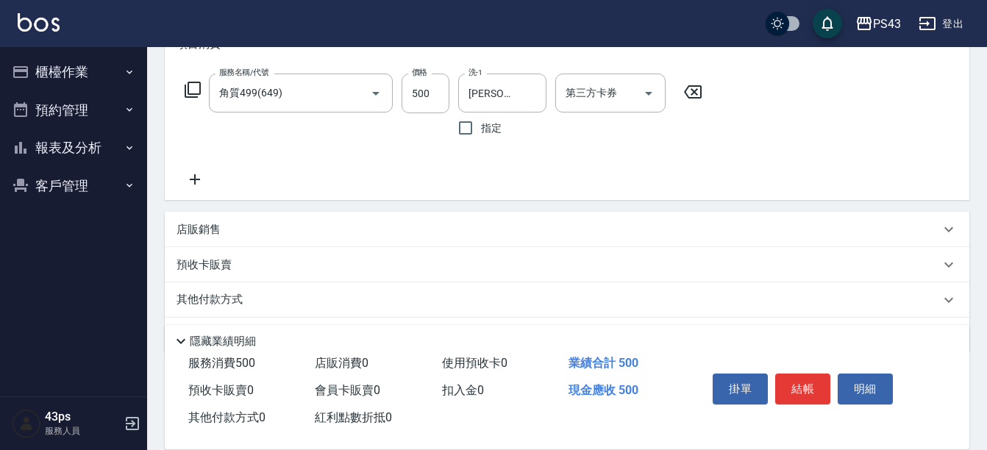
click at [191, 188] on icon at bounding box center [195, 180] width 37 height 18
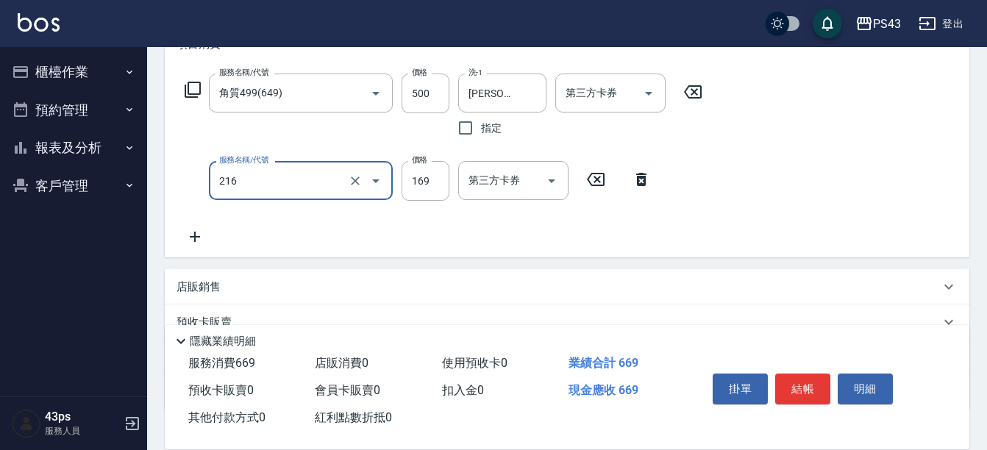
type input "剪髮169(216)"
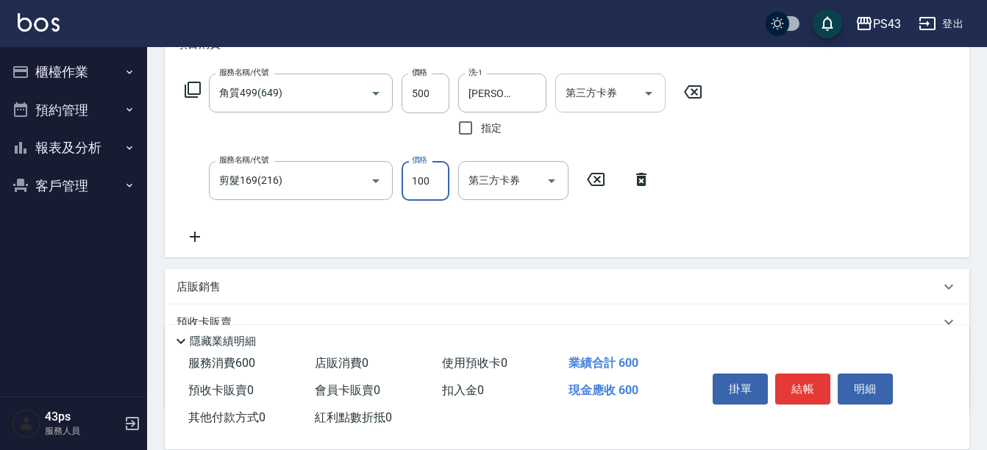
type input "100"
drag, startPoint x: 583, startPoint y: 90, endPoint x: 584, endPoint y: 110, distance: 19.9
click at [583, 90] on div "第三方卡券 第三方卡券" at bounding box center [610, 93] width 110 height 39
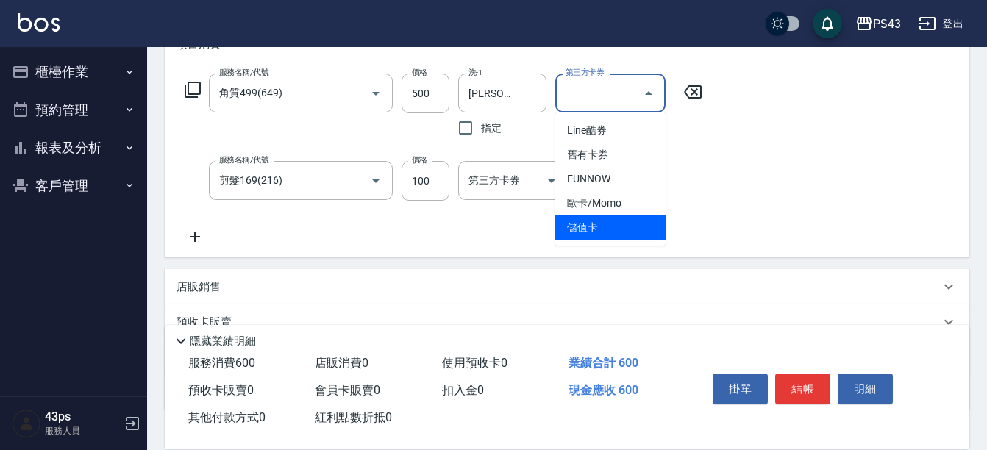
click at [629, 227] on span "儲值卡" at bounding box center [610, 228] width 110 height 24
type input "儲值卡"
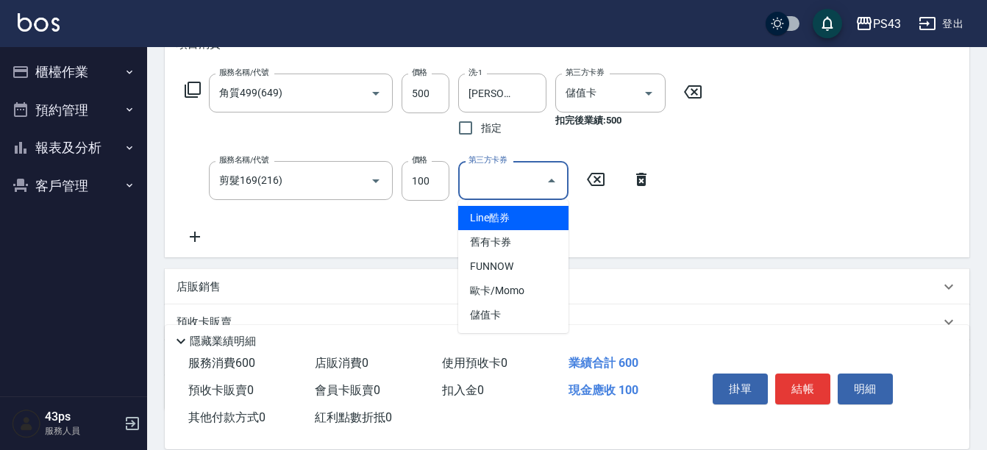
click at [493, 189] on input "第三方卡券" at bounding box center [502, 181] width 75 height 26
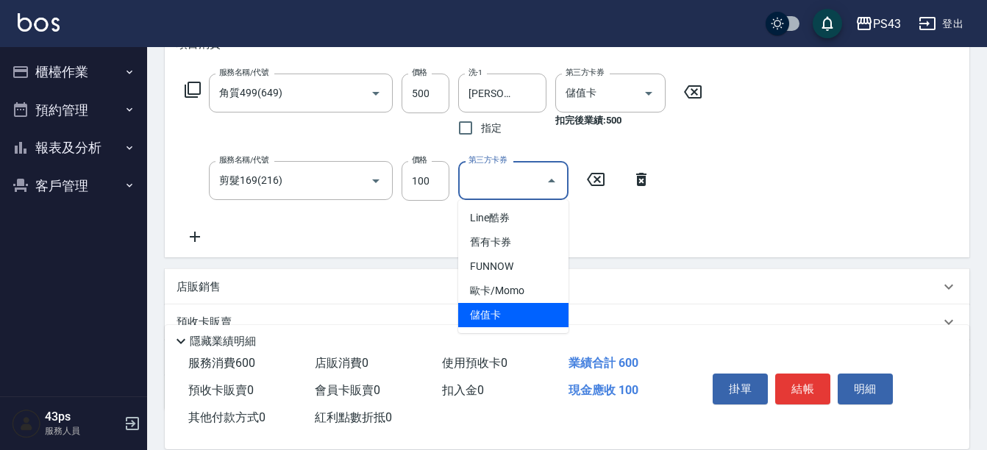
click at [511, 310] on span "儲值卡" at bounding box center [513, 315] width 110 height 24
type input "儲值卡"
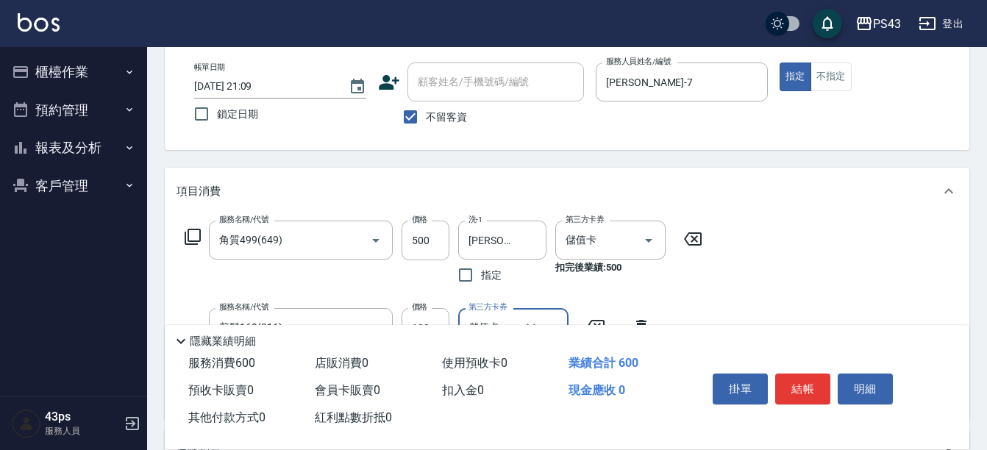
scroll to position [147, 0]
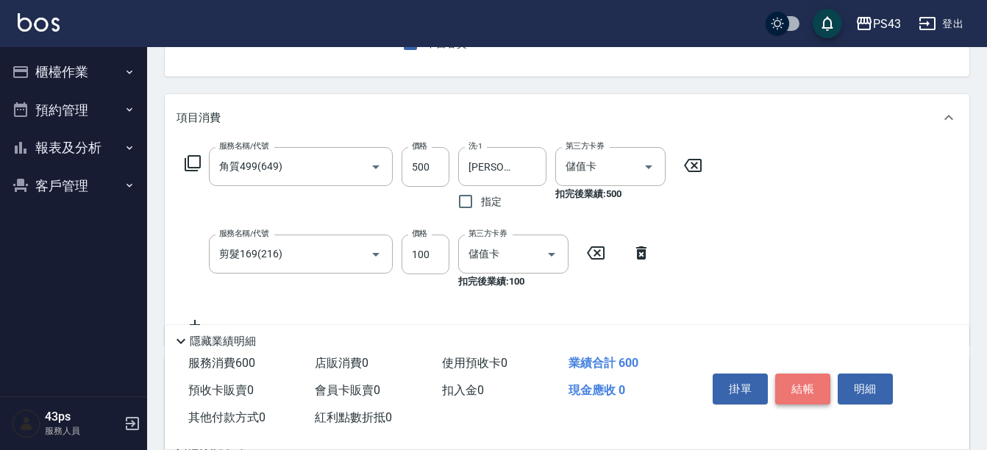
click at [796, 374] on button "結帳" at bounding box center [802, 389] width 55 height 31
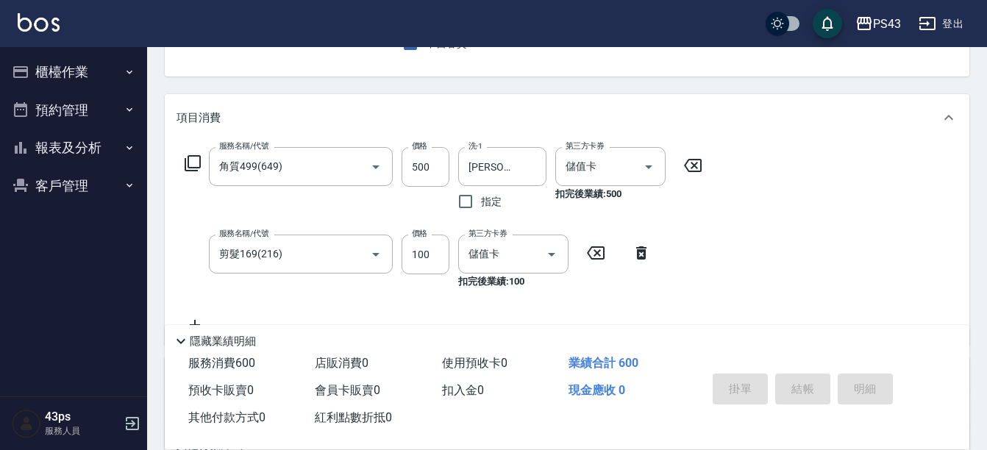
type input "[DATE] 21:12"
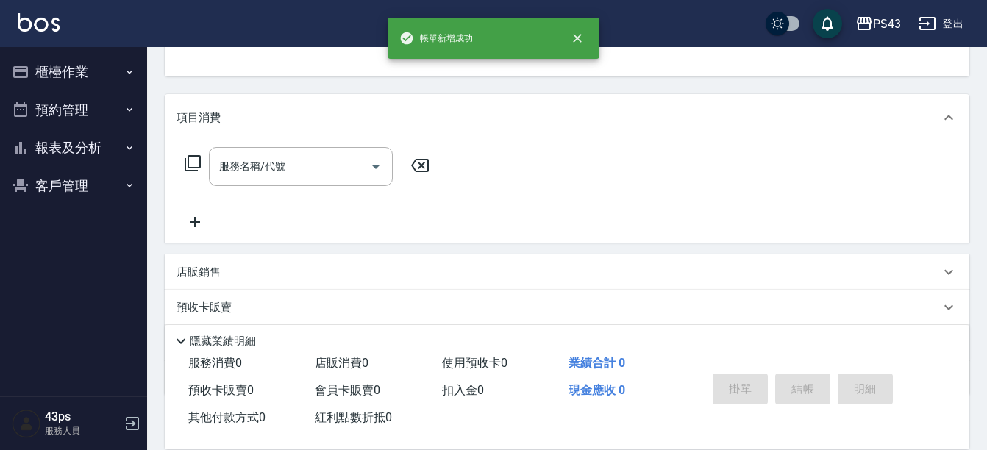
scroll to position [143, 0]
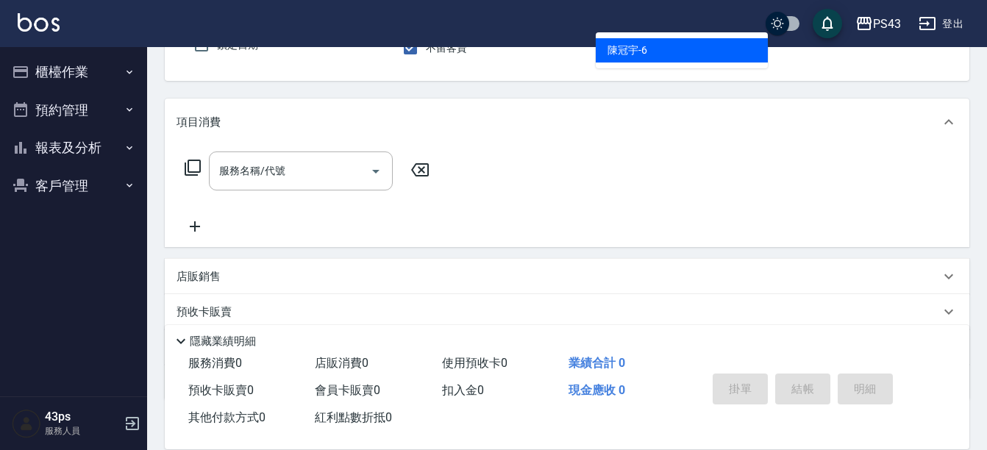
type input "[PERSON_NAME]-6"
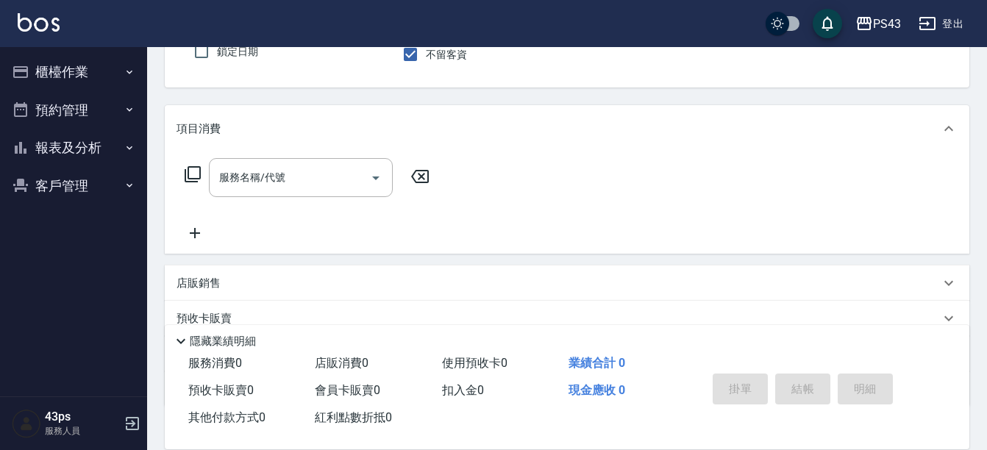
scroll to position [0, 0]
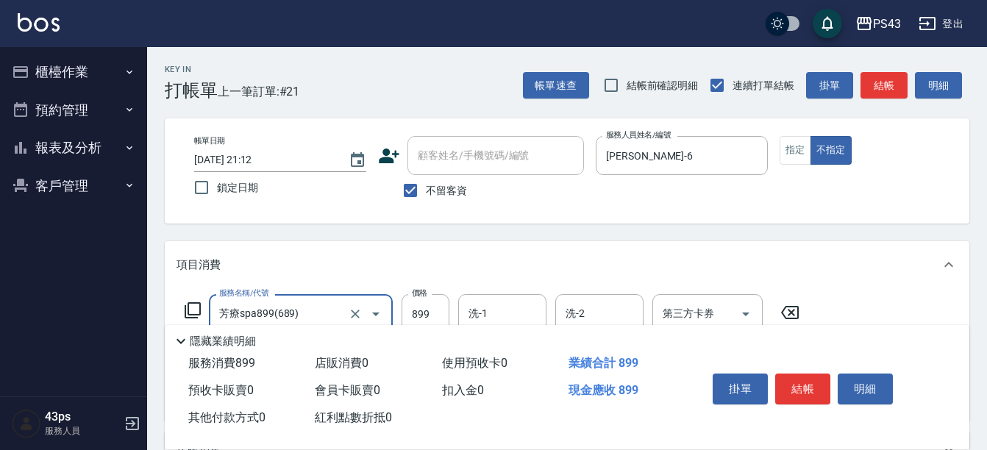
type input "芳療spa899(689)"
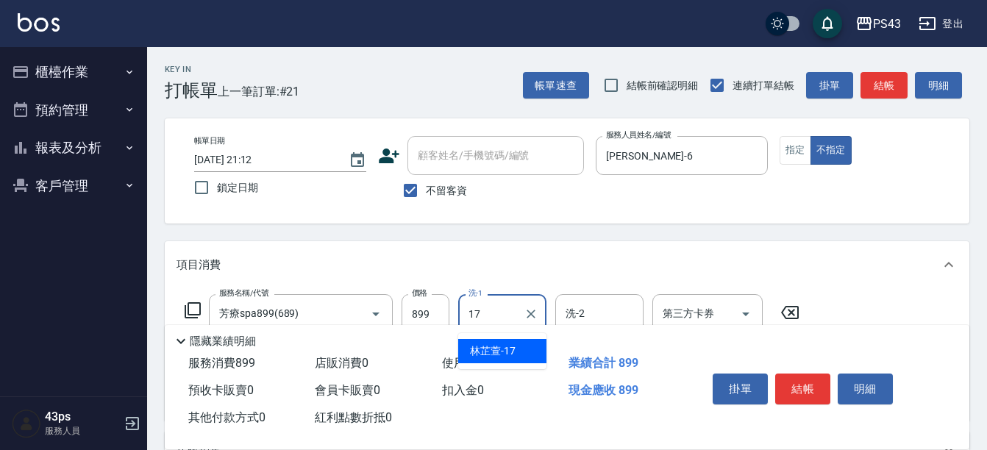
type input "[PERSON_NAME]-17"
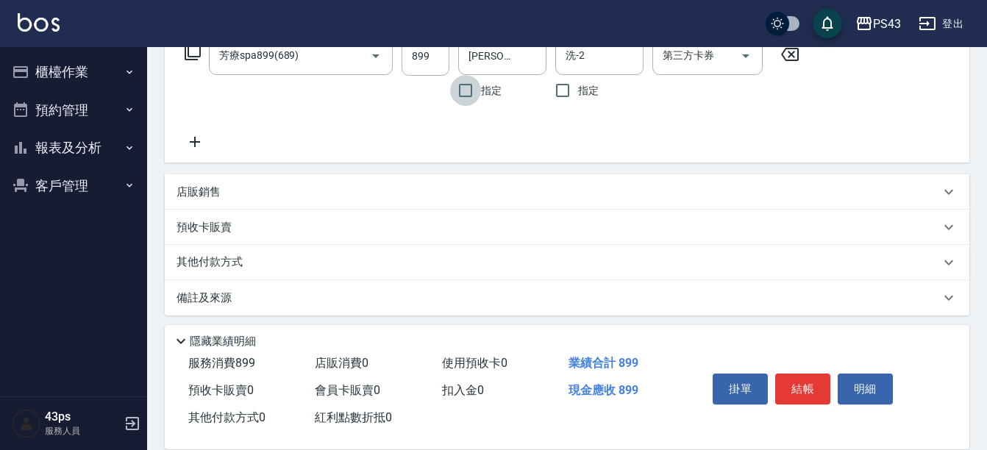
scroll to position [265, 0]
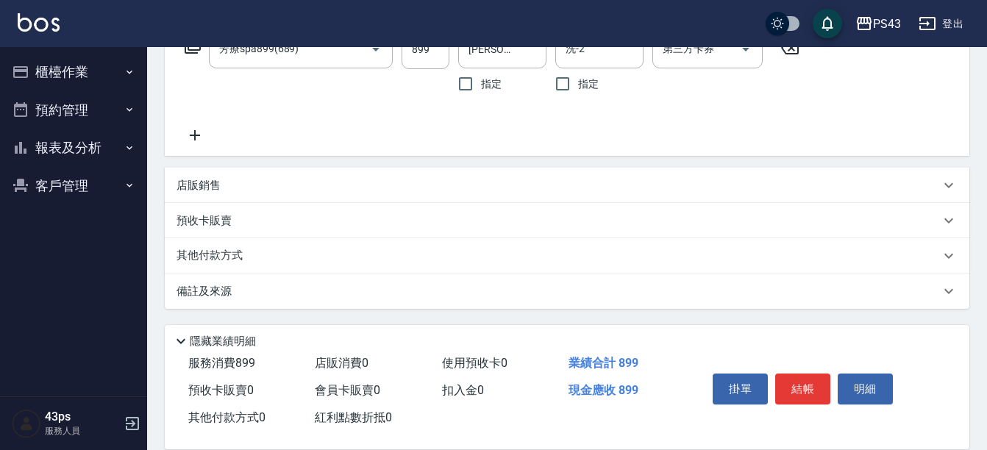
click at [235, 190] on div "店販銷售" at bounding box center [558, 185] width 763 height 15
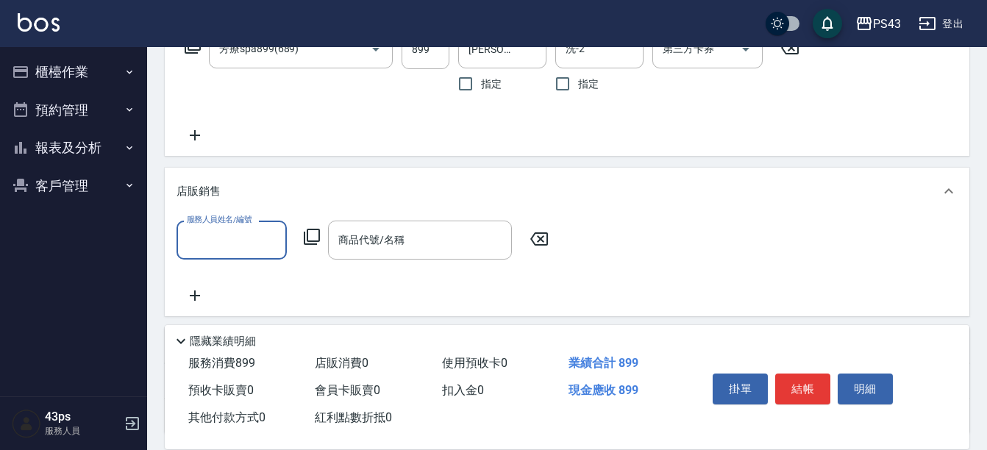
scroll to position [0, 0]
type input "7"
type input "[PERSON_NAME]-17"
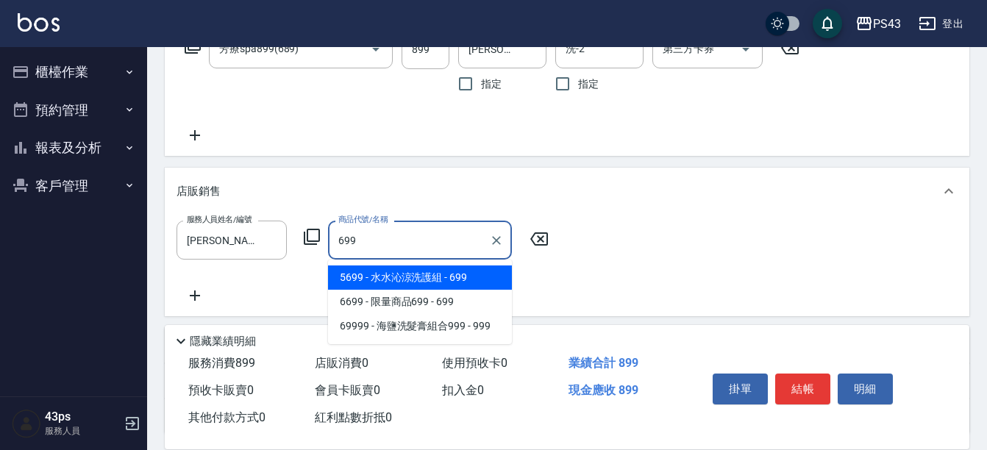
click at [401, 277] on span "5699 - 水水沁涼洗護組 - 699" at bounding box center [420, 278] width 184 height 24
type input "[PERSON_NAME]涼洗護組"
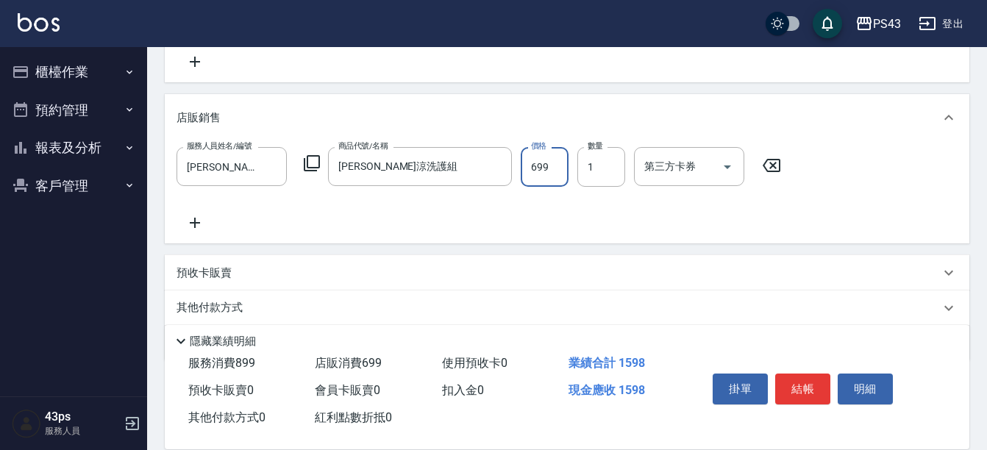
scroll to position [391, 0]
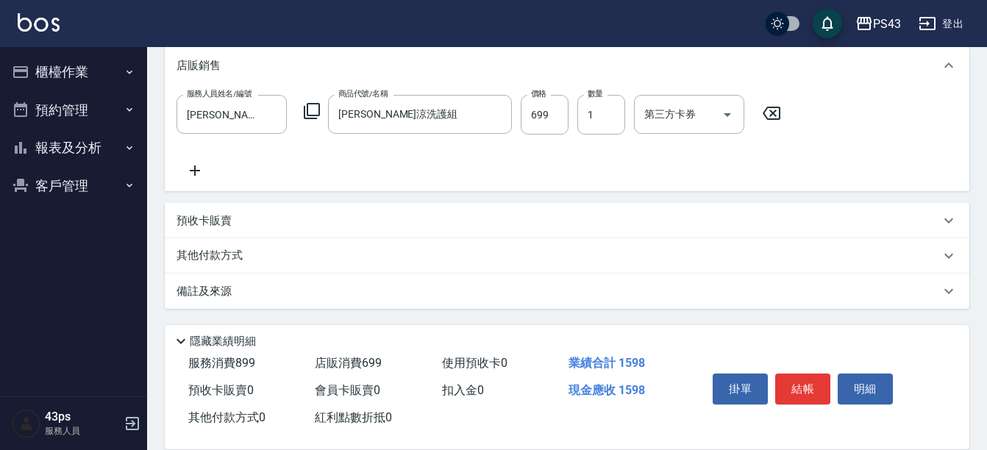
click at [277, 252] on div "其他付款方式" at bounding box center [558, 256] width 763 height 16
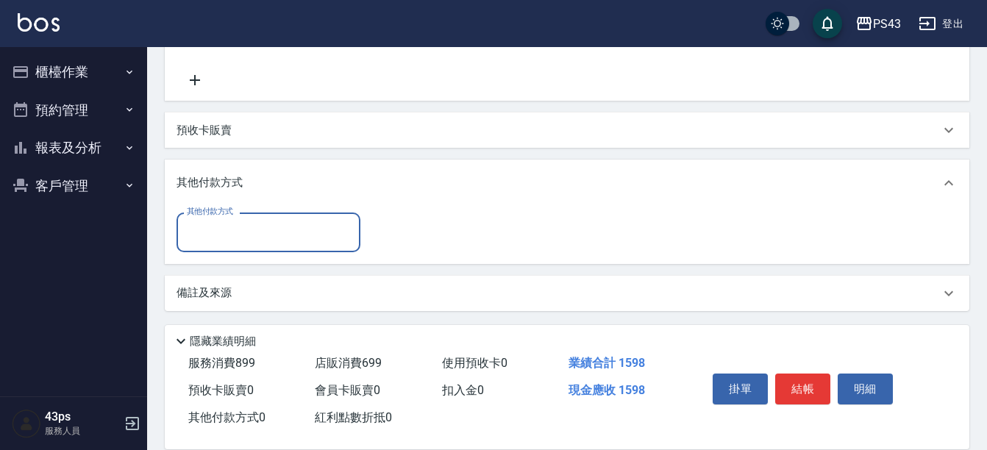
scroll to position [483, 0]
click at [271, 228] on input "其他付款方式" at bounding box center [268, 230] width 171 height 26
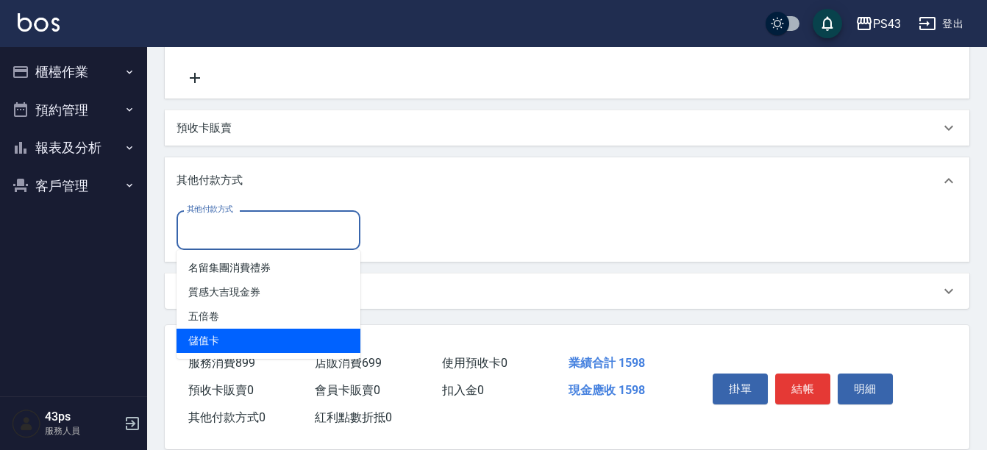
click at [238, 343] on span "儲值卡" at bounding box center [269, 341] width 184 height 24
type input "儲值卡"
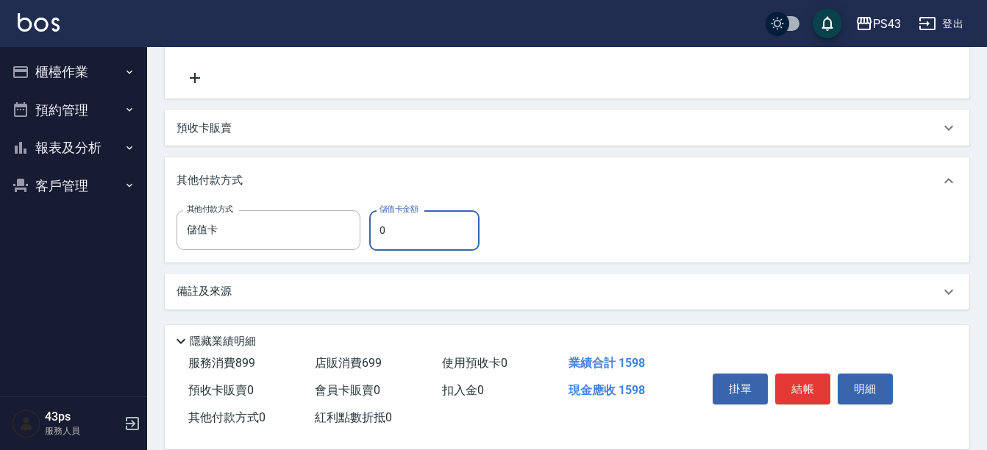
click at [380, 230] on input "0" at bounding box center [424, 230] width 110 height 40
type input "902"
click at [563, 258] on div "其他付款方式 儲值卡 其他付款方式 儲值卡金額 902 儲值卡金額" at bounding box center [567, 232] width 805 height 57
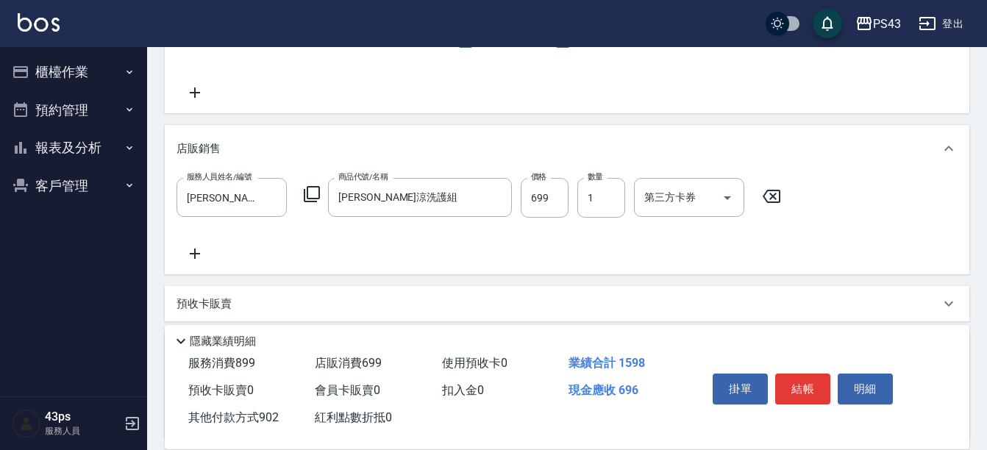
scroll to position [43, 0]
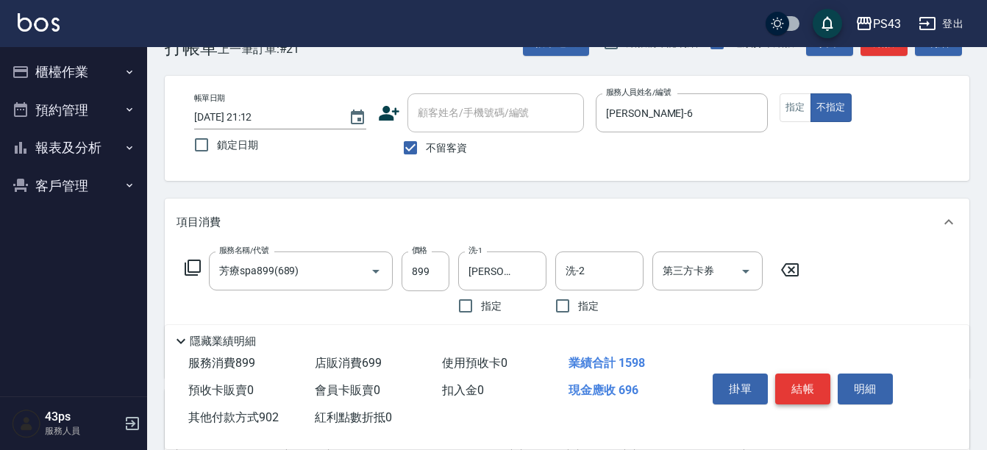
click at [793, 386] on button "結帳" at bounding box center [802, 389] width 55 height 31
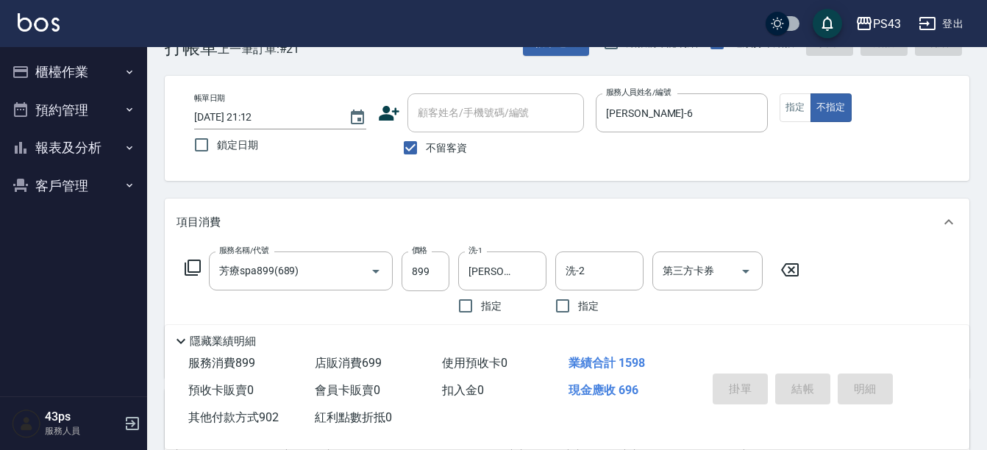
type input "[DATE] 21:13"
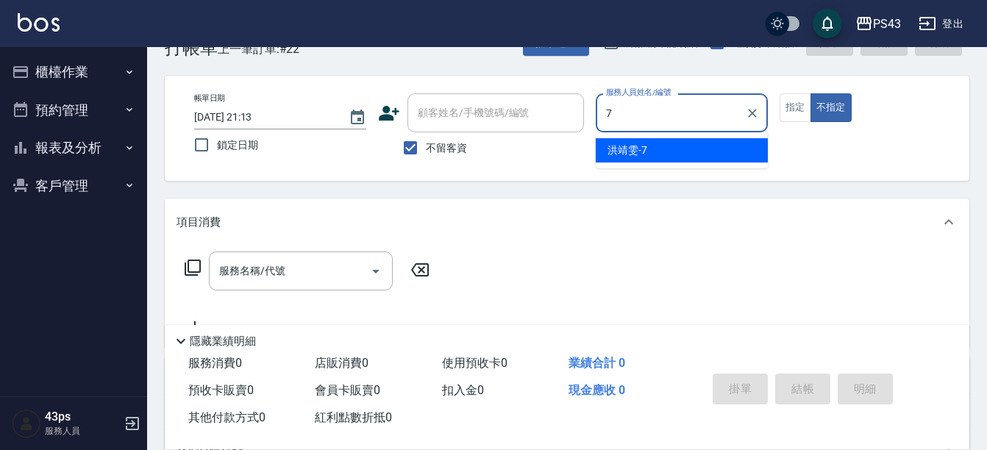
type input "[PERSON_NAME]-7"
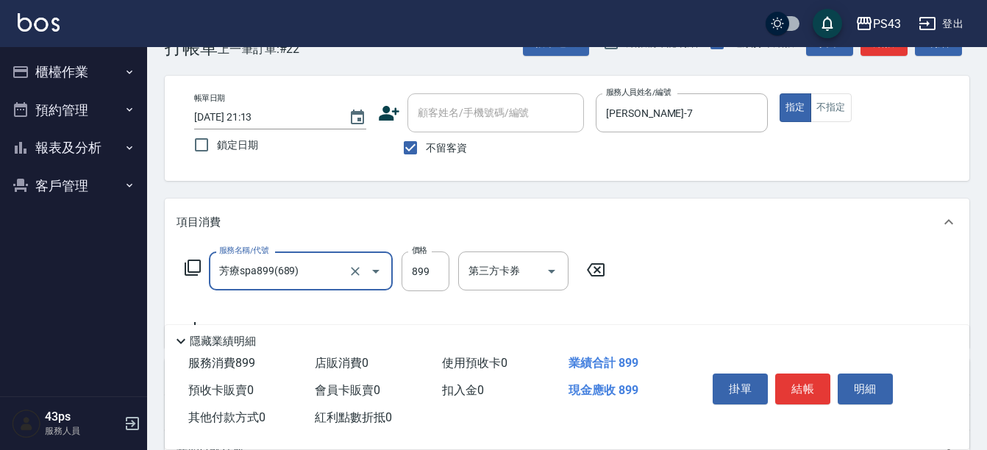
type input "芳療spa899(689)"
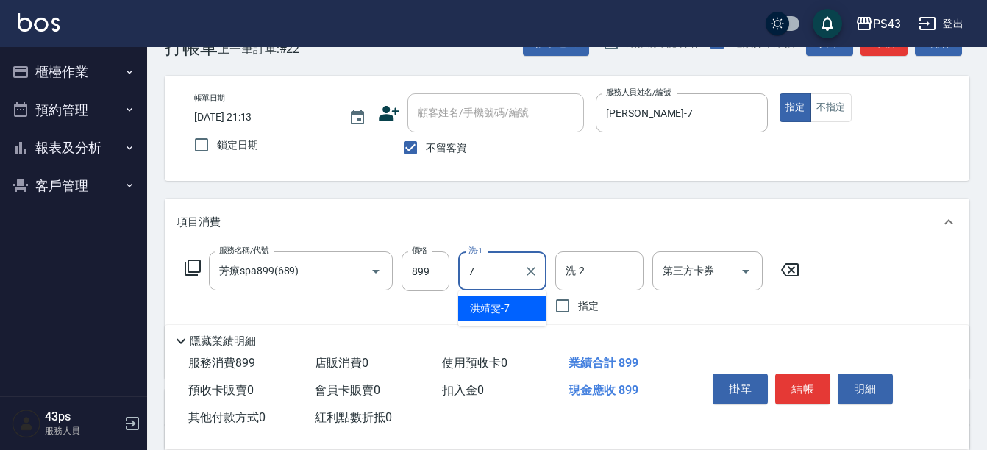
type input "[PERSON_NAME]-7"
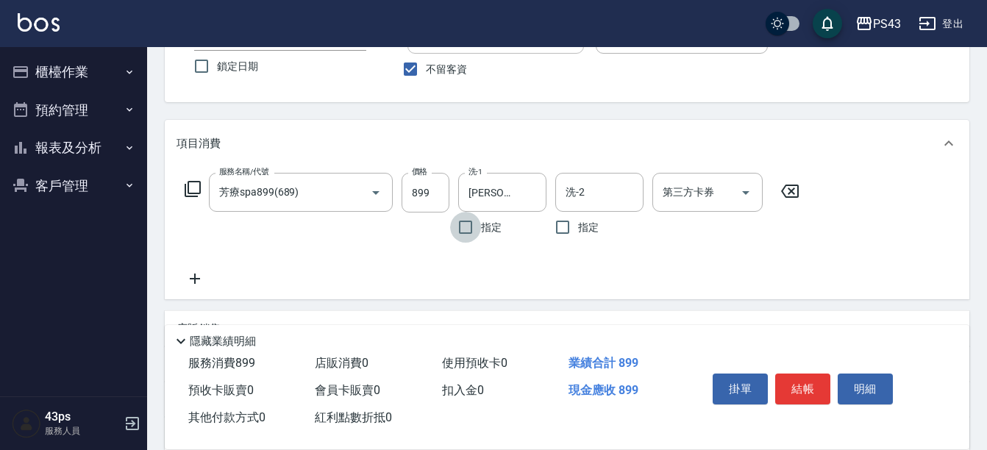
scroll to position [263, 0]
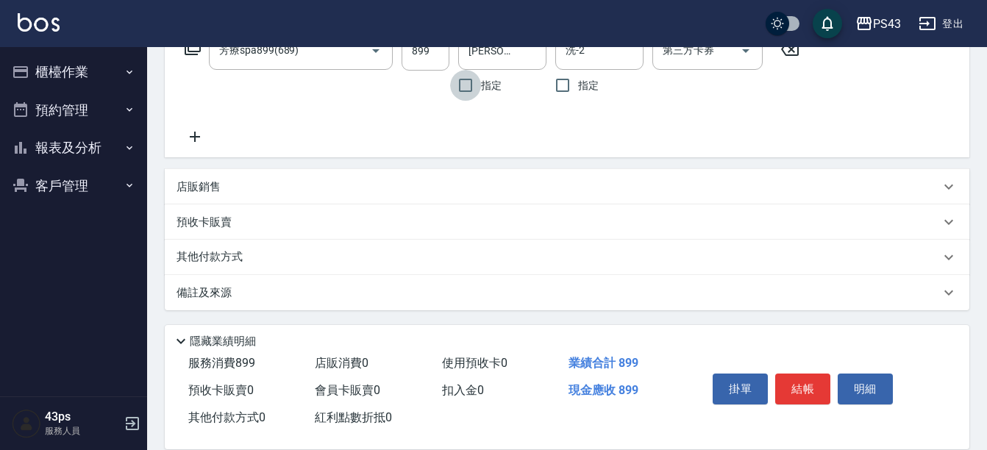
click at [277, 191] on div "店販銷售" at bounding box center [558, 186] width 763 height 15
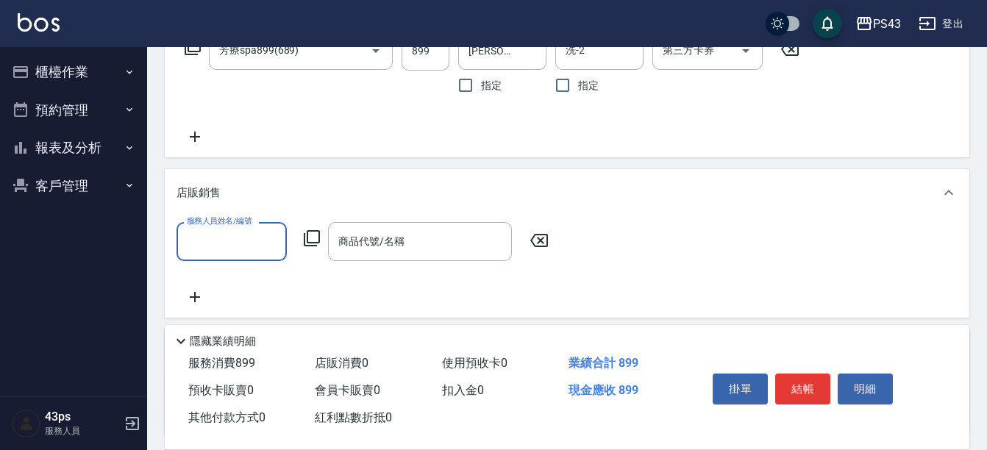
scroll to position [0, 0]
type input "[PERSON_NAME]-7"
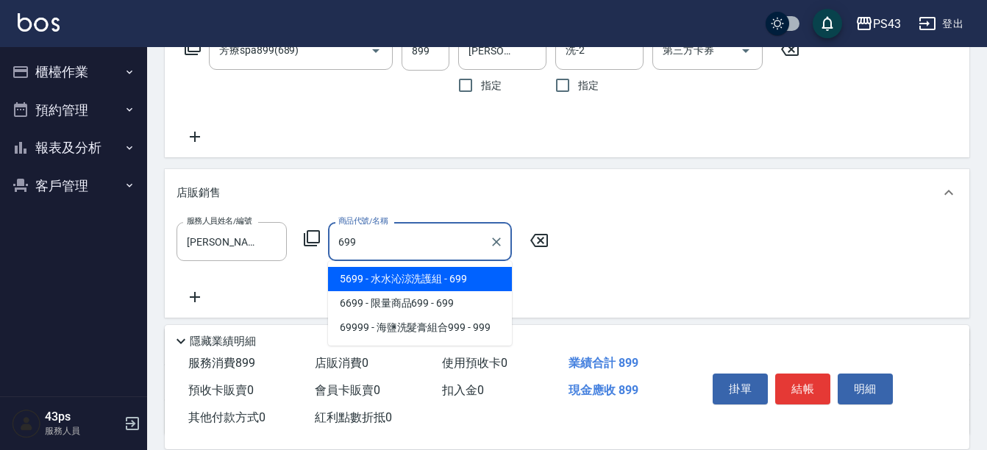
type input "[PERSON_NAME]涼洗護組"
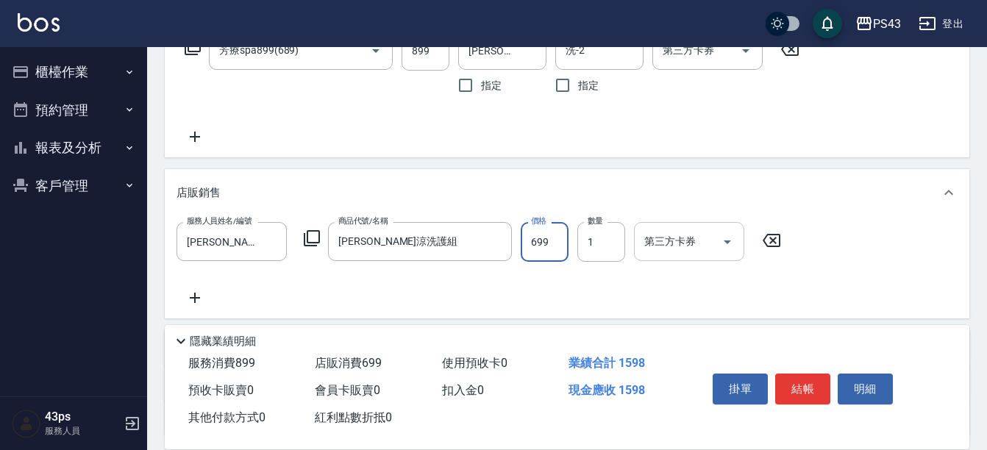
click at [673, 238] on input "第三方卡券" at bounding box center [678, 242] width 75 height 26
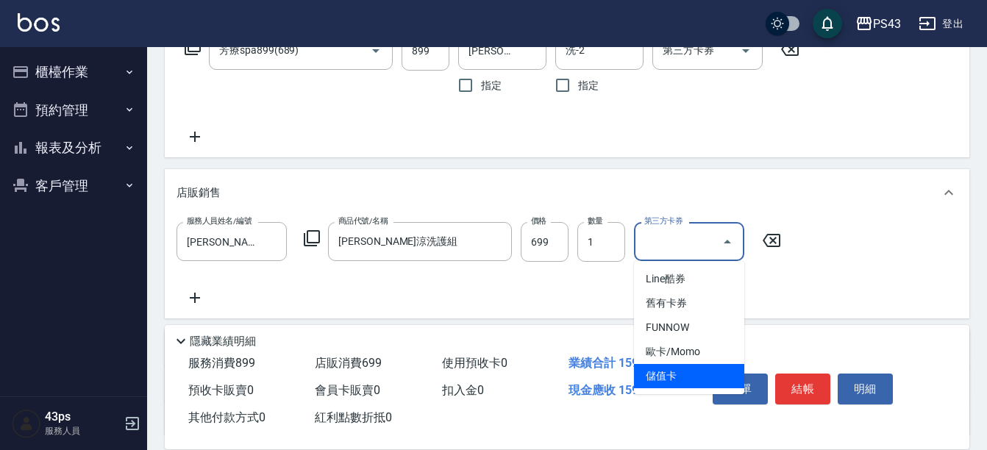
click at [670, 364] on span "儲值卡" at bounding box center [689, 376] width 110 height 24
type input "儲值卡"
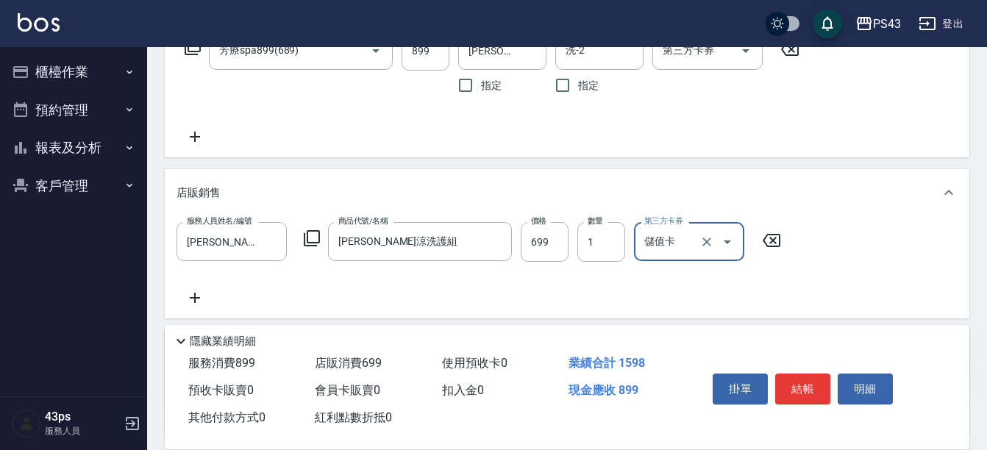
click at [196, 296] on icon at bounding box center [195, 298] width 10 height 10
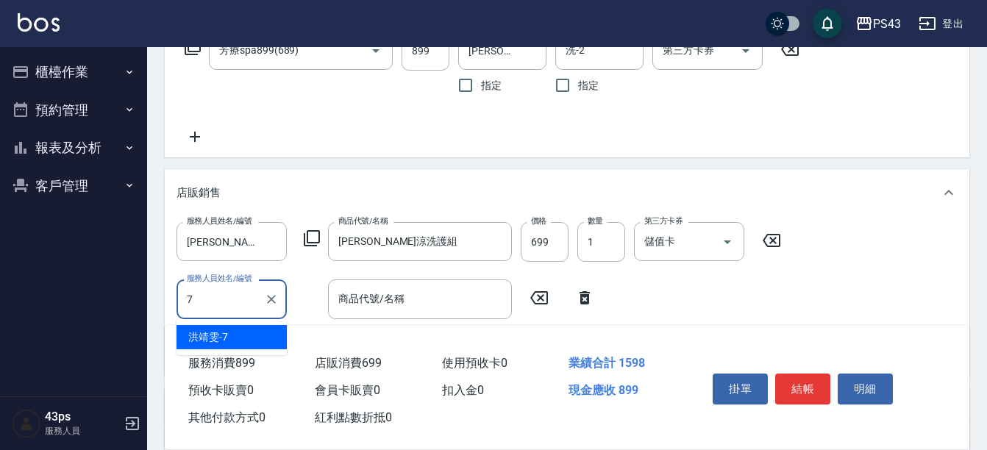
type input "[PERSON_NAME]-7"
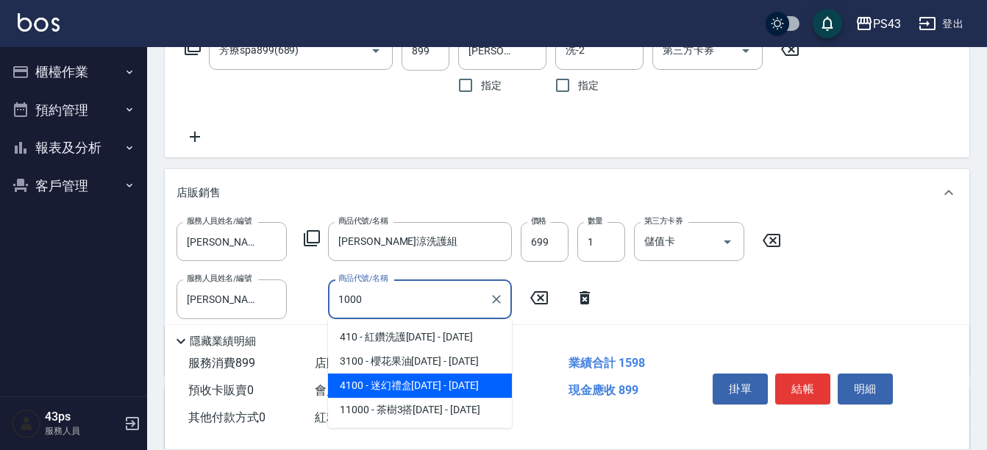
click at [410, 393] on span "4100 - 迷幻禮盒[DATE] - [DATE]" at bounding box center [420, 386] width 184 height 24
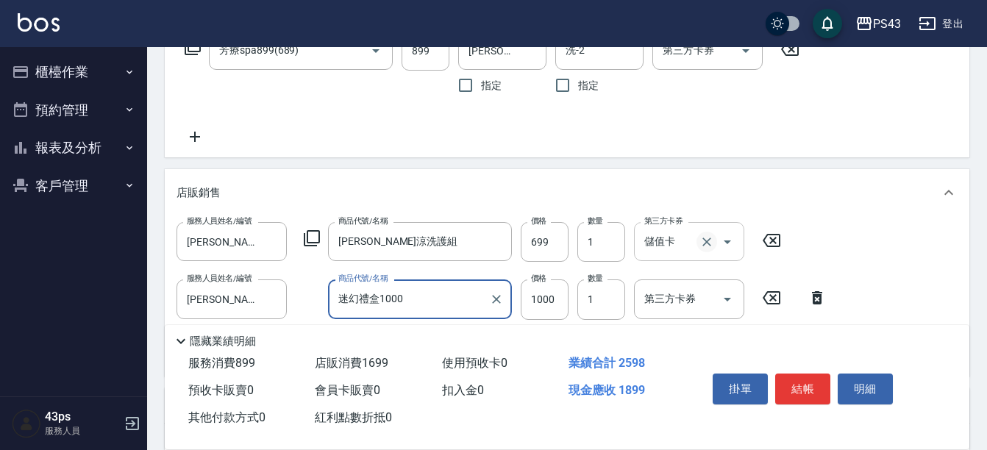
click at [699, 245] on icon "Clear" at bounding box center [706, 242] width 15 height 15
type input "迷幻禮盒1000"
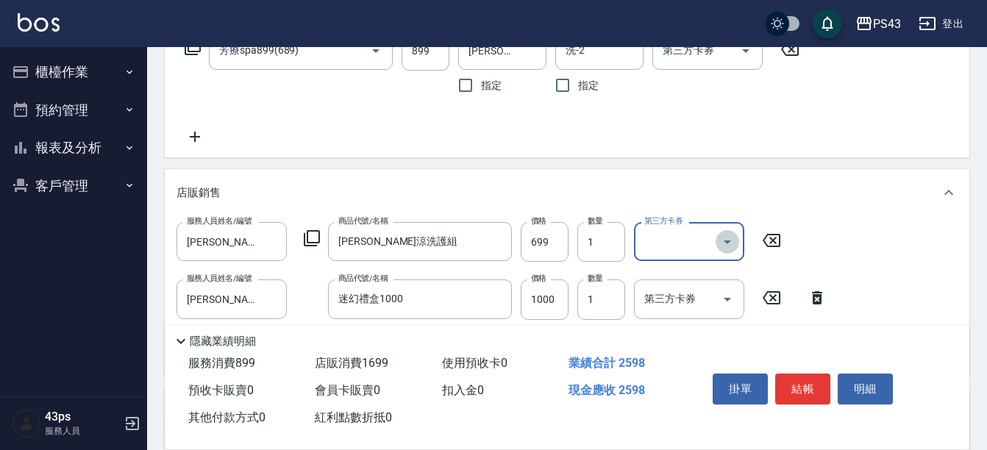
click at [716, 244] on button "Open" at bounding box center [728, 242] width 24 height 24
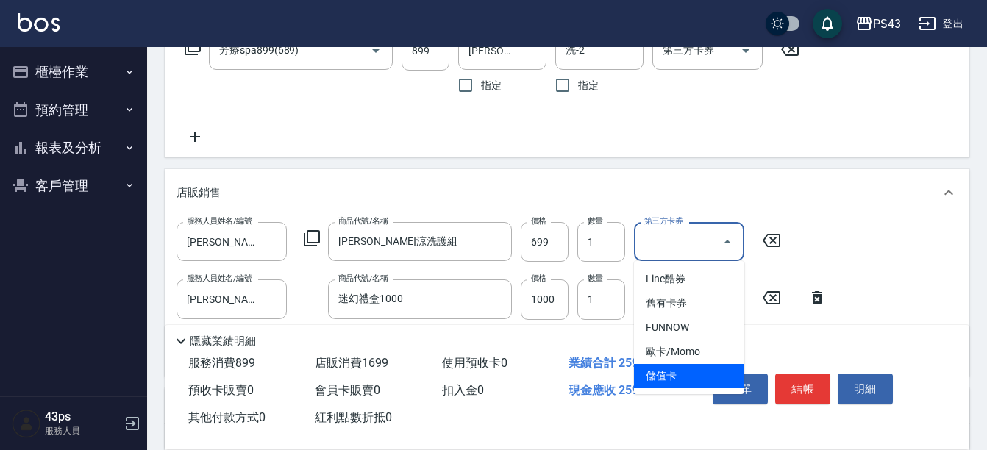
click at [675, 382] on span "儲值卡" at bounding box center [689, 376] width 110 height 24
type input "儲值卡"
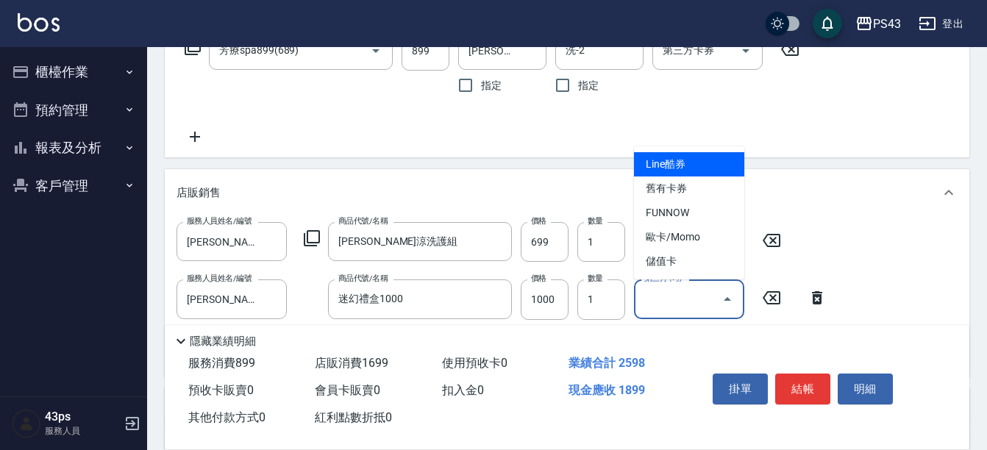
click at [714, 297] on input "第三方卡券" at bounding box center [678, 299] width 75 height 26
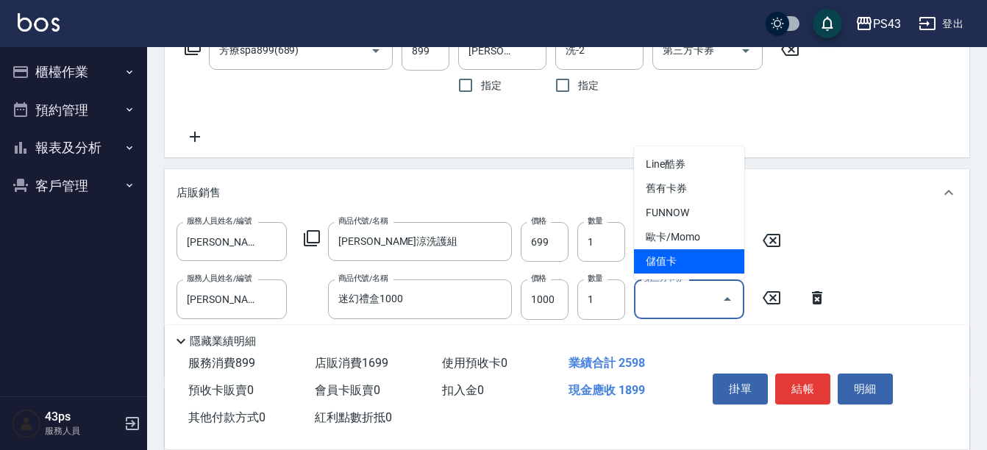
click at [696, 272] on span "儲值卡" at bounding box center [689, 261] width 110 height 24
type input "儲值卡"
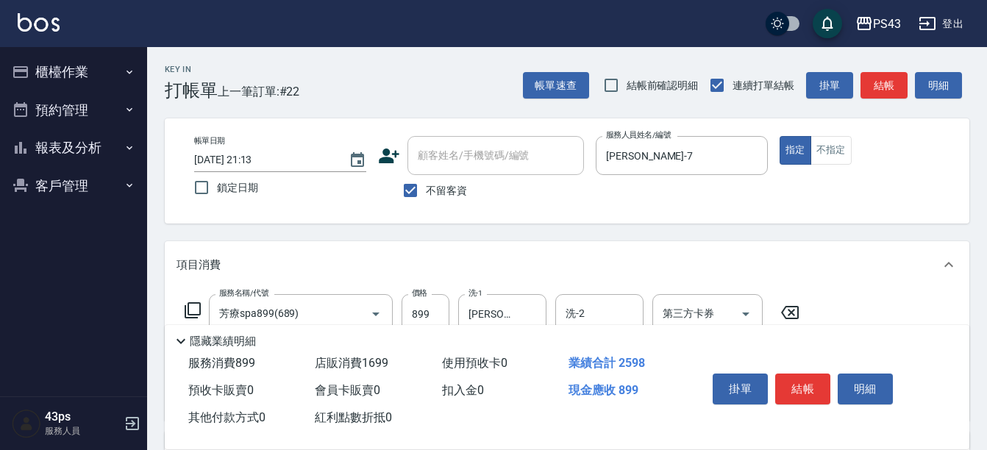
scroll to position [74, 0]
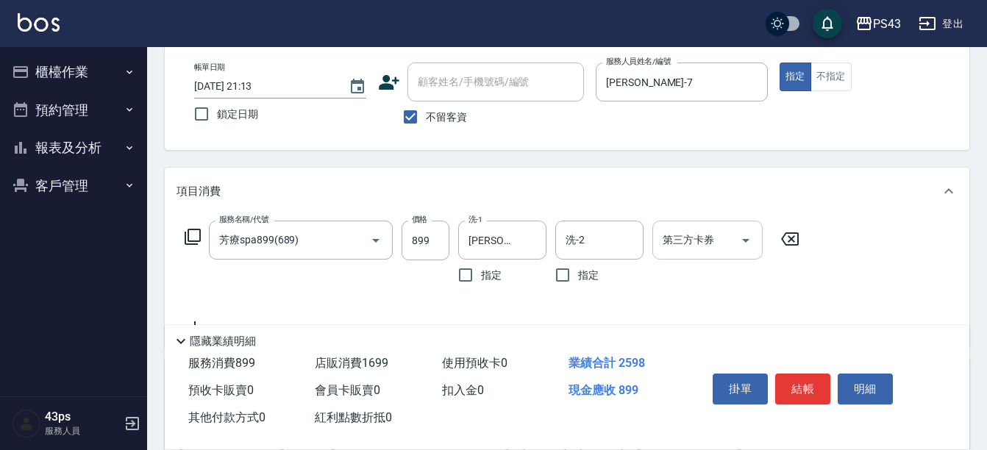
click at [702, 254] on div "第三方卡券" at bounding box center [707, 240] width 110 height 39
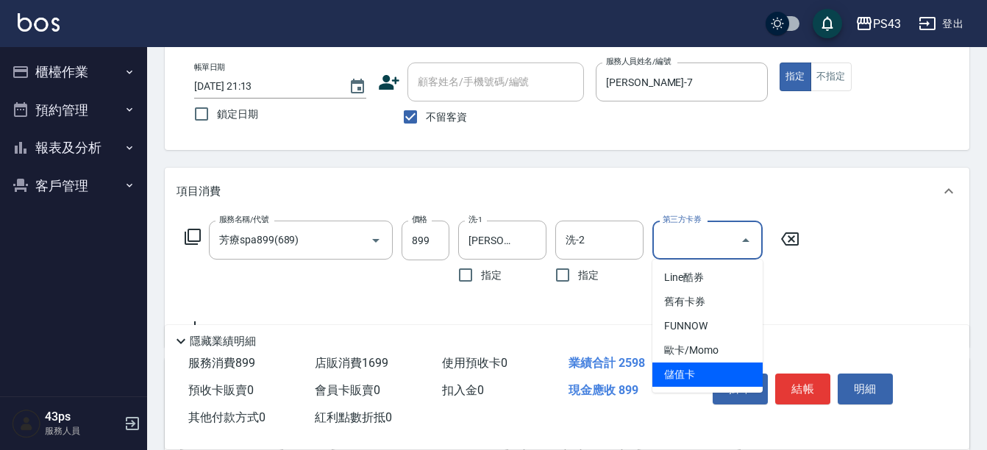
click at [713, 379] on span "儲值卡" at bounding box center [707, 375] width 110 height 24
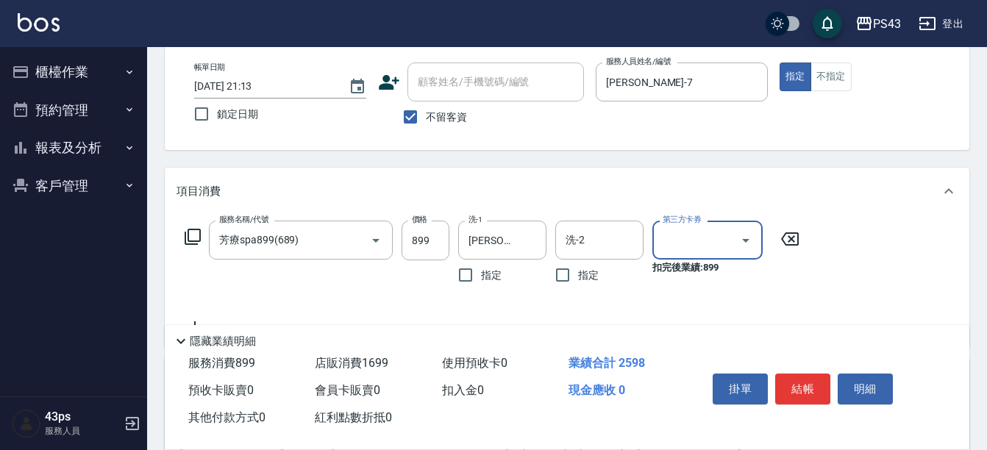
type input "儲值卡"
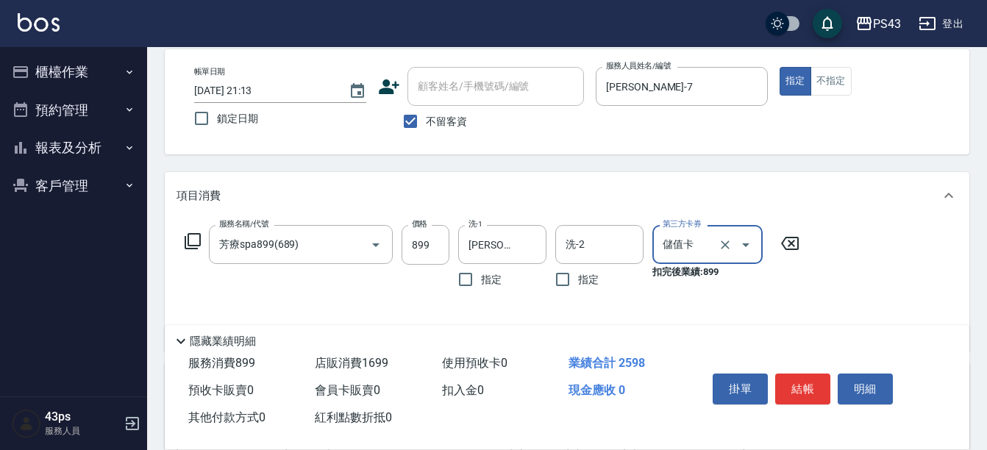
scroll to position [0, 0]
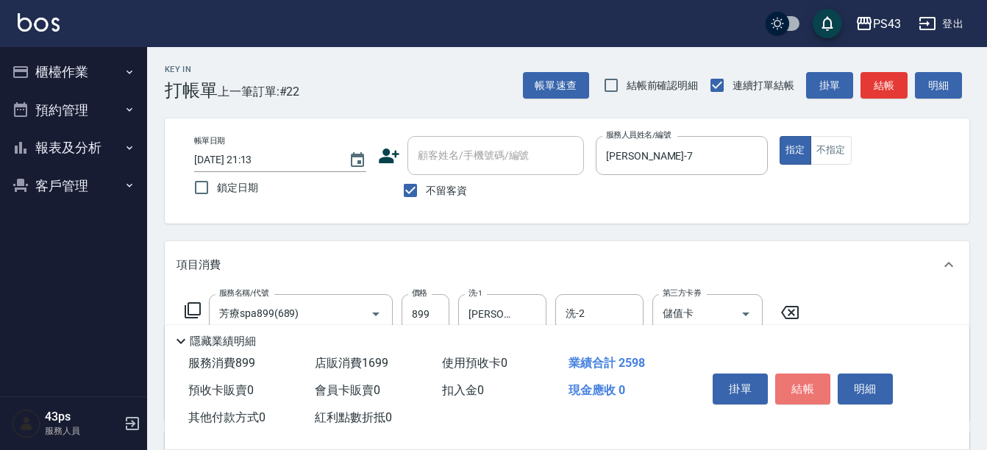
click at [800, 382] on button "結帳" at bounding box center [802, 389] width 55 height 31
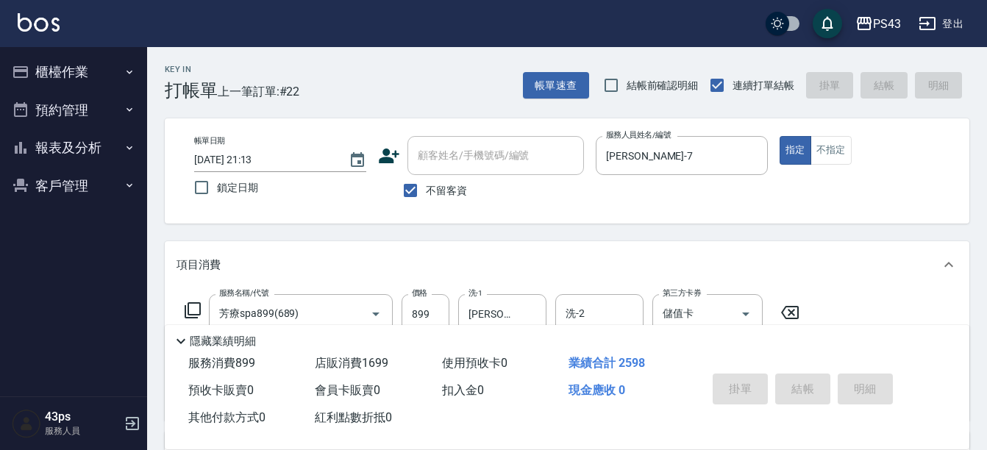
type input "[DATE] 21:14"
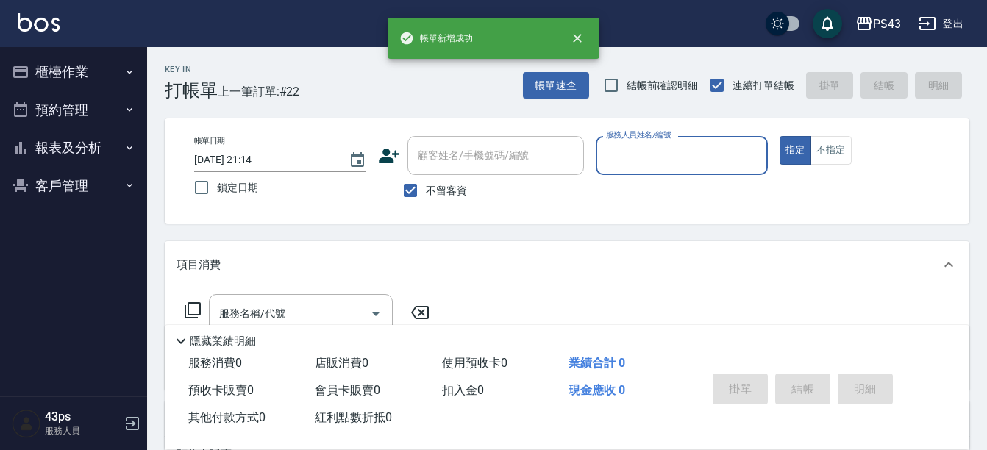
click at [800, 382] on div "掛單 結帳 明細" at bounding box center [803, 391] width 192 height 46
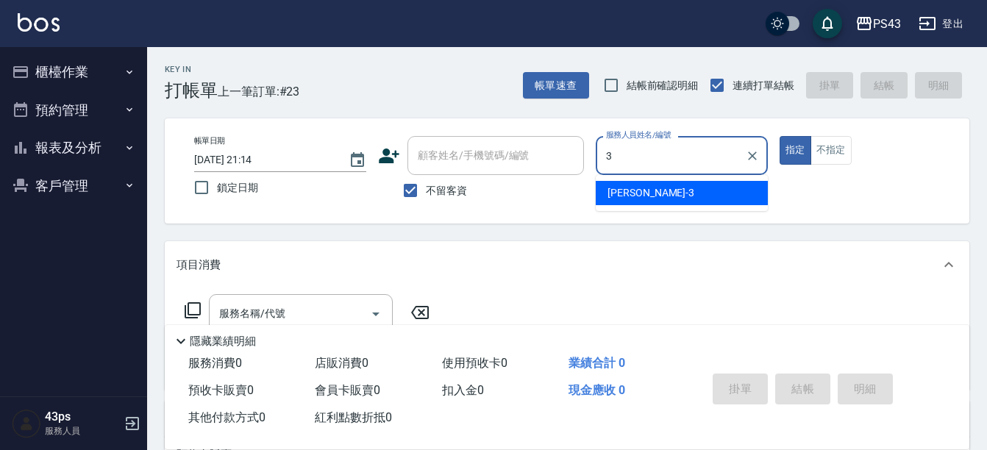
type input "[PERSON_NAME]-3"
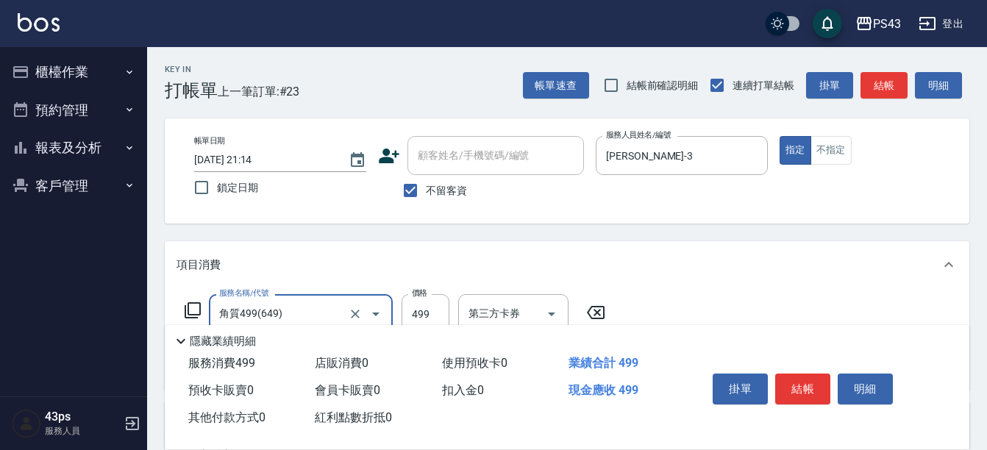
type input "角質499(649)"
type input "500"
click at [796, 388] on button "結帳" at bounding box center [802, 389] width 55 height 31
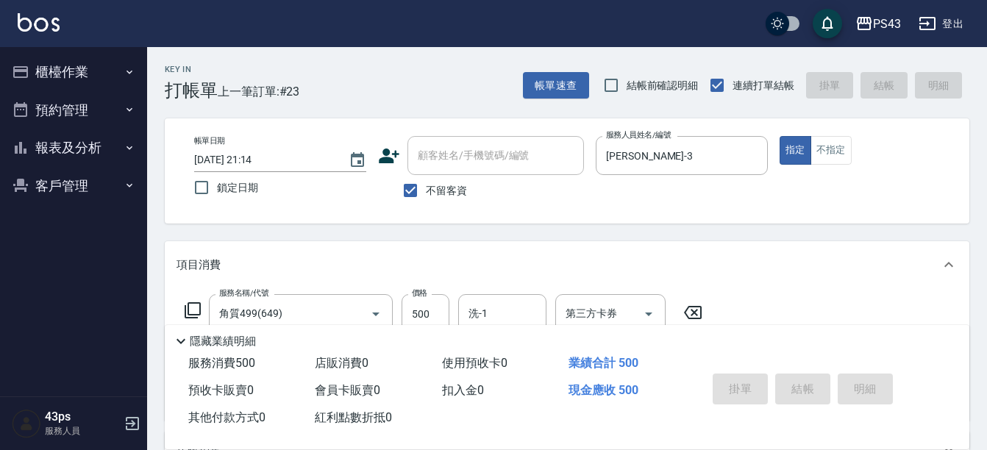
type input "[DATE] 21:18"
